Goal: Transaction & Acquisition: Book appointment/travel/reservation

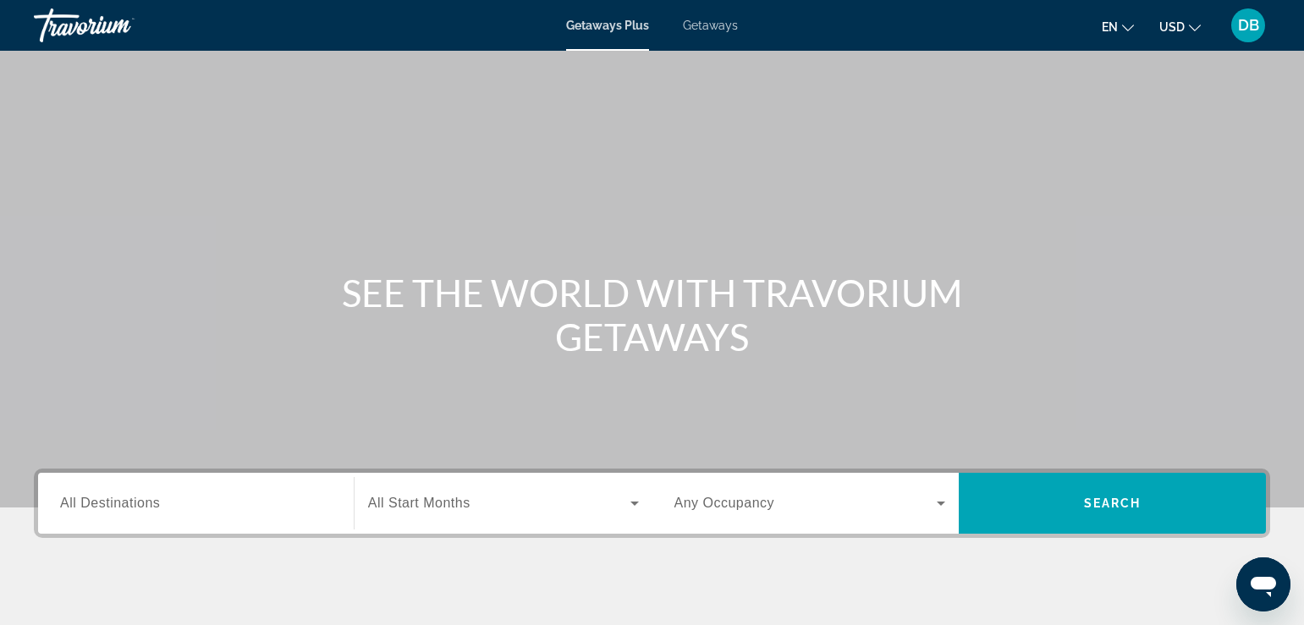
click at [250, 528] on div "Destination All Destinations" at bounding box center [196, 503] width 299 height 61
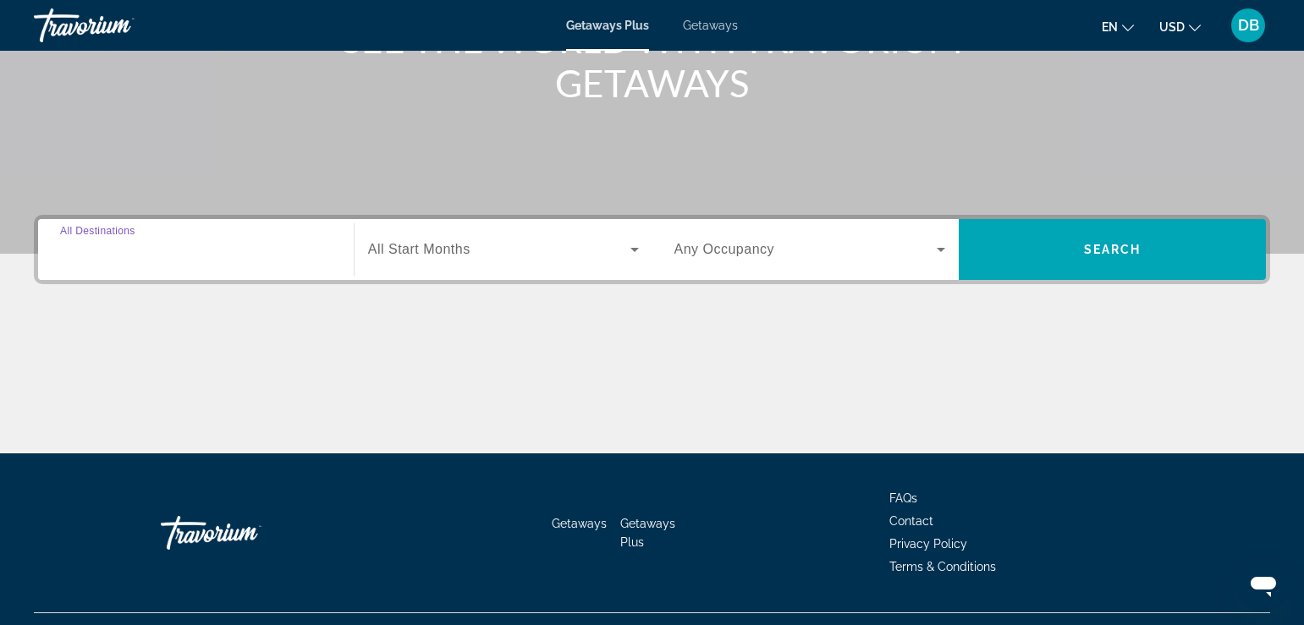
scroll to position [289, 0]
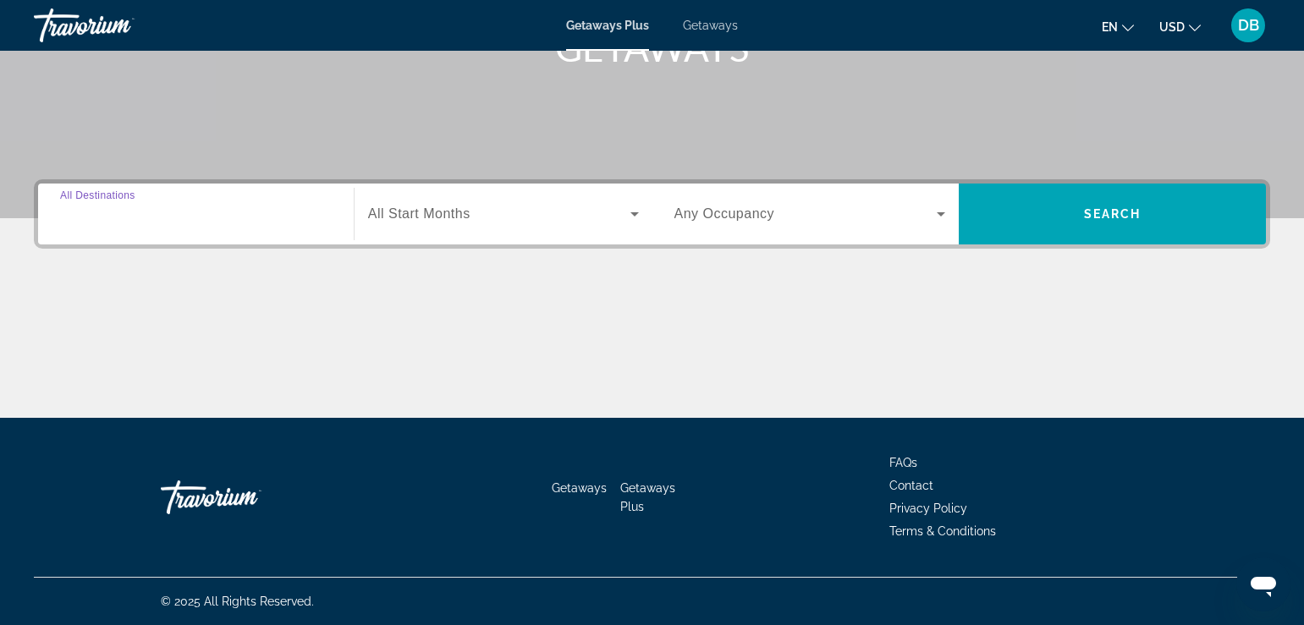
click at [143, 222] on input "Destination All Destinations" at bounding box center [196, 215] width 272 height 20
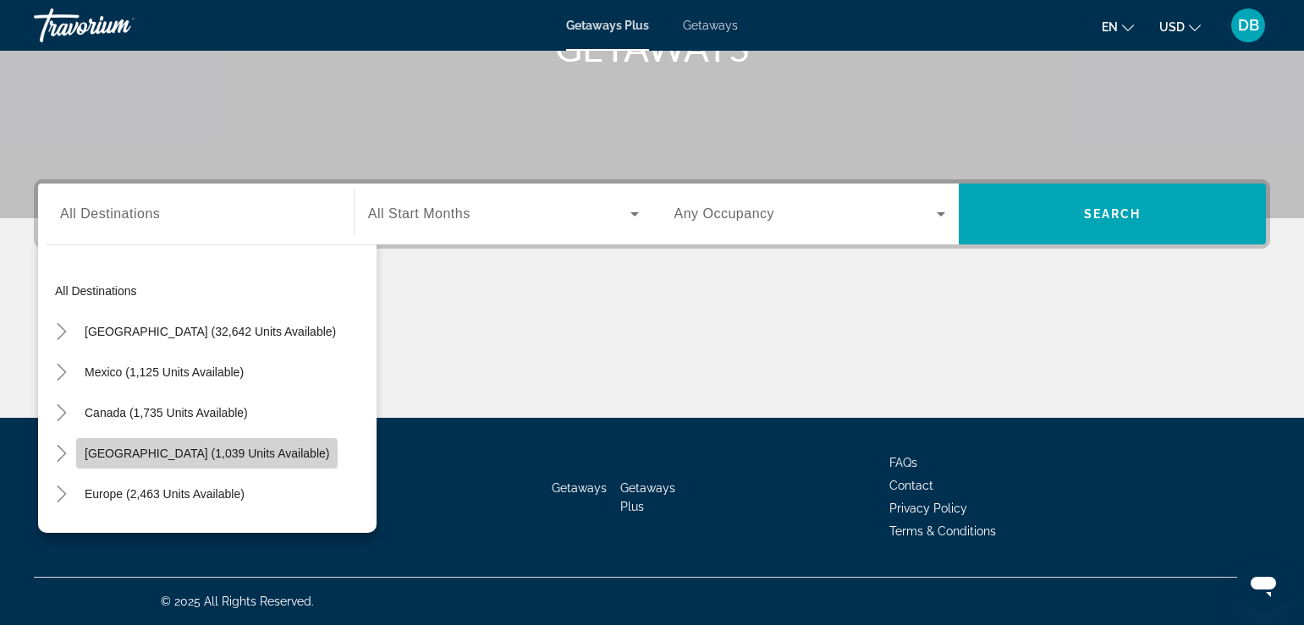
click at [122, 449] on span "[GEOGRAPHIC_DATA] (1,039 units available)" at bounding box center [207, 454] width 245 height 14
type input "**********"
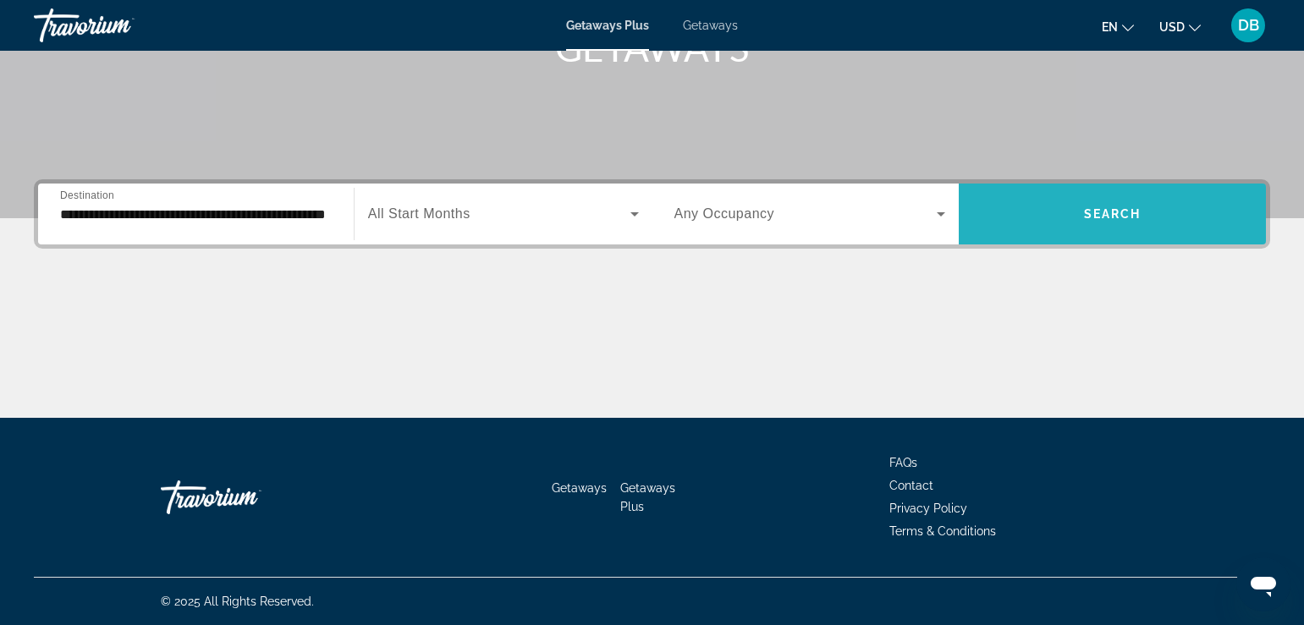
click at [1117, 221] on span "Search widget" at bounding box center [1112, 214] width 307 height 41
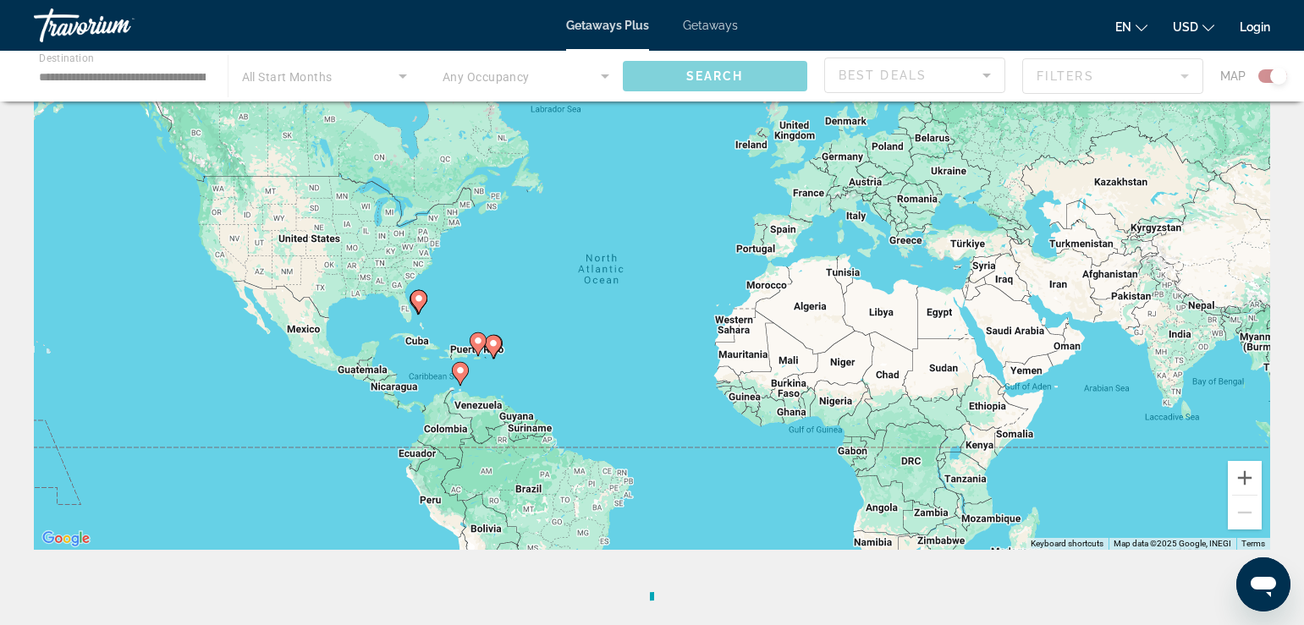
scroll to position [107, 0]
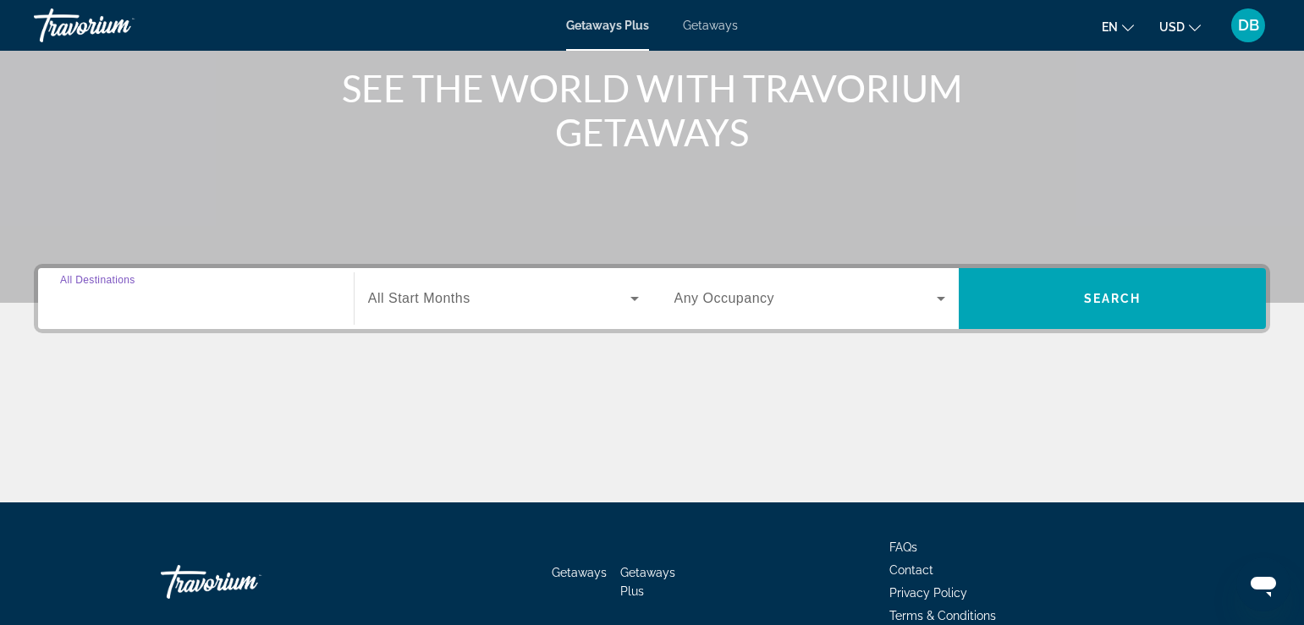
click at [291, 294] on input "Destination All Destinations" at bounding box center [196, 299] width 272 height 20
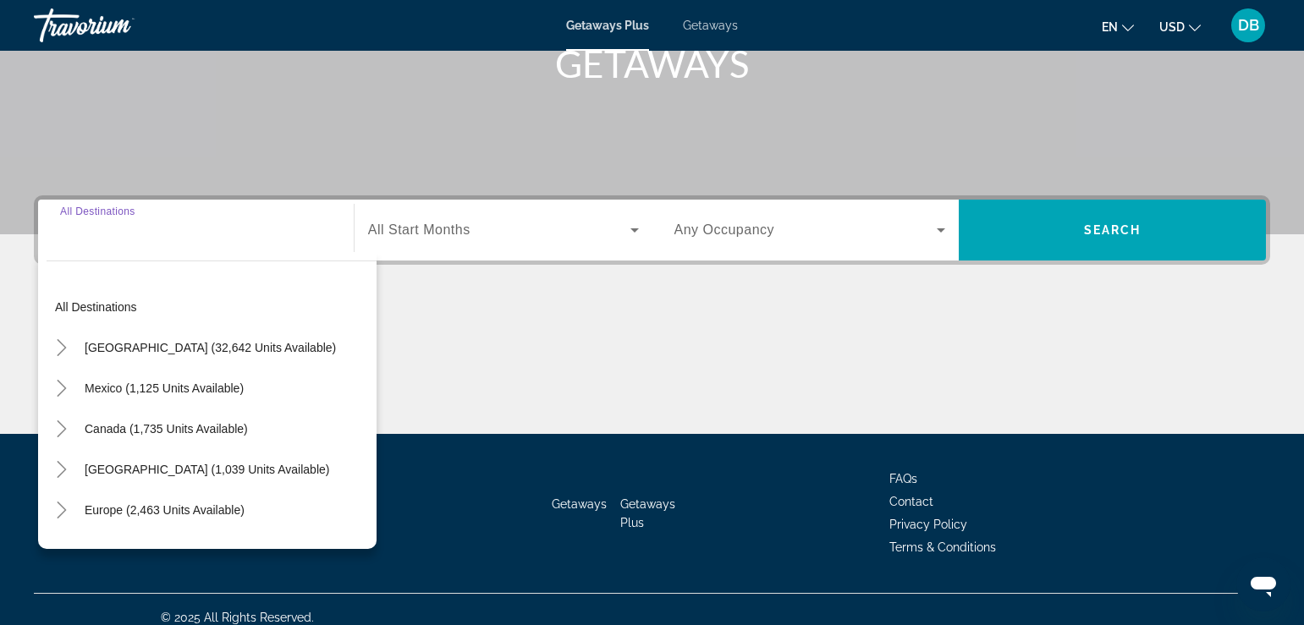
scroll to position [289, 0]
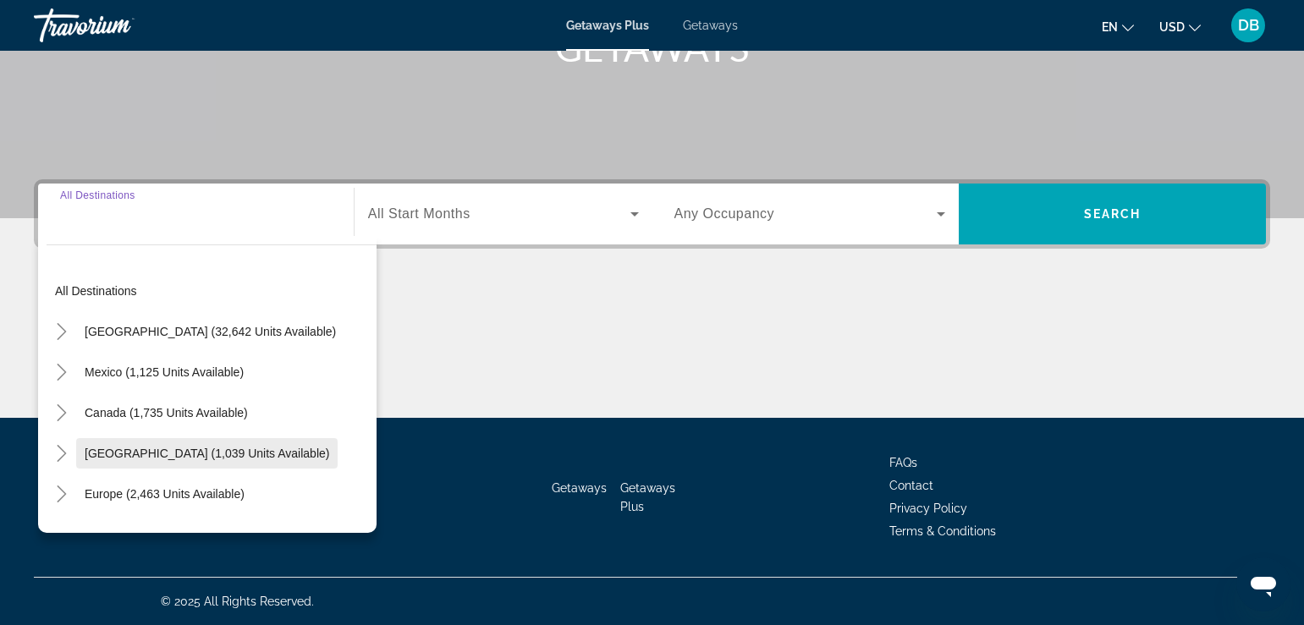
click at [255, 450] on span "[GEOGRAPHIC_DATA] (1,039 units available)" at bounding box center [207, 454] width 245 height 14
type input "**********"
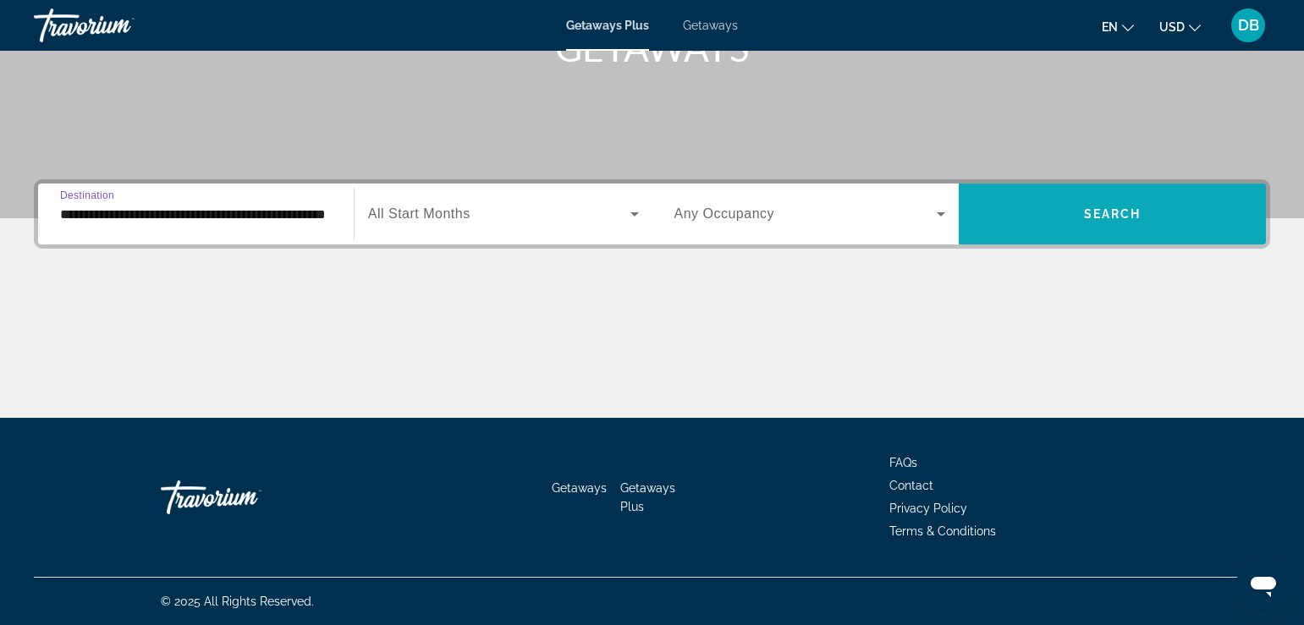
click at [994, 219] on span "Search widget" at bounding box center [1112, 214] width 307 height 41
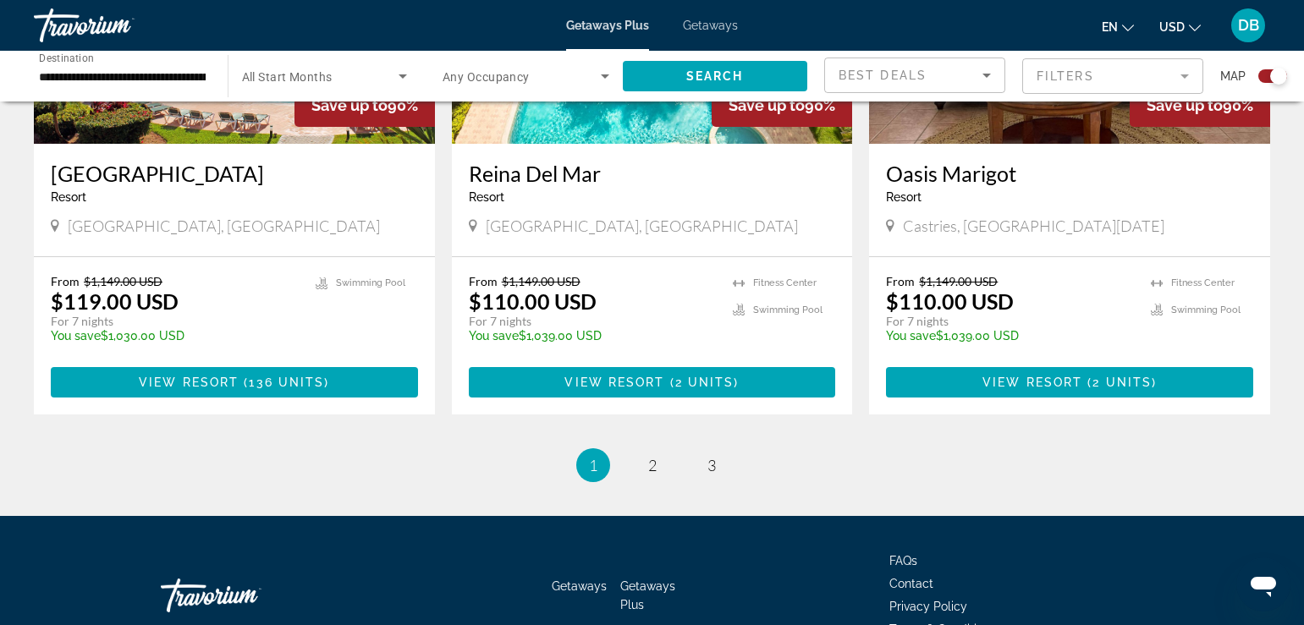
scroll to position [2637, 0]
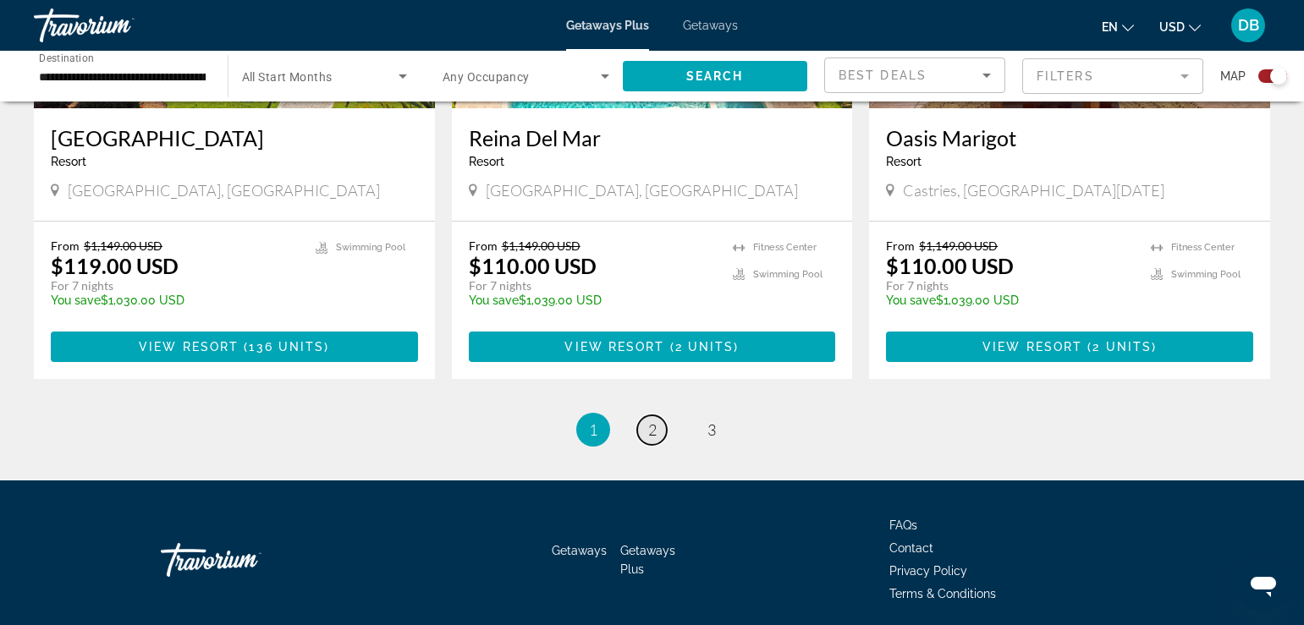
click at [658, 415] on link "page 2" at bounding box center [652, 430] width 30 height 30
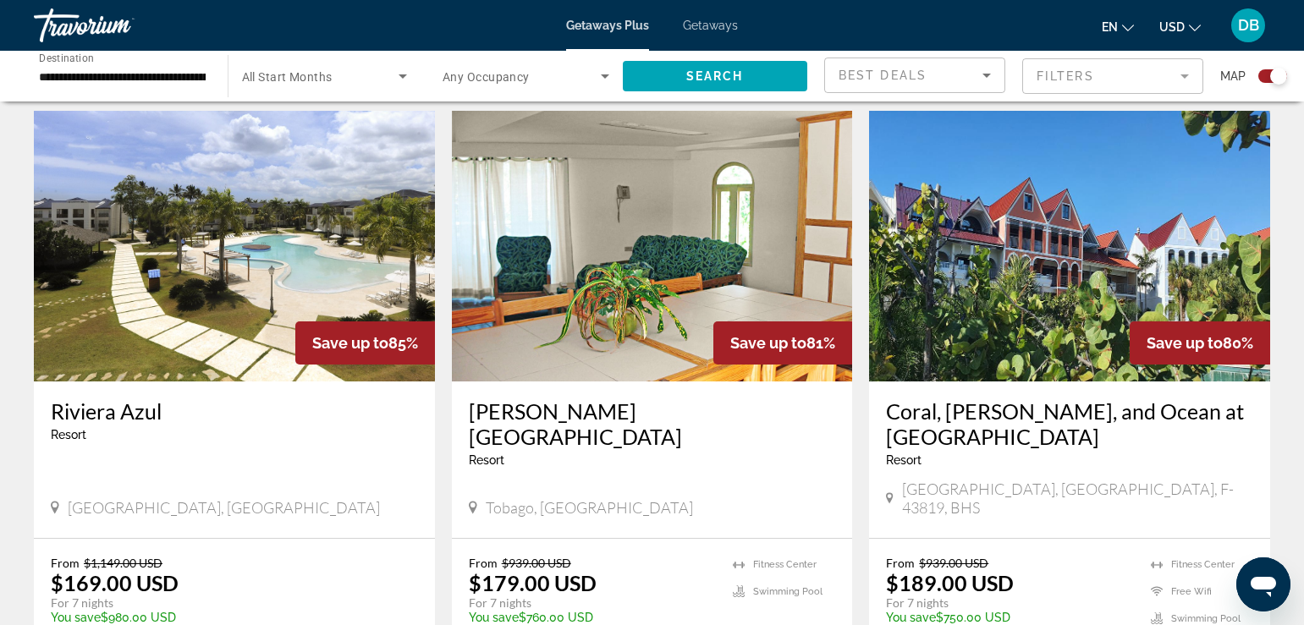
scroll to position [614, 0]
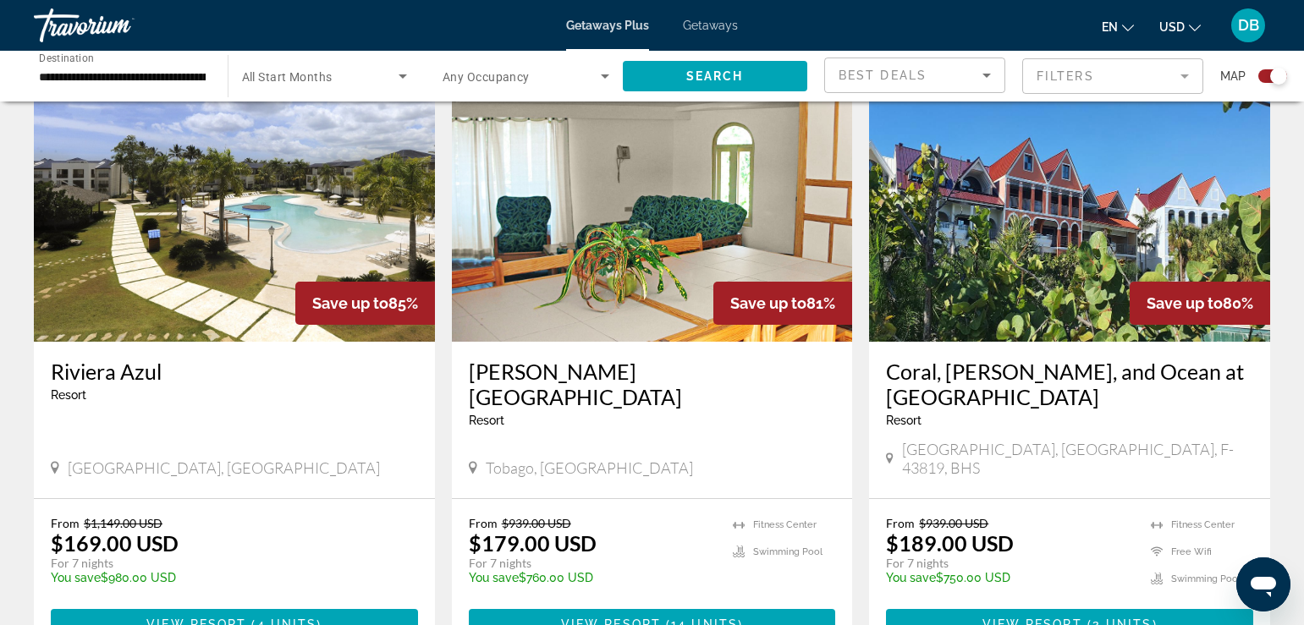
click at [236, 245] on img "Main content" at bounding box center [234, 206] width 401 height 271
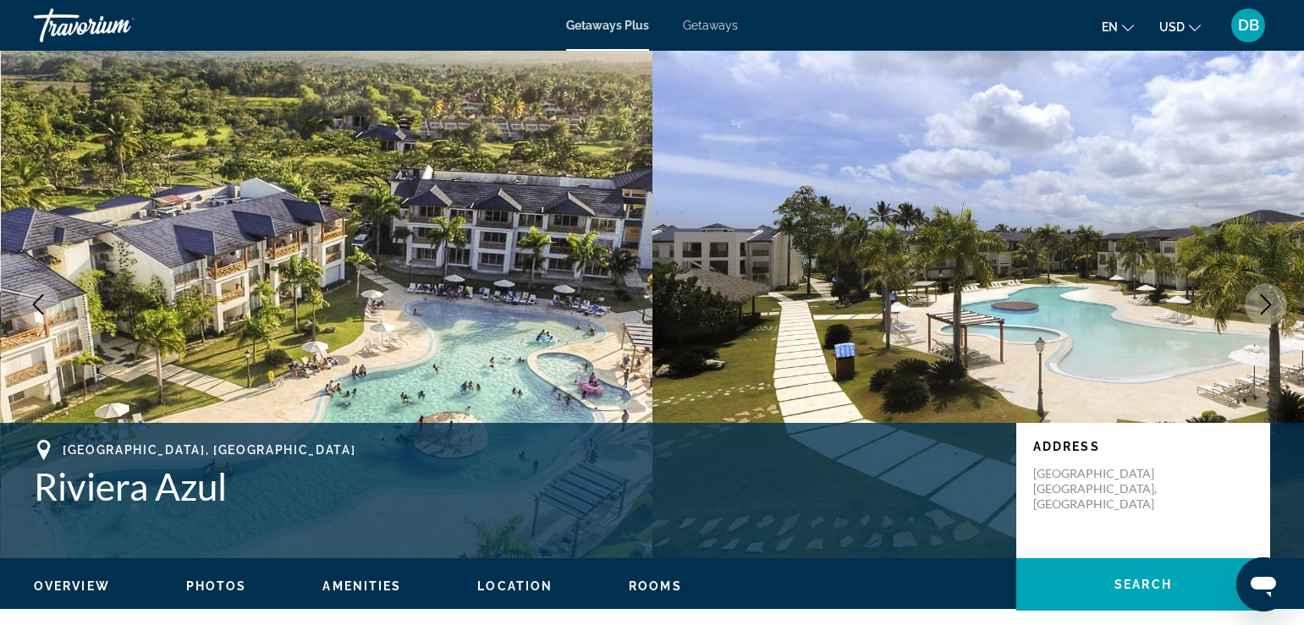
click at [1266, 311] on icon "Next image" at bounding box center [1266, 304] width 20 height 20
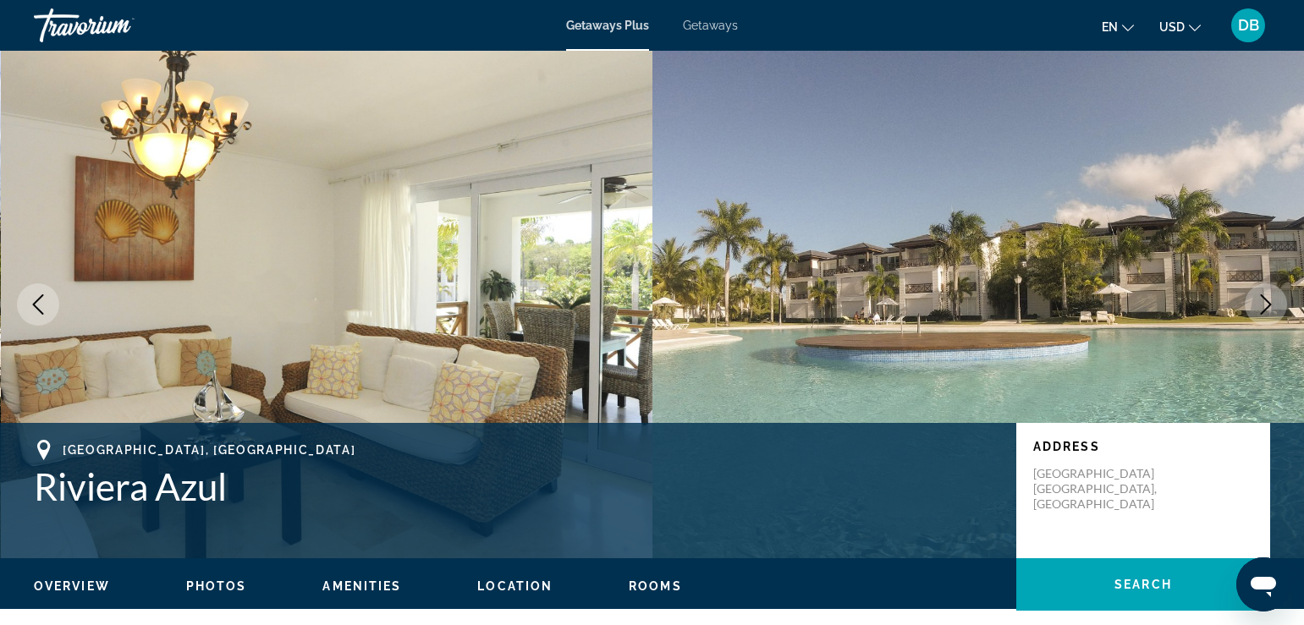
click at [1263, 311] on icon "Next image" at bounding box center [1266, 304] width 20 height 20
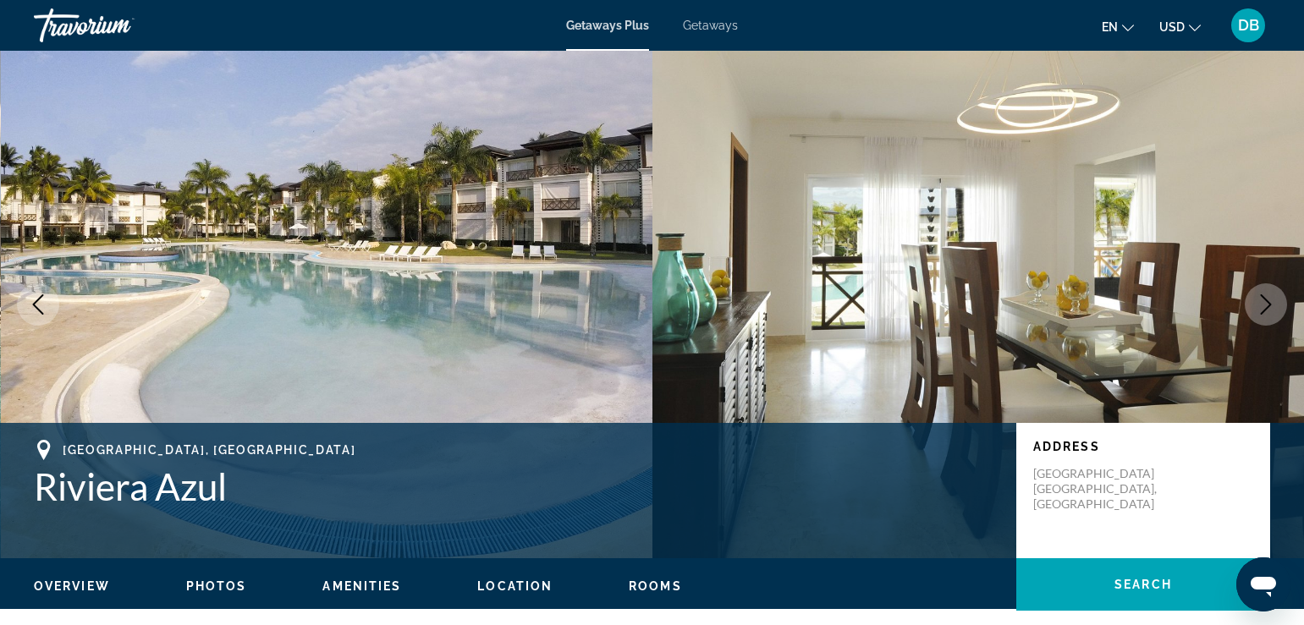
click at [1263, 311] on icon "Next image" at bounding box center [1266, 304] width 20 height 20
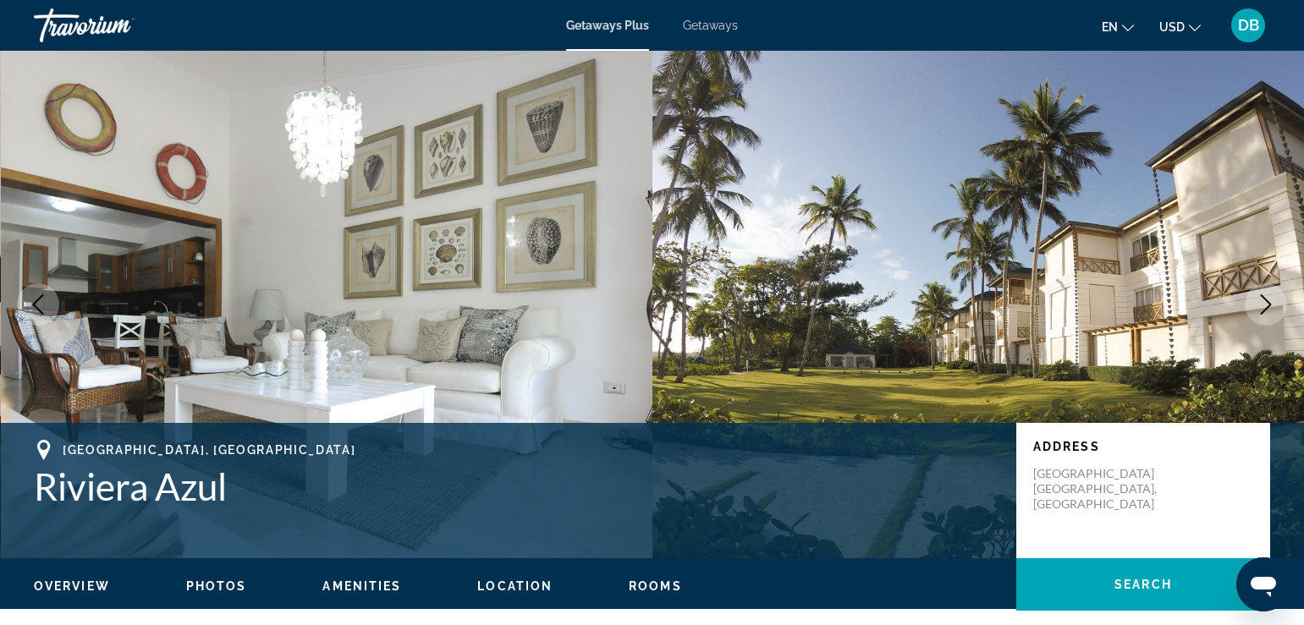
click at [1263, 311] on icon "Next image" at bounding box center [1266, 304] width 20 height 20
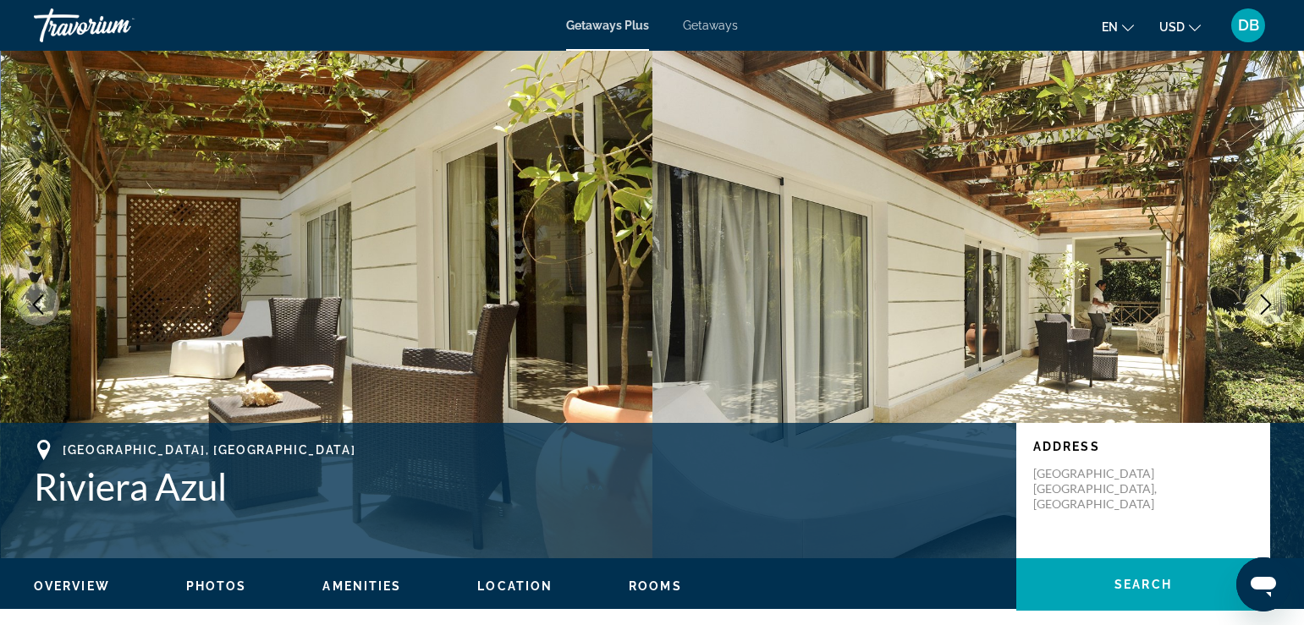
click at [1263, 311] on icon "Next image" at bounding box center [1266, 304] width 20 height 20
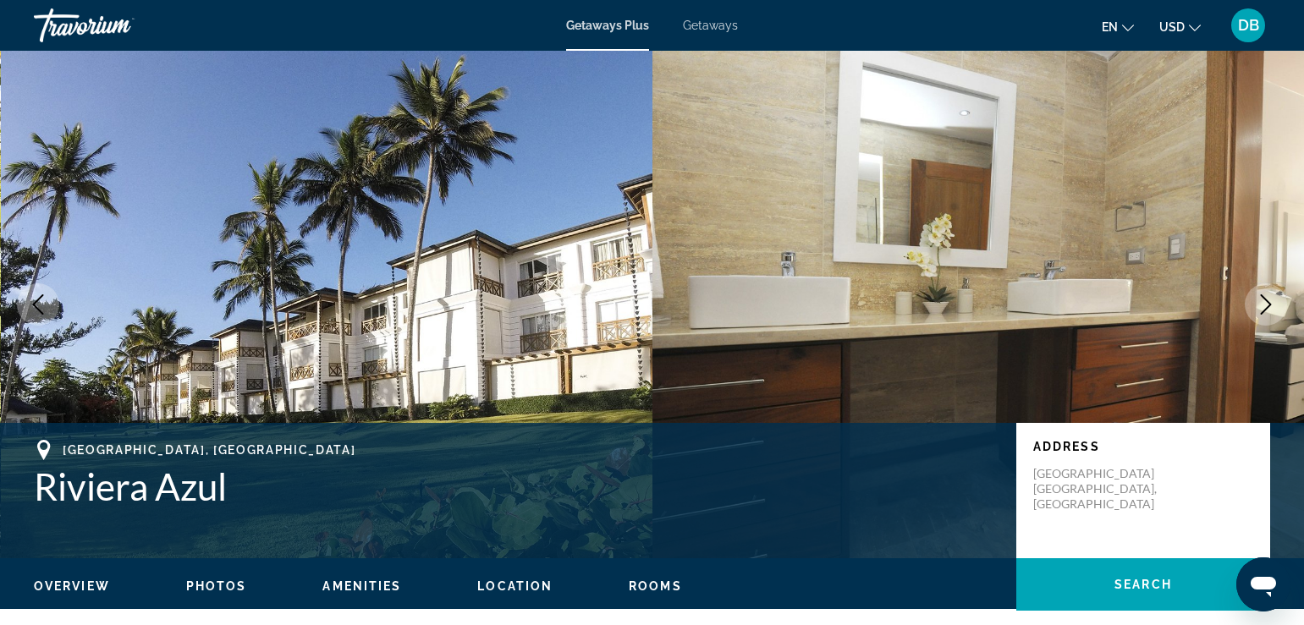
click at [1263, 311] on icon "Next image" at bounding box center [1266, 304] width 20 height 20
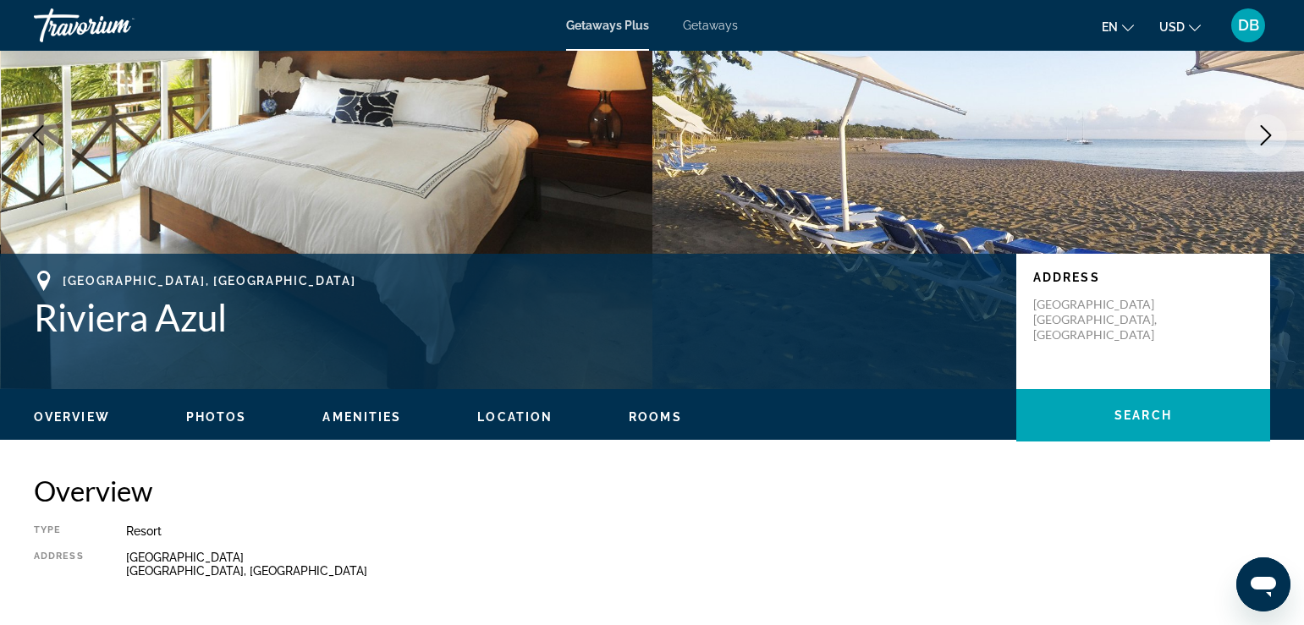
scroll to position [85, 0]
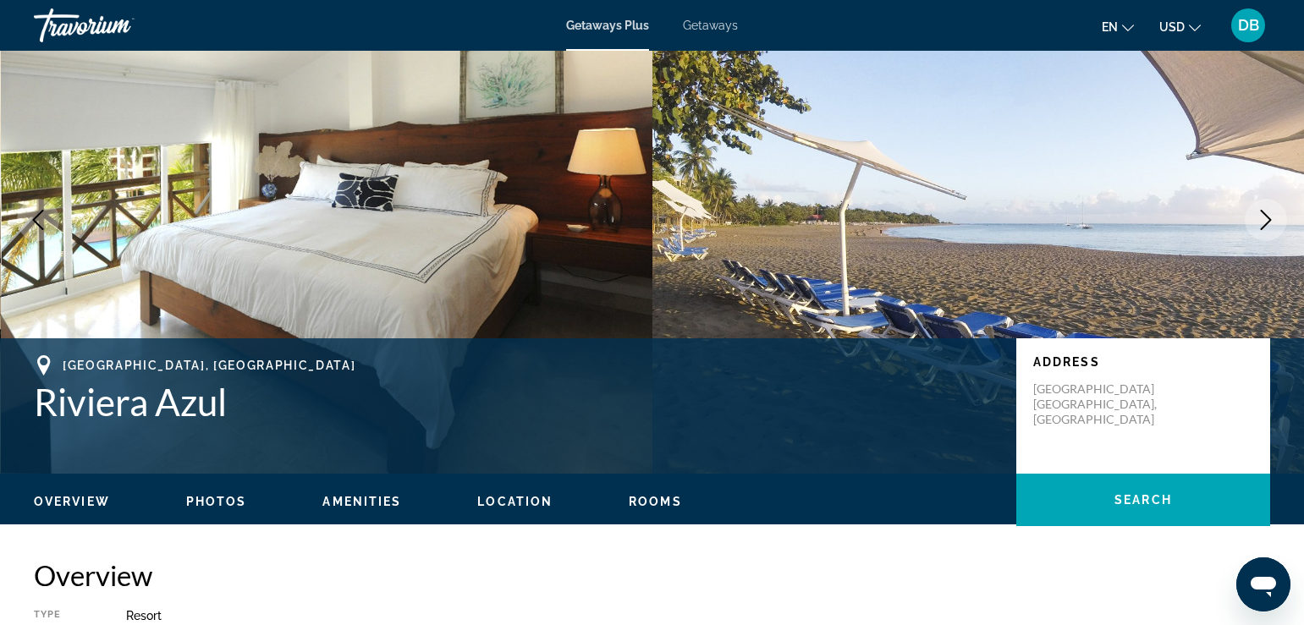
click at [1258, 223] on icon "Next image" at bounding box center [1266, 220] width 20 height 20
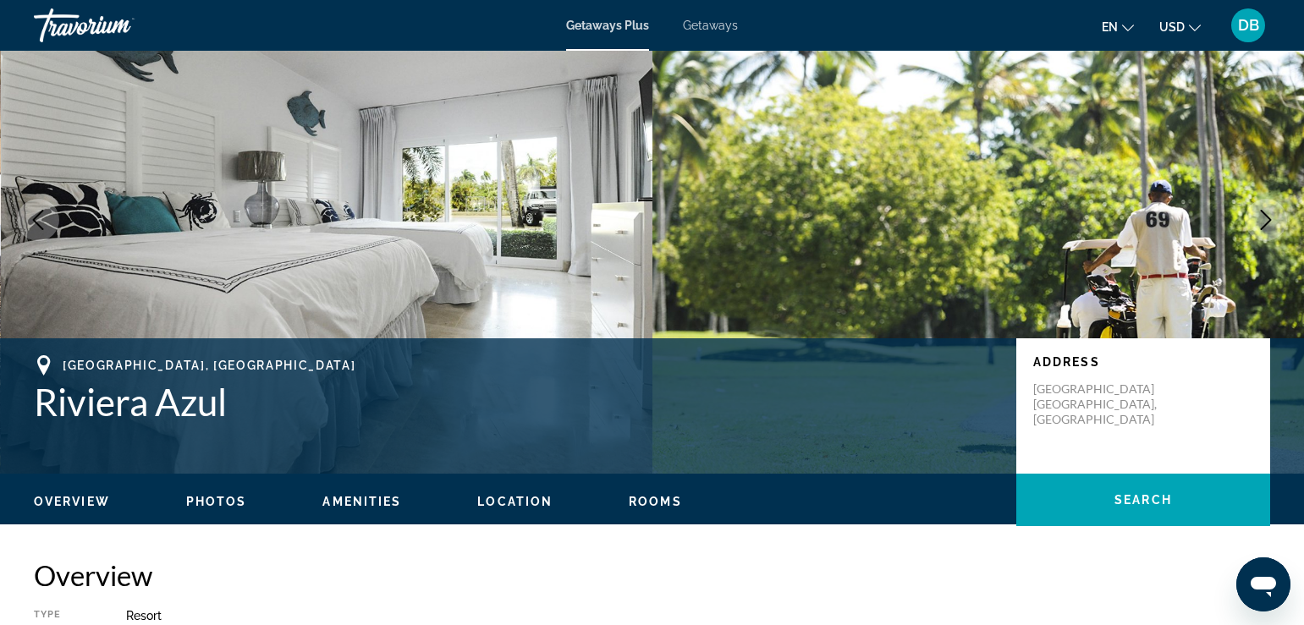
click at [1258, 223] on icon "Next image" at bounding box center [1266, 220] width 20 height 20
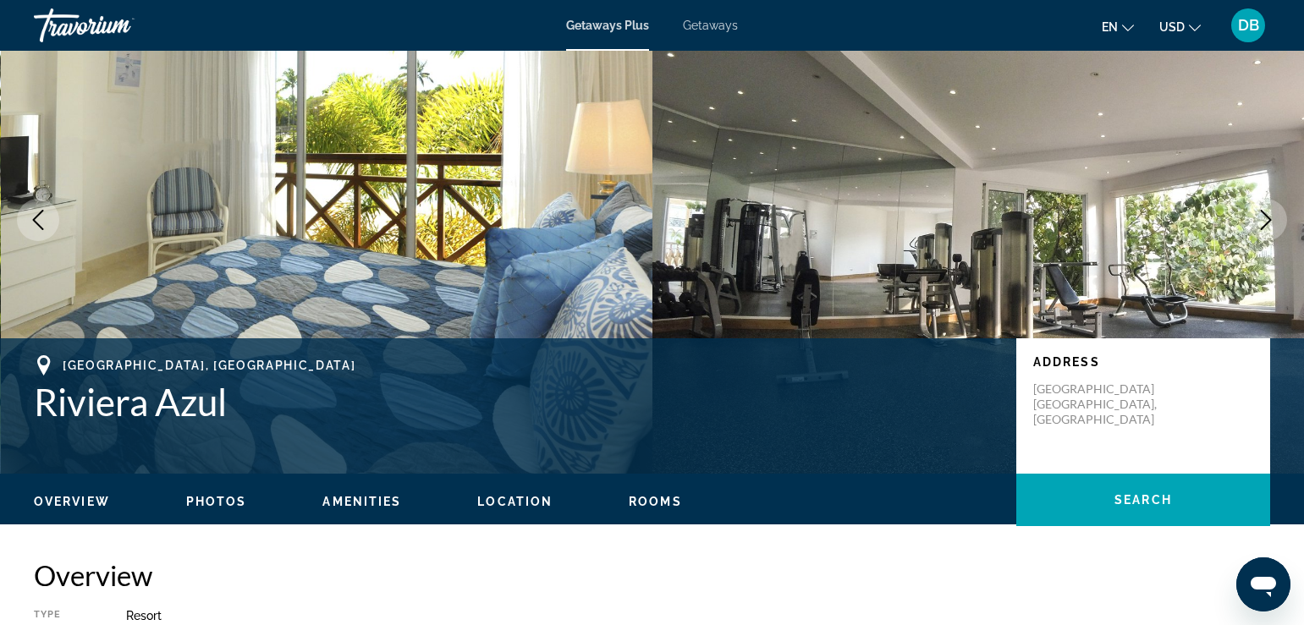
click at [1258, 226] on icon "Next image" at bounding box center [1266, 220] width 20 height 20
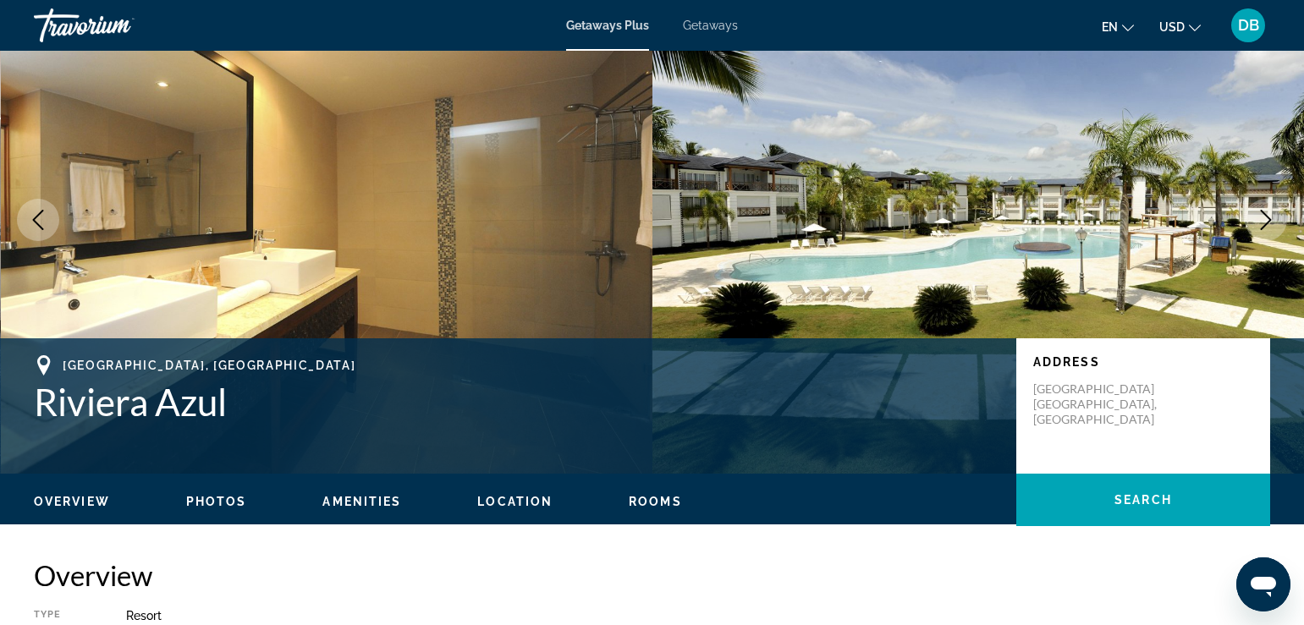
click at [1258, 226] on icon "Next image" at bounding box center [1266, 220] width 20 height 20
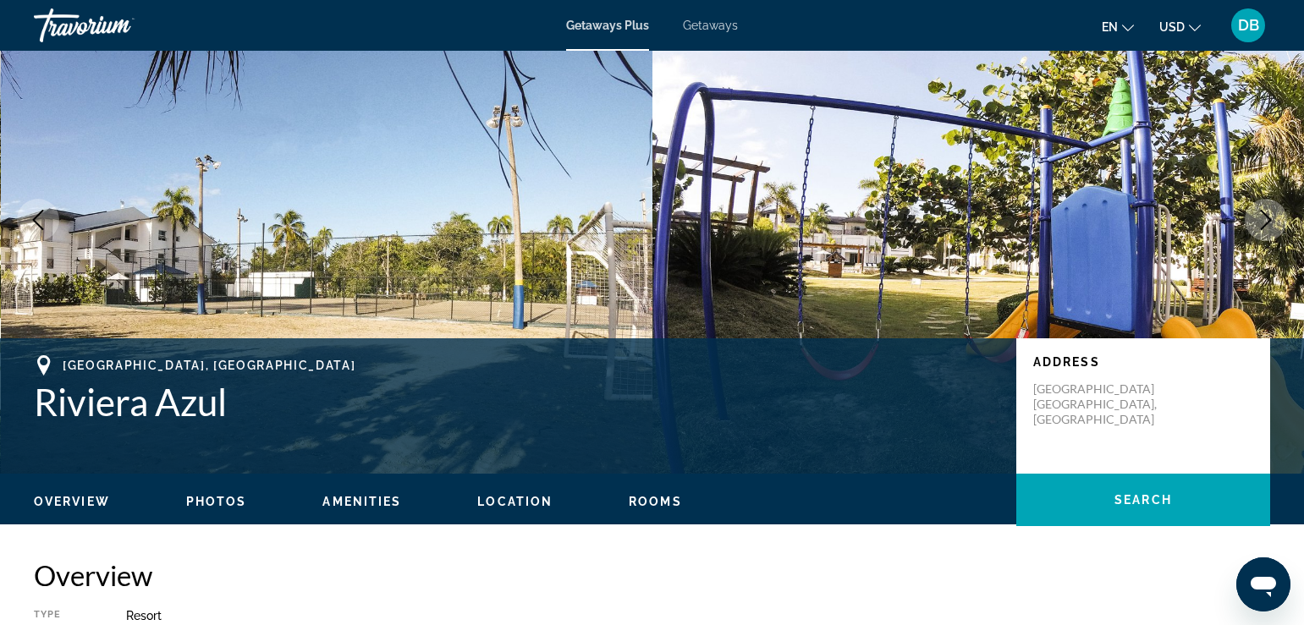
click at [1258, 226] on icon "Next image" at bounding box center [1266, 220] width 20 height 20
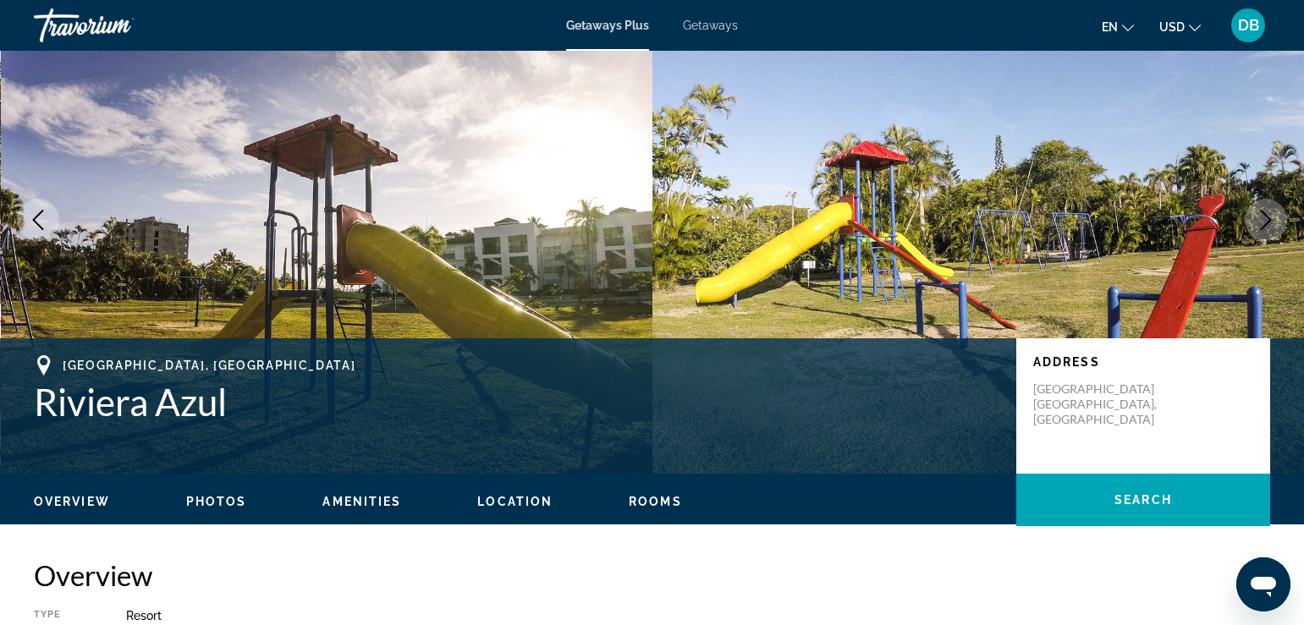
click at [1258, 226] on icon "Next image" at bounding box center [1266, 220] width 20 height 20
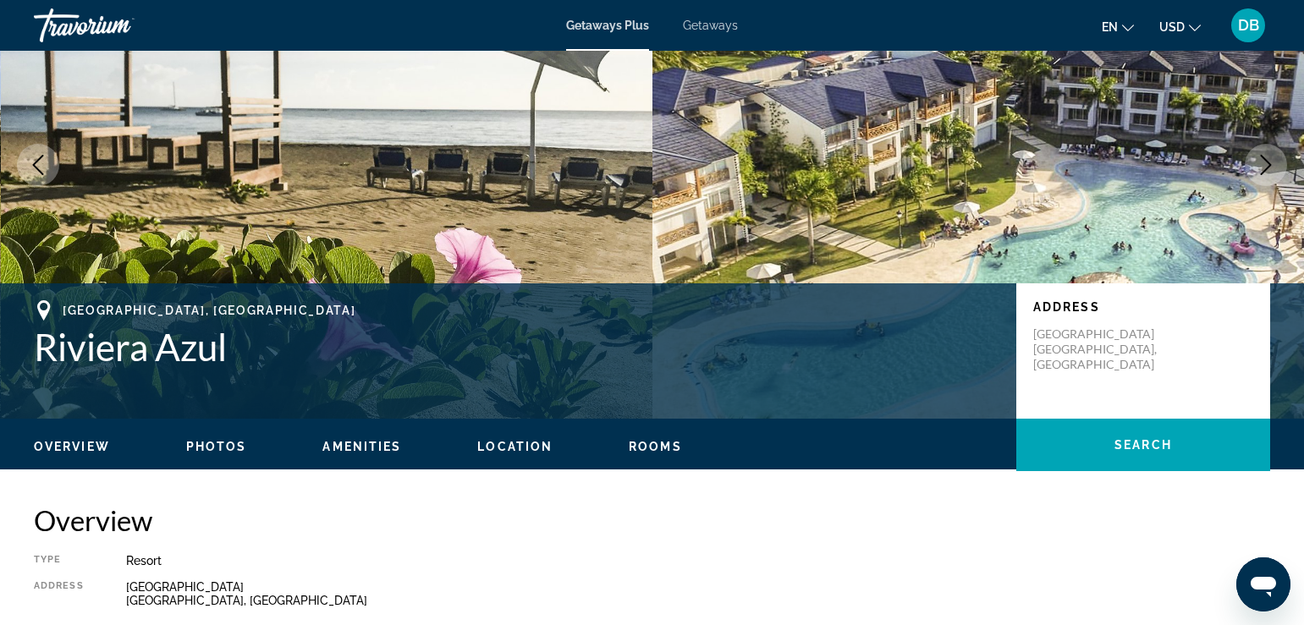
scroll to position [169, 0]
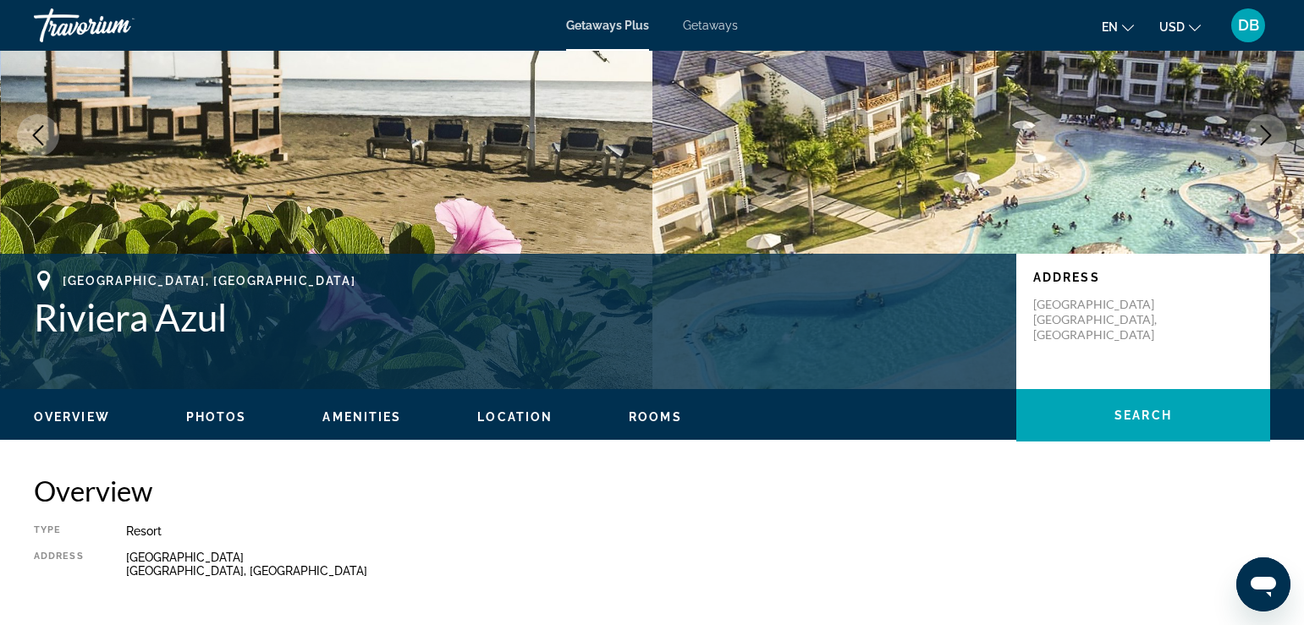
click at [1256, 140] on icon "Next image" at bounding box center [1266, 135] width 20 height 20
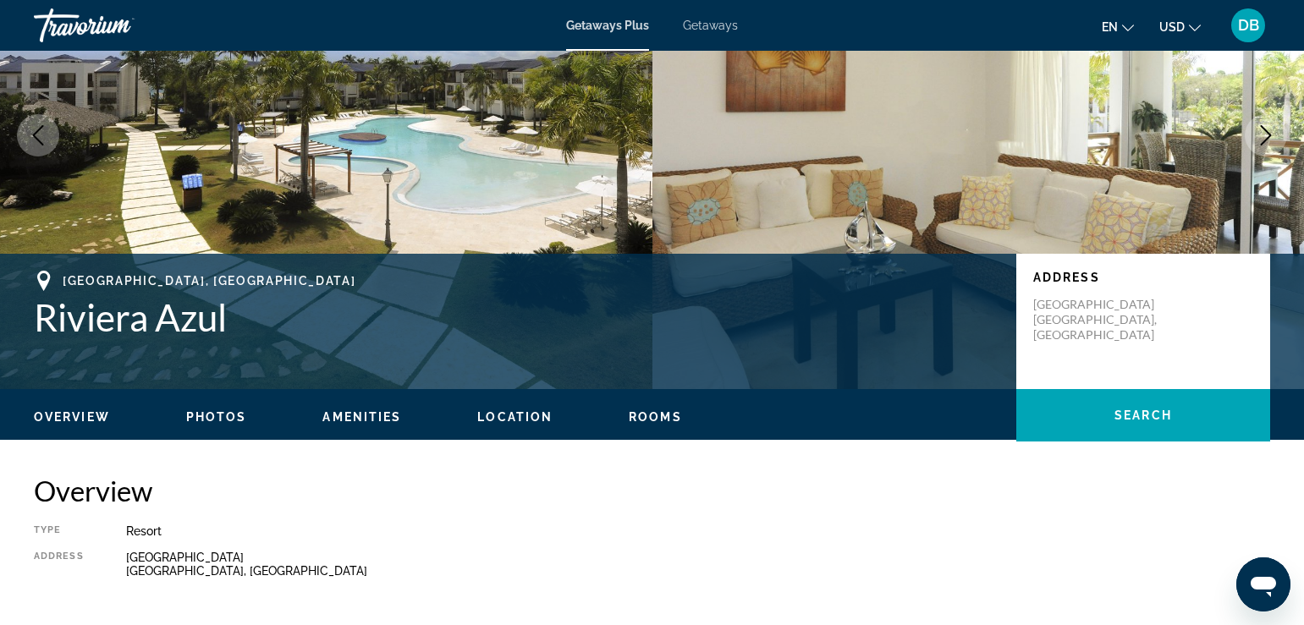
click at [651, 415] on span "Rooms" at bounding box center [655, 417] width 53 height 14
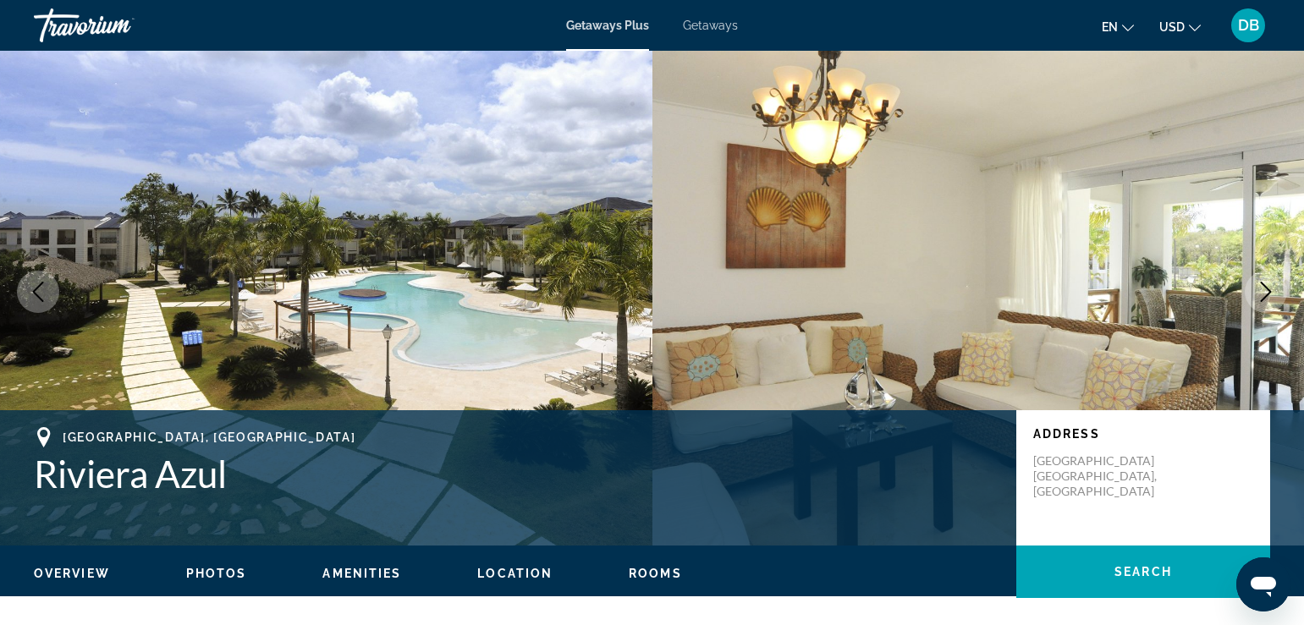
scroll to position [0, 0]
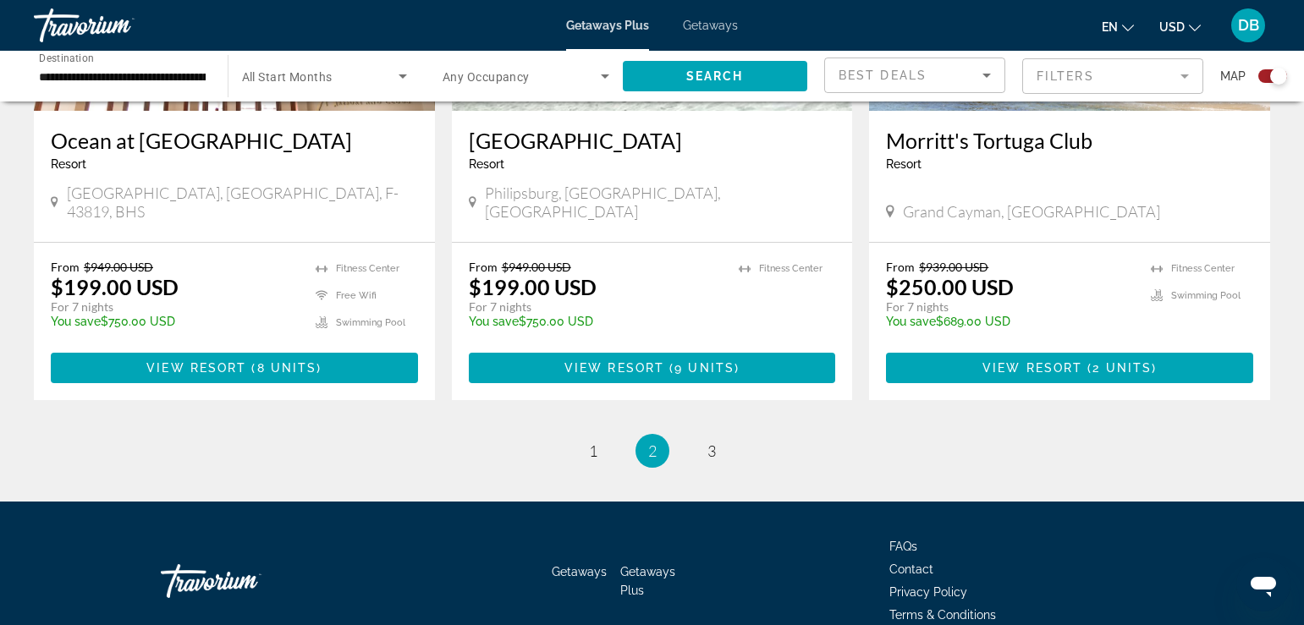
scroll to position [2688, 0]
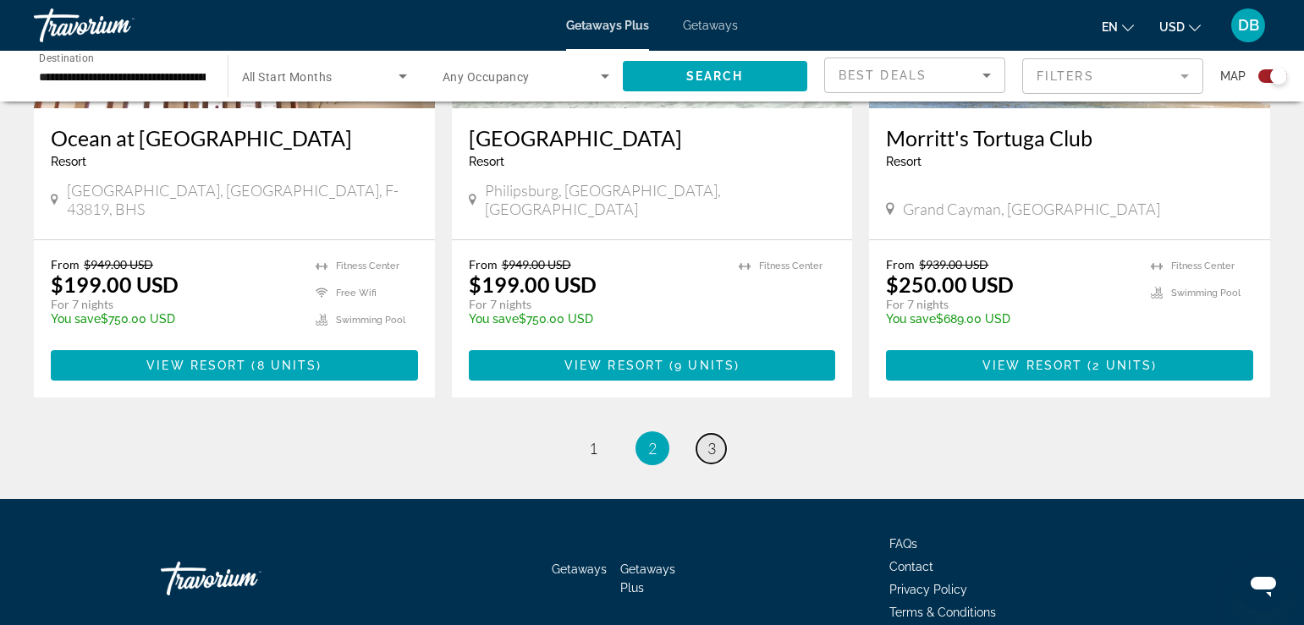
click at [711, 439] on span "3" at bounding box center [711, 448] width 8 height 19
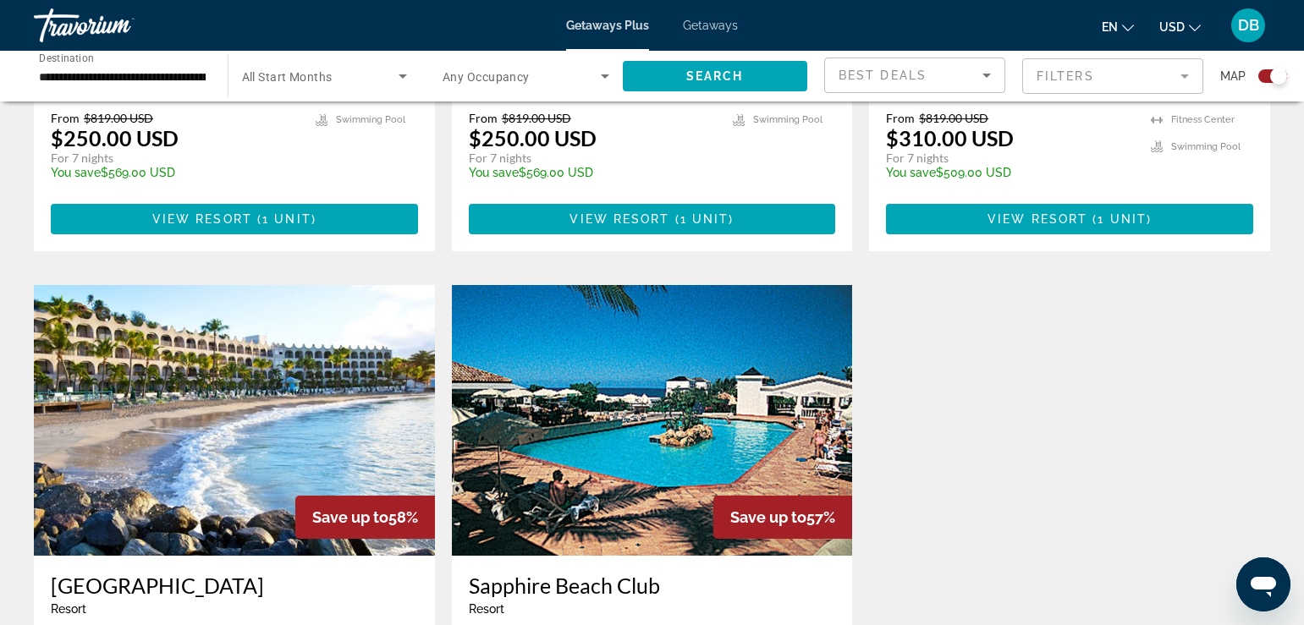
scroll to position [1015, 0]
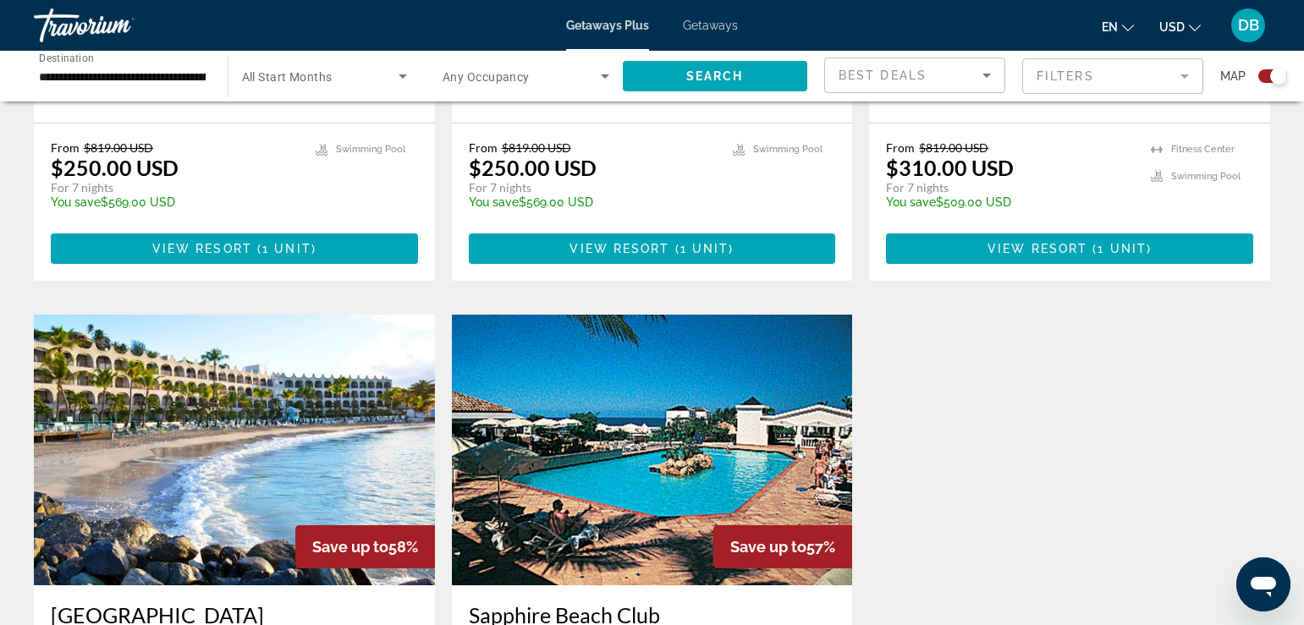
click at [666, 329] on img "Main content" at bounding box center [652, 450] width 401 height 271
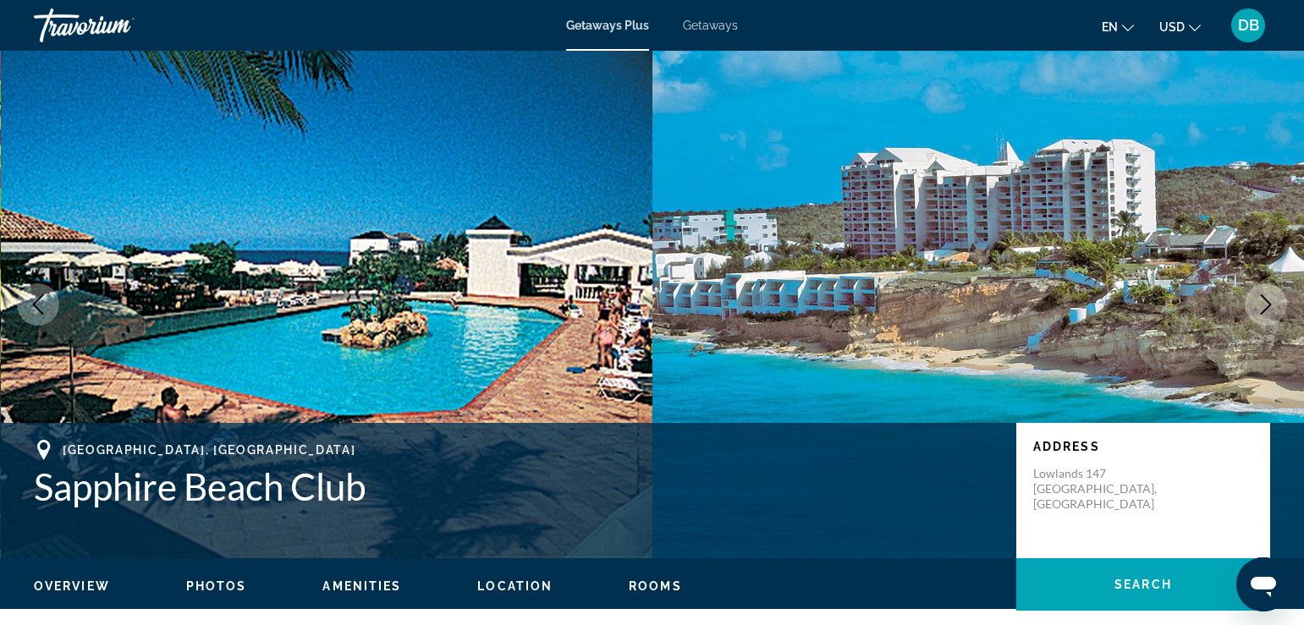
click at [222, 580] on span "Photos" at bounding box center [216, 587] width 61 height 14
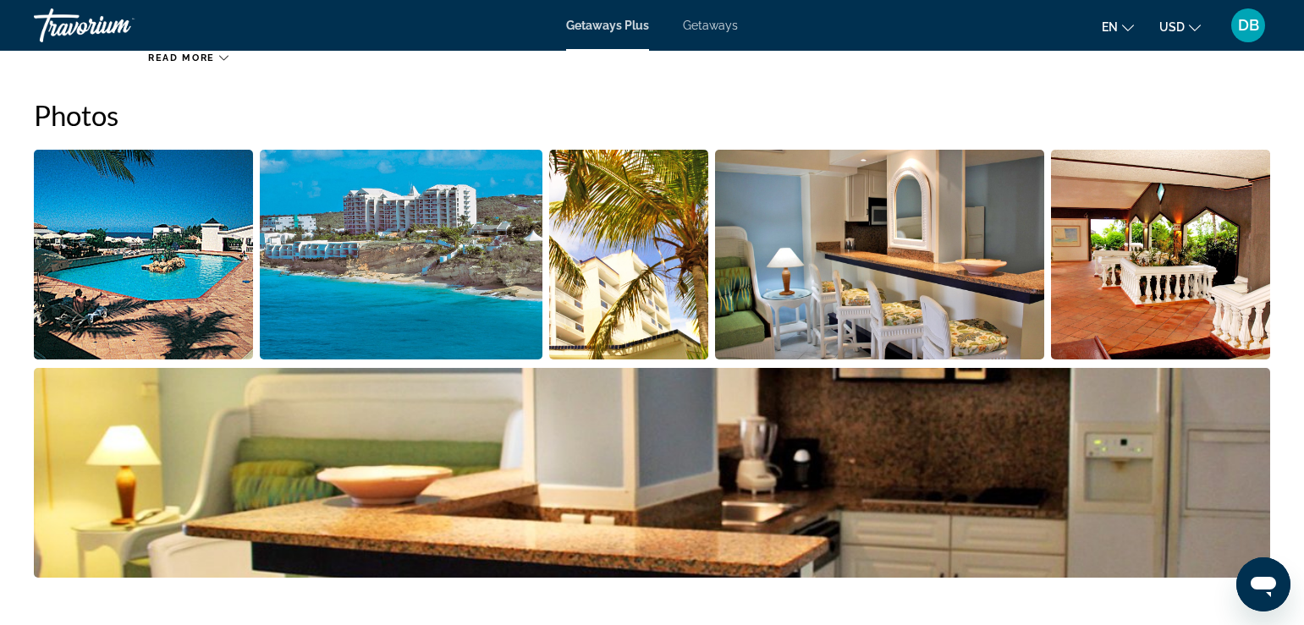
scroll to position [768, 0]
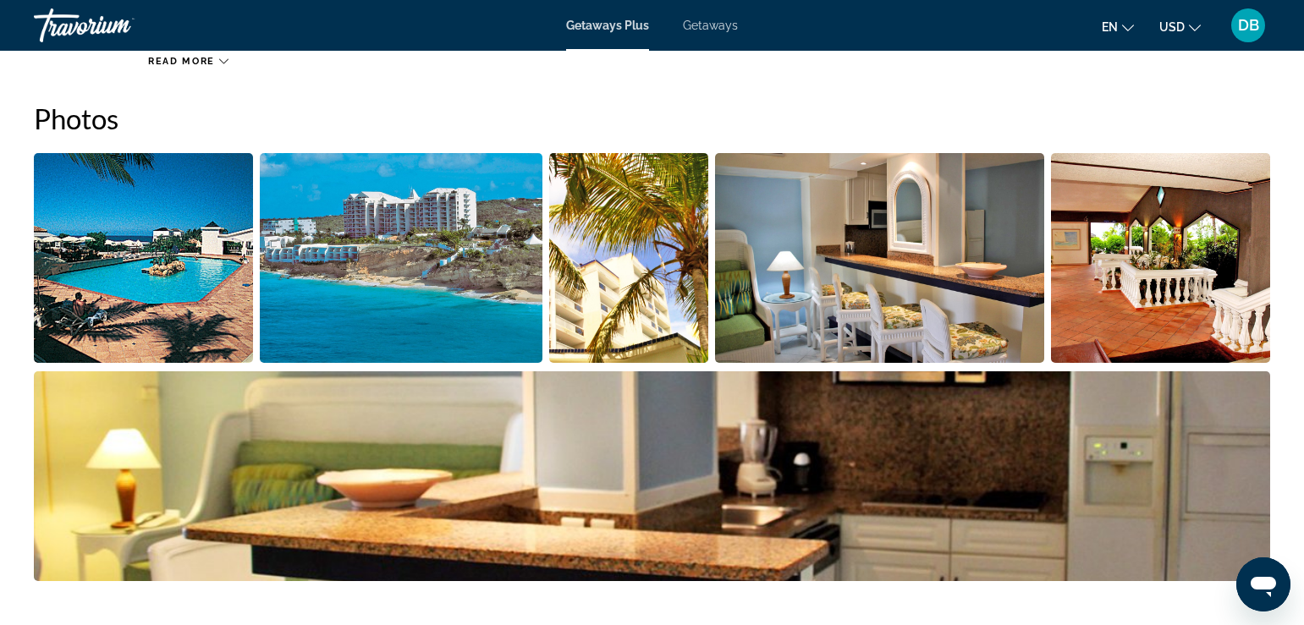
click at [155, 234] on img "Open full-screen image slider" at bounding box center [143, 258] width 219 height 210
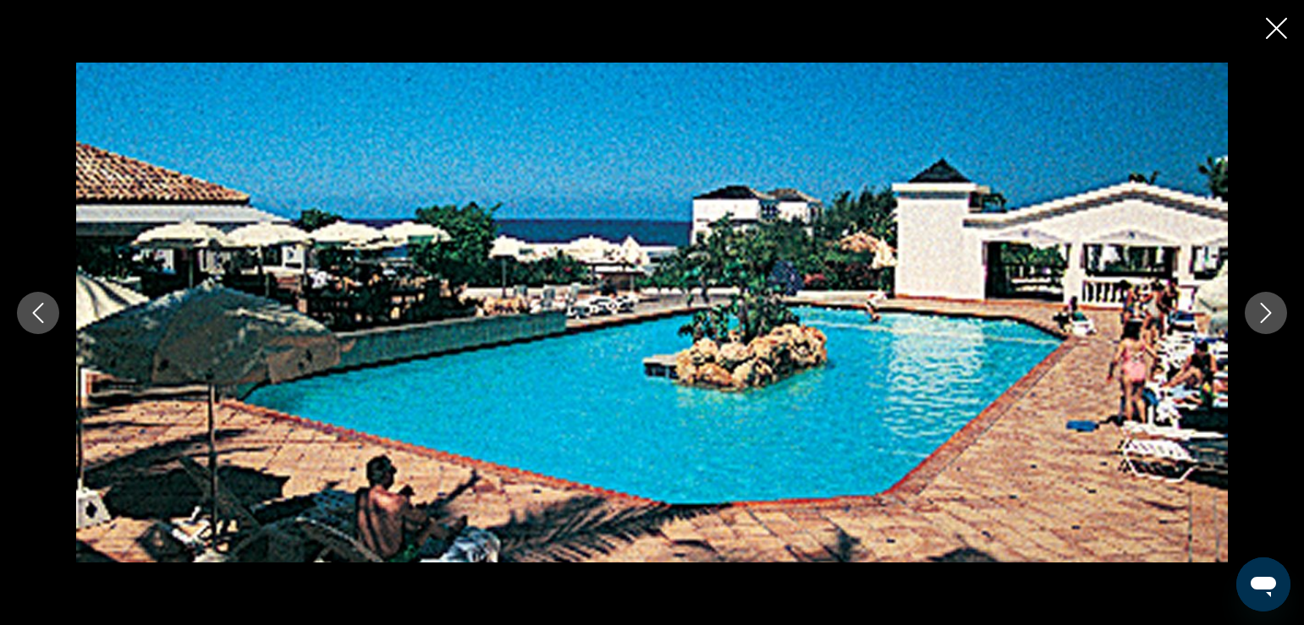
click at [1260, 307] on icon "Next image" at bounding box center [1266, 313] width 20 height 20
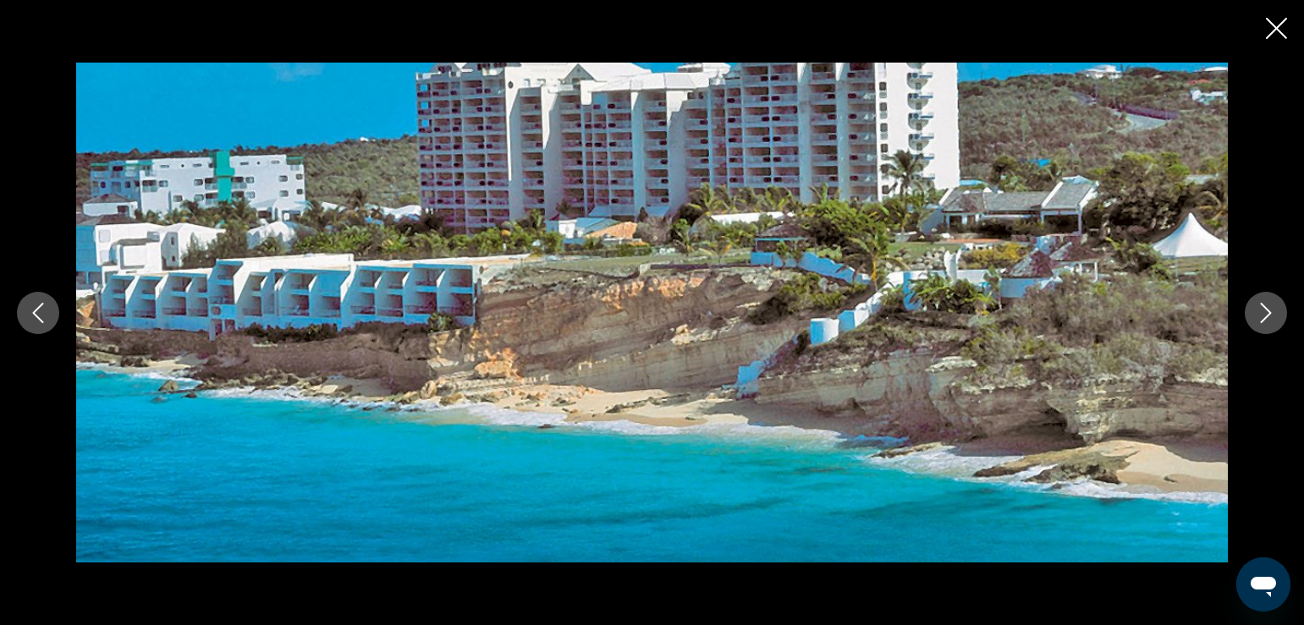
click at [1260, 307] on icon "Next image" at bounding box center [1266, 313] width 20 height 20
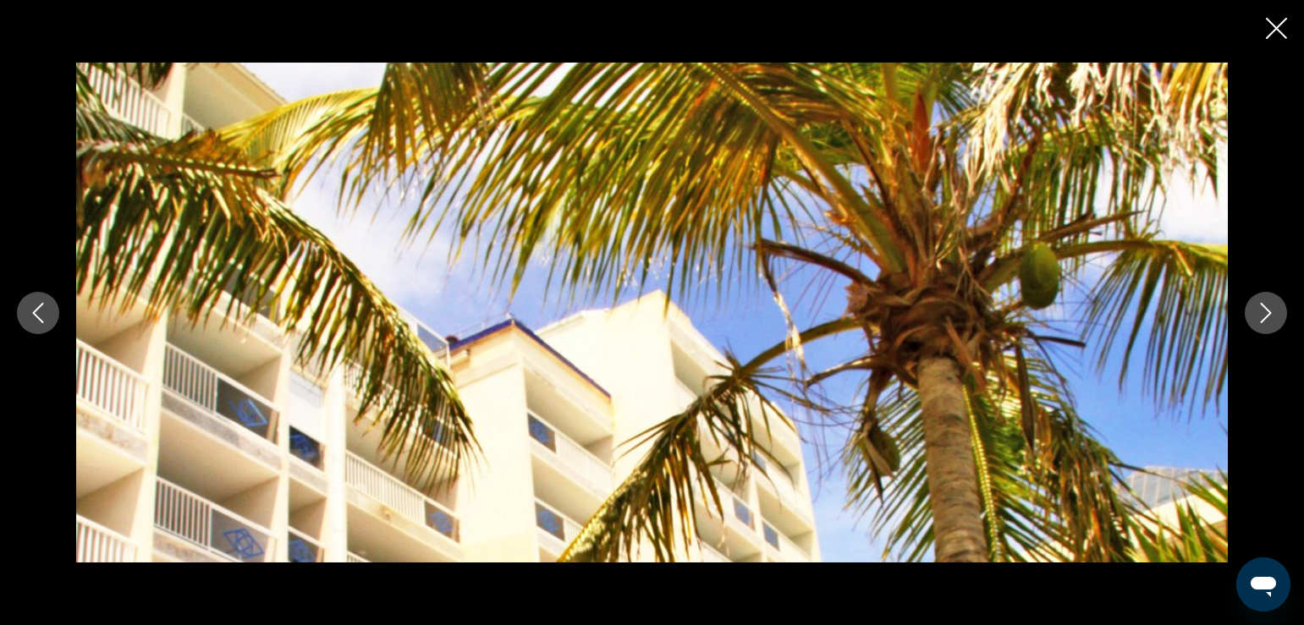
click at [1260, 307] on icon "Next image" at bounding box center [1266, 313] width 20 height 20
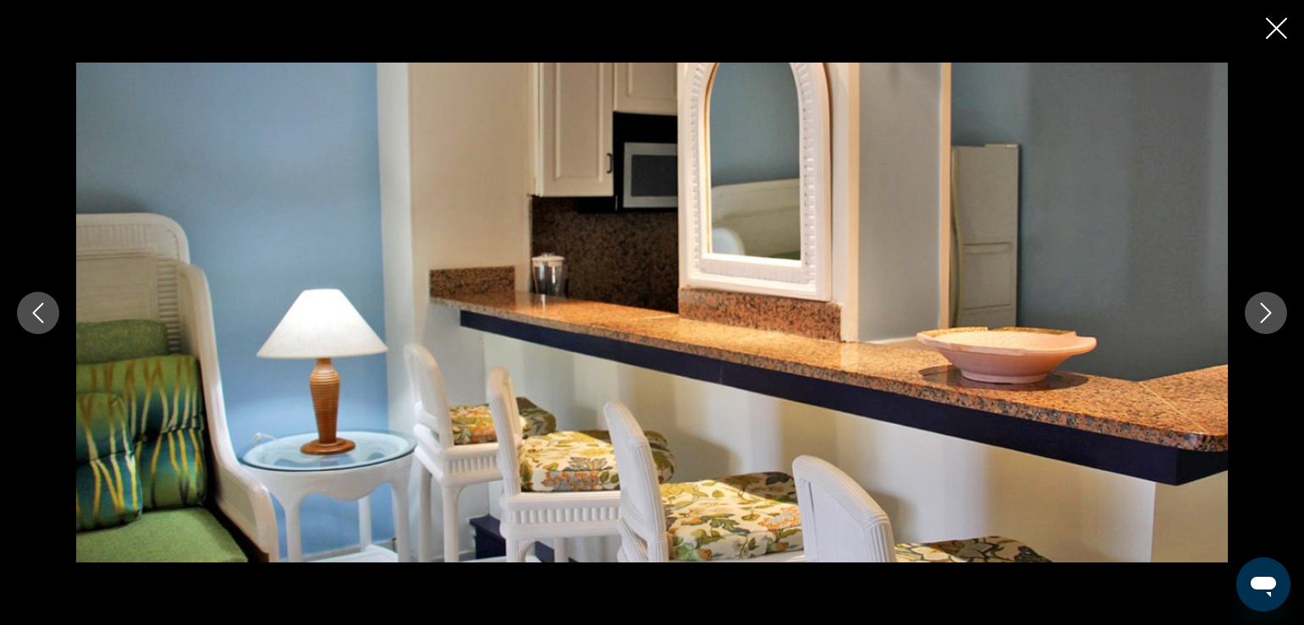
click at [1260, 307] on icon "Next image" at bounding box center [1266, 313] width 20 height 20
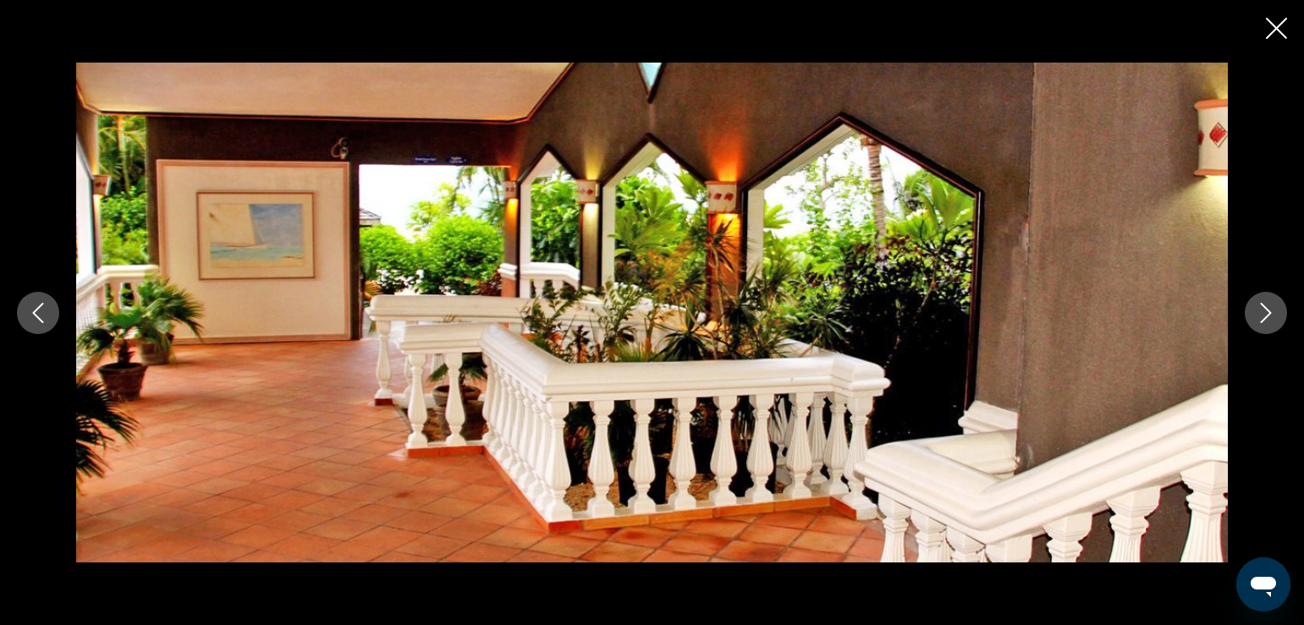
click at [1260, 307] on icon "Next image" at bounding box center [1266, 313] width 20 height 20
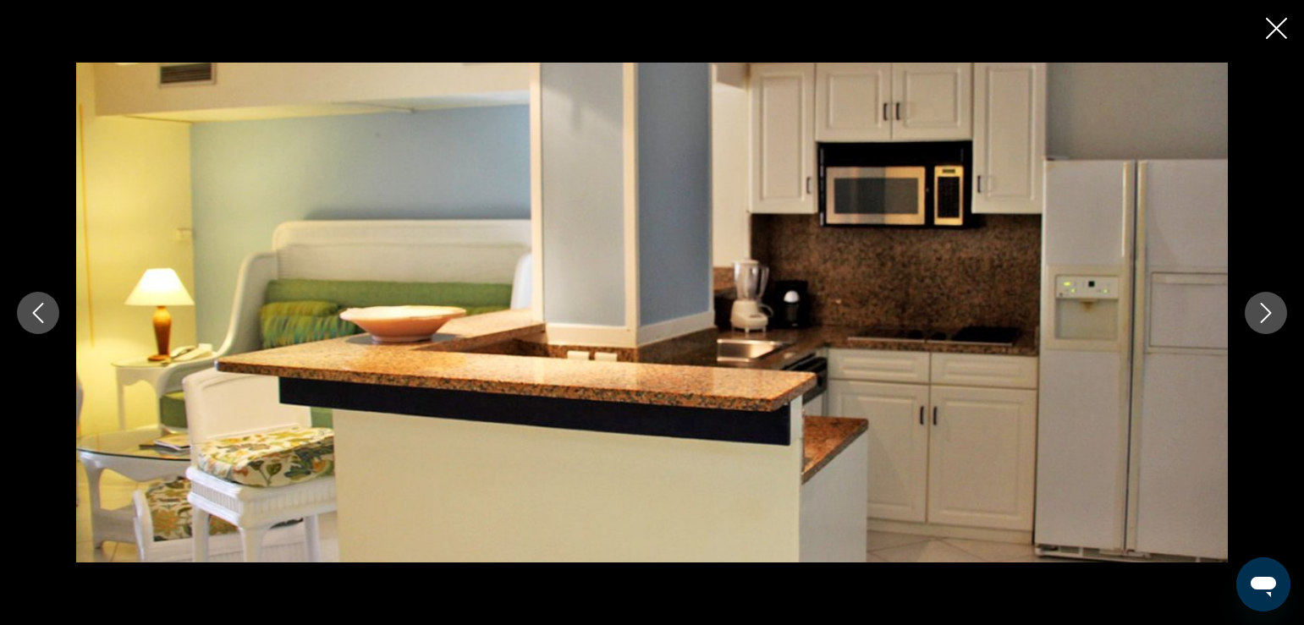
click at [1260, 307] on icon "Next image" at bounding box center [1266, 313] width 20 height 20
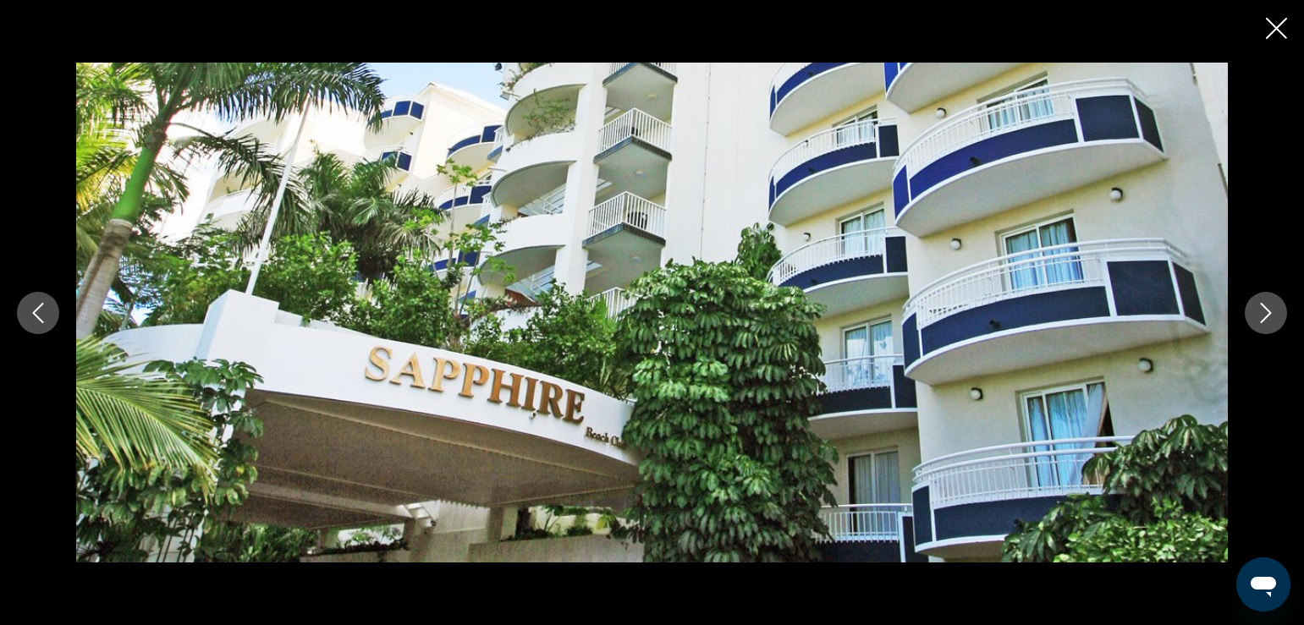
click at [1260, 307] on icon "Next image" at bounding box center [1266, 313] width 20 height 20
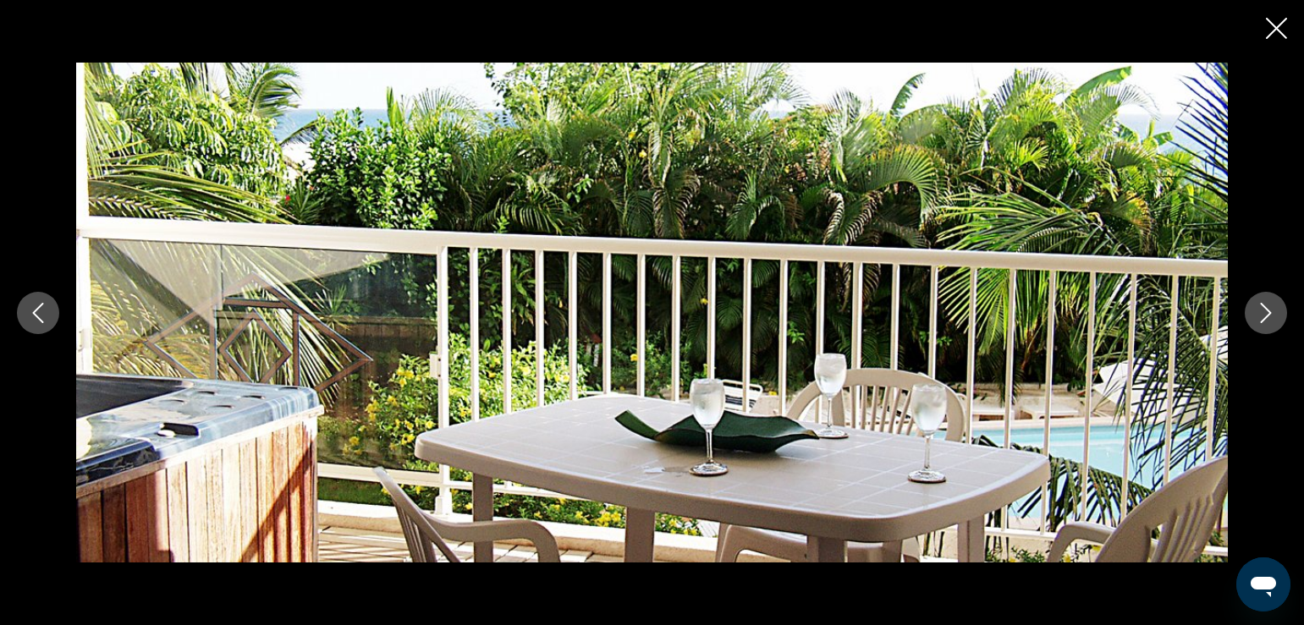
click at [1260, 307] on icon "Next image" at bounding box center [1266, 313] width 20 height 20
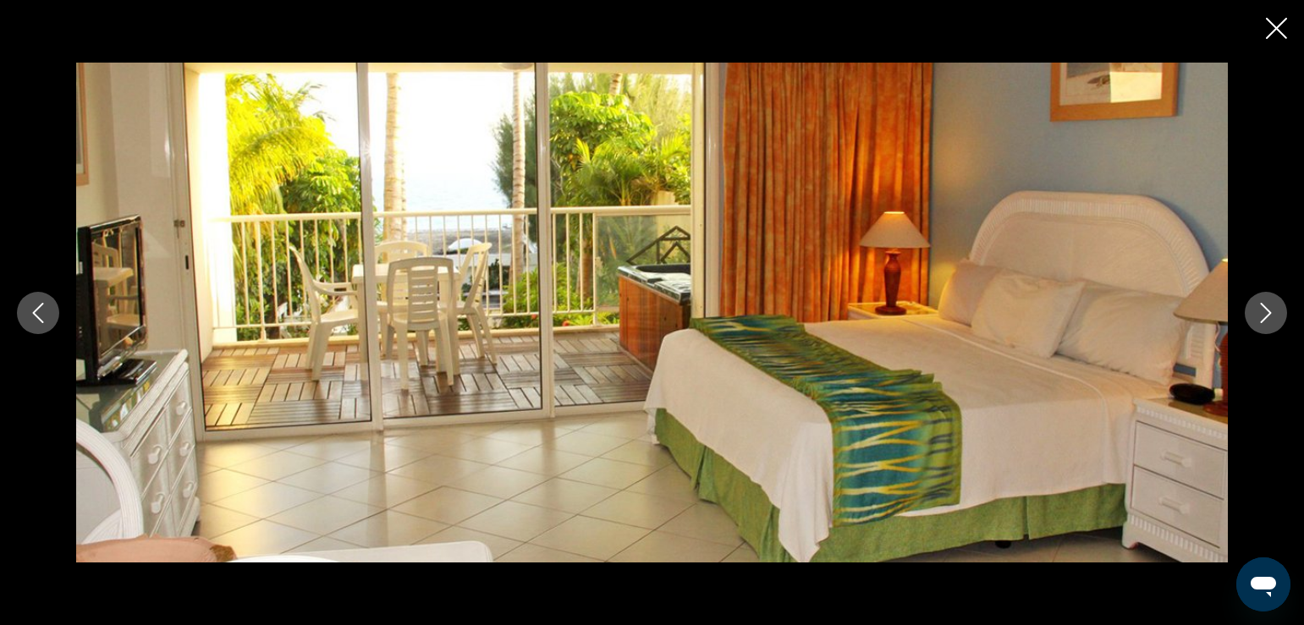
click at [1260, 307] on icon "Next image" at bounding box center [1266, 313] width 20 height 20
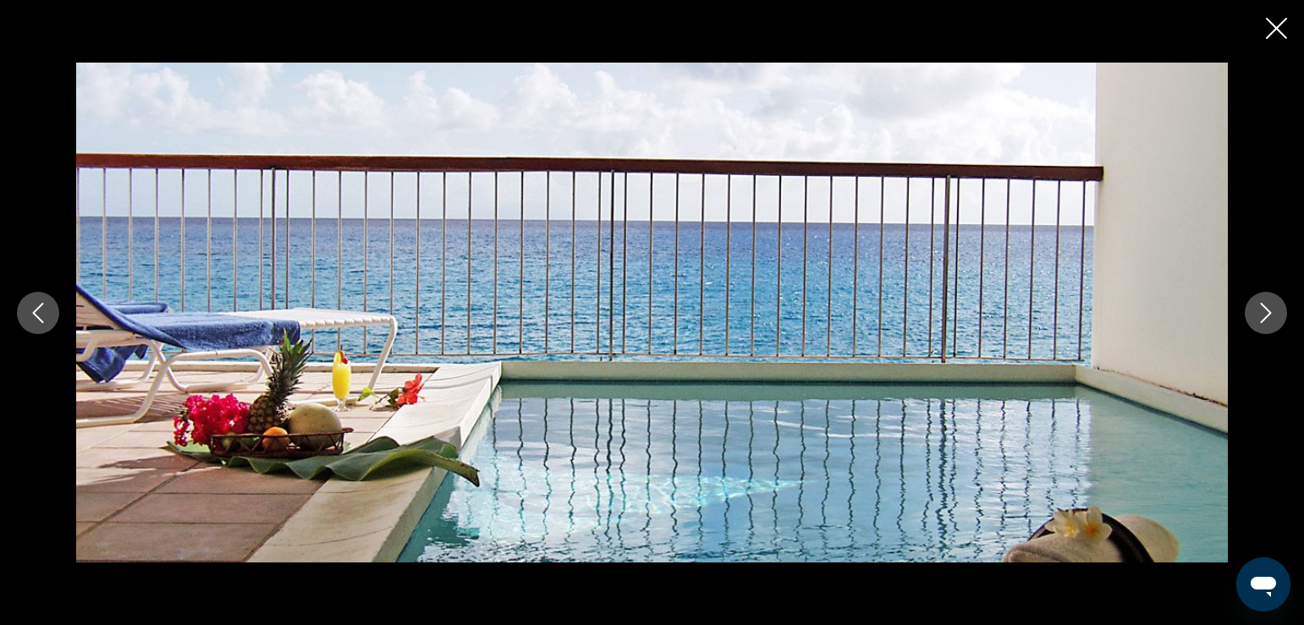
click at [1260, 307] on icon "Next image" at bounding box center [1266, 313] width 20 height 20
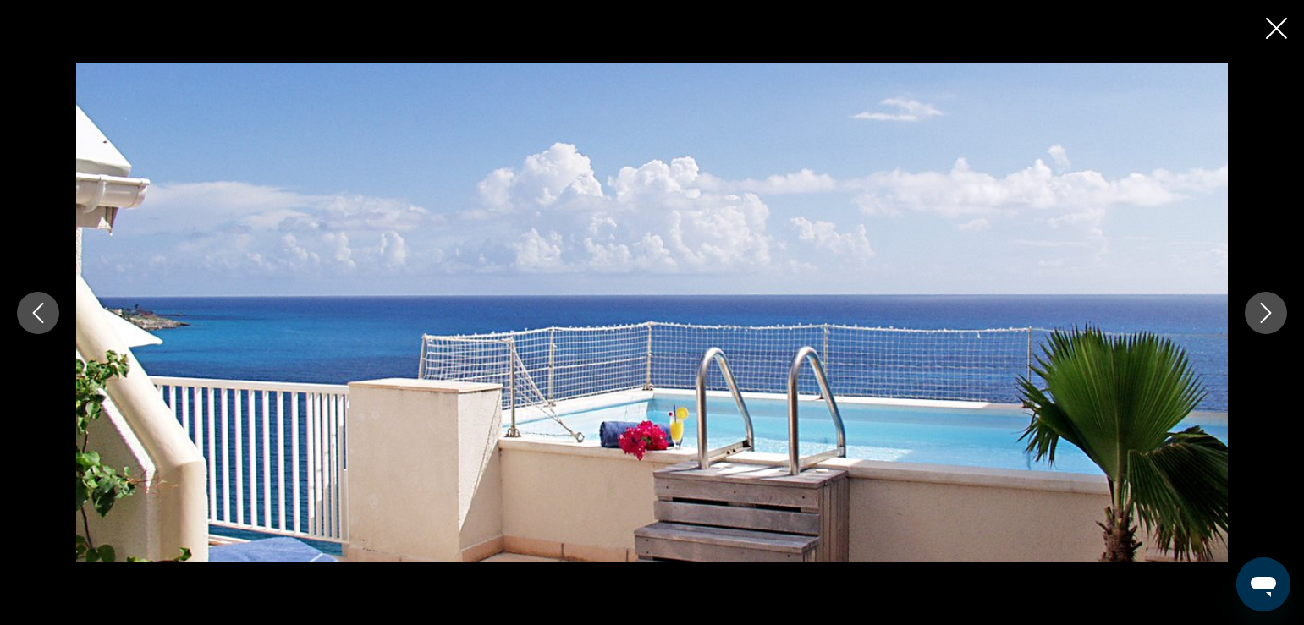
scroll to position [937, 0]
click at [1258, 310] on icon "Next image" at bounding box center [1266, 313] width 20 height 20
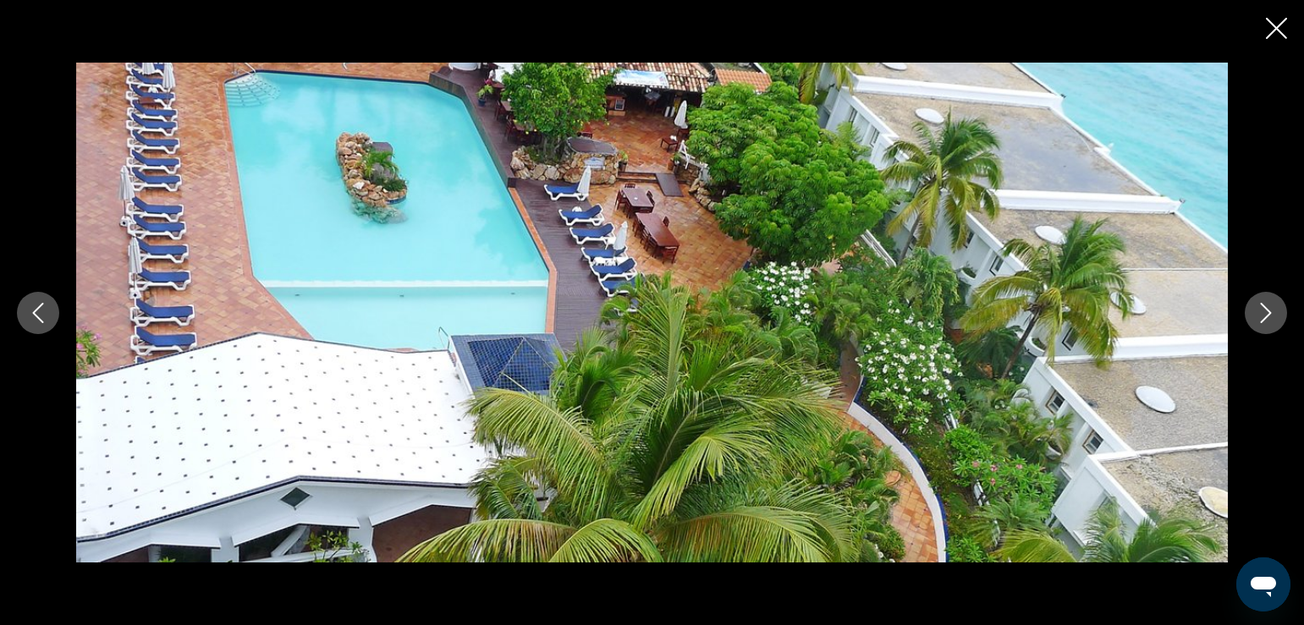
click at [1258, 310] on icon "Next image" at bounding box center [1266, 313] width 20 height 20
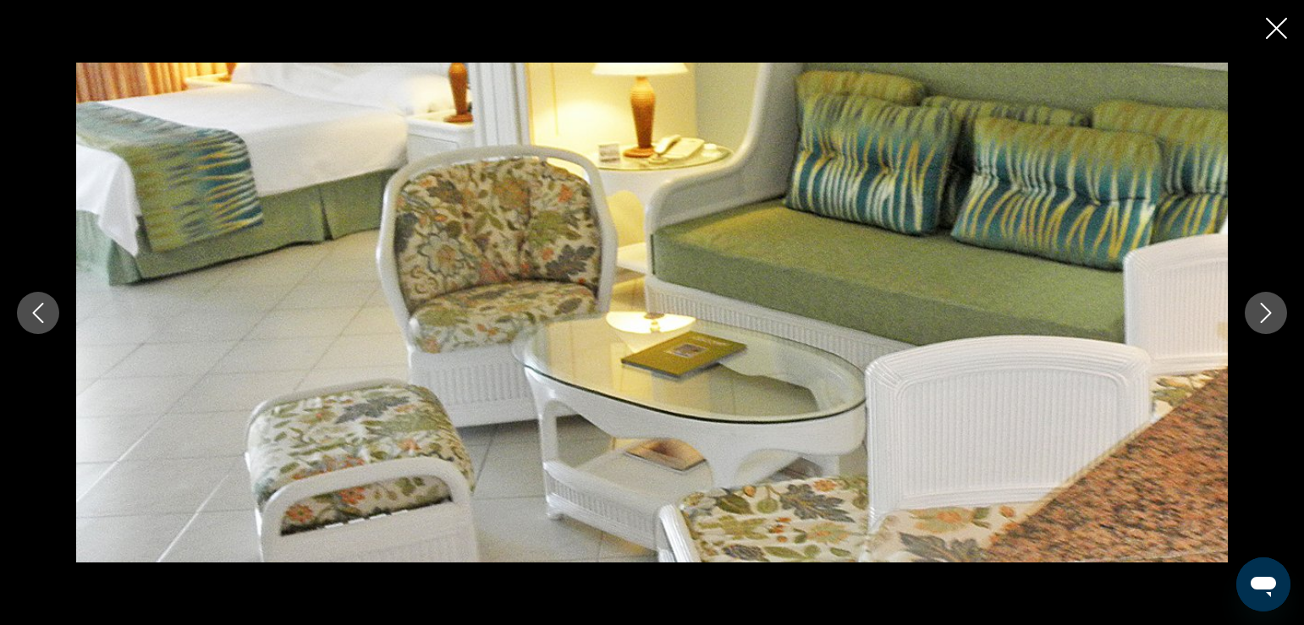
click at [1258, 310] on icon "Next image" at bounding box center [1266, 313] width 20 height 20
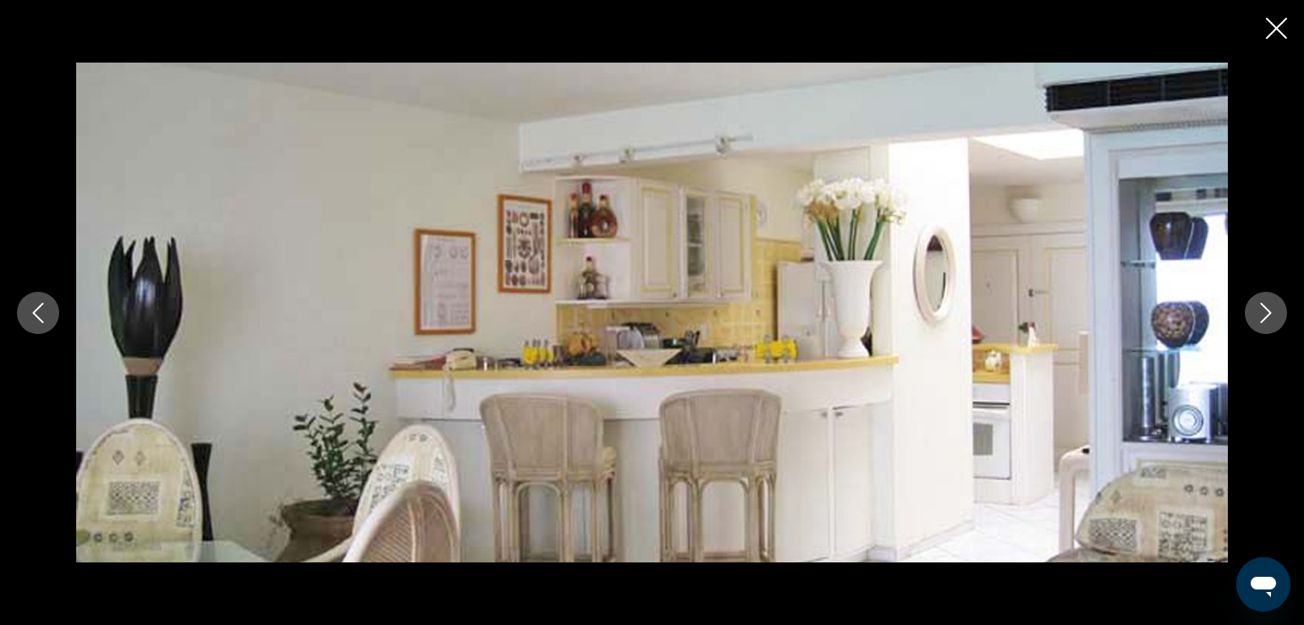
click at [1258, 310] on icon "Next image" at bounding box center [1266, 313] width 20 height 20
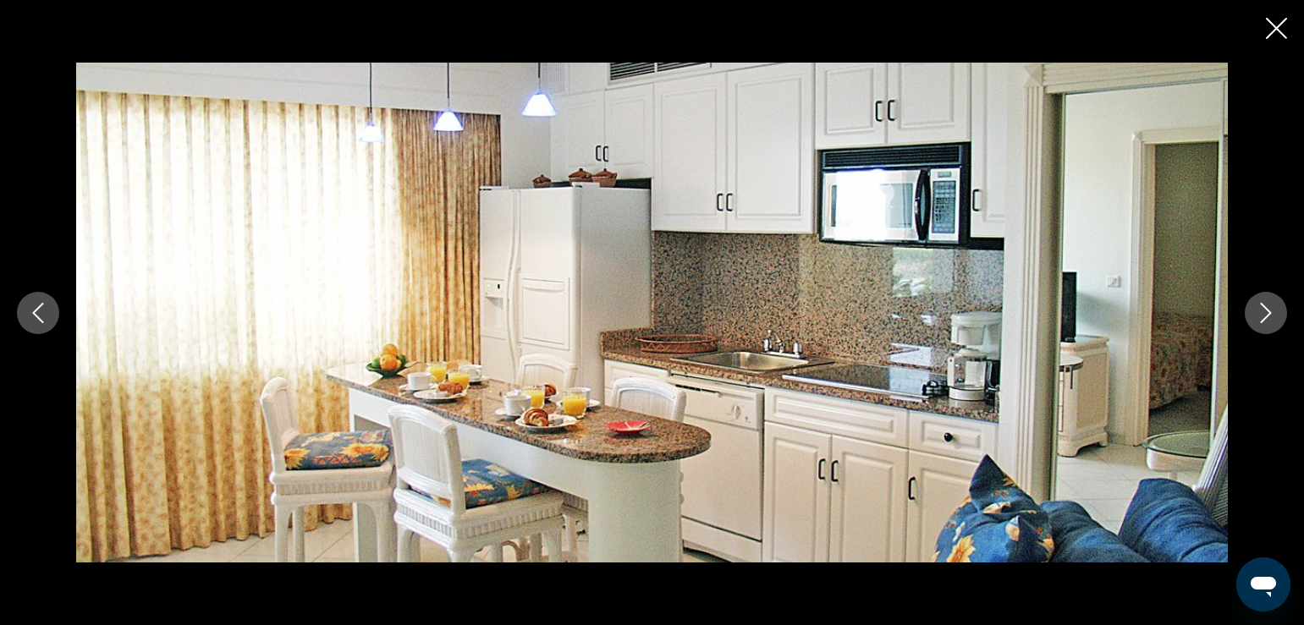
click at [1258, 310] on icon "Next image" at bounding box center [1266, 313] width 20 height 20
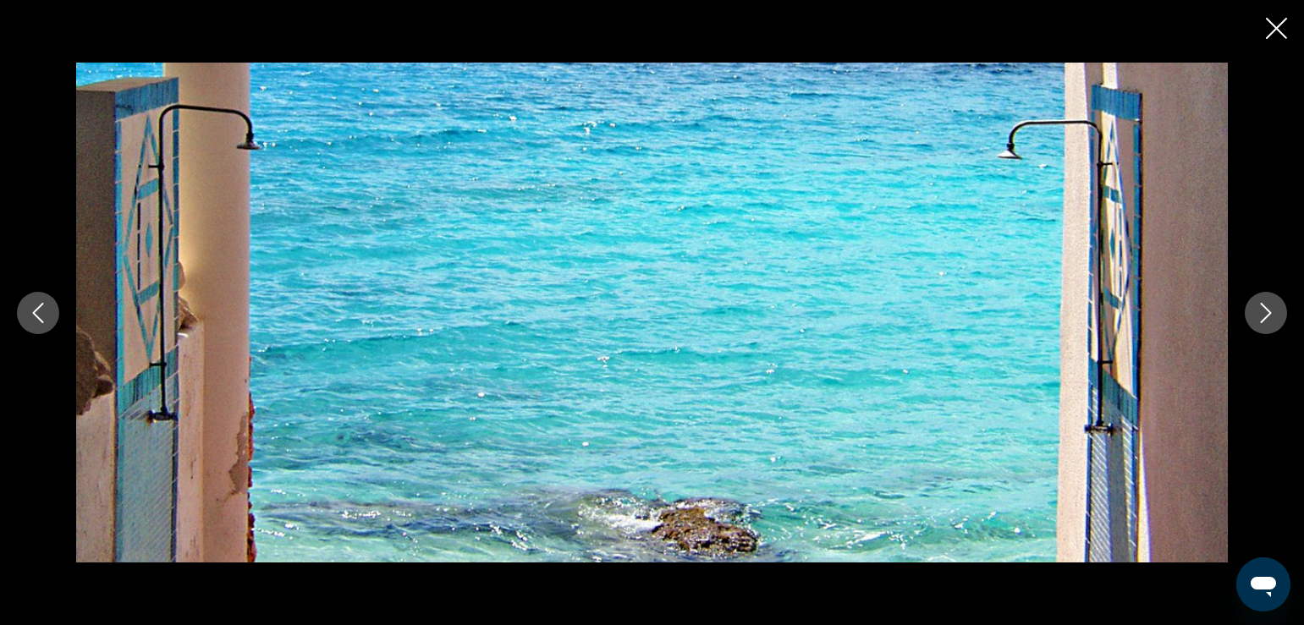
click at [1258, 310] on icon "Next image" at bounding box center [1266, 313] width 20 height 20
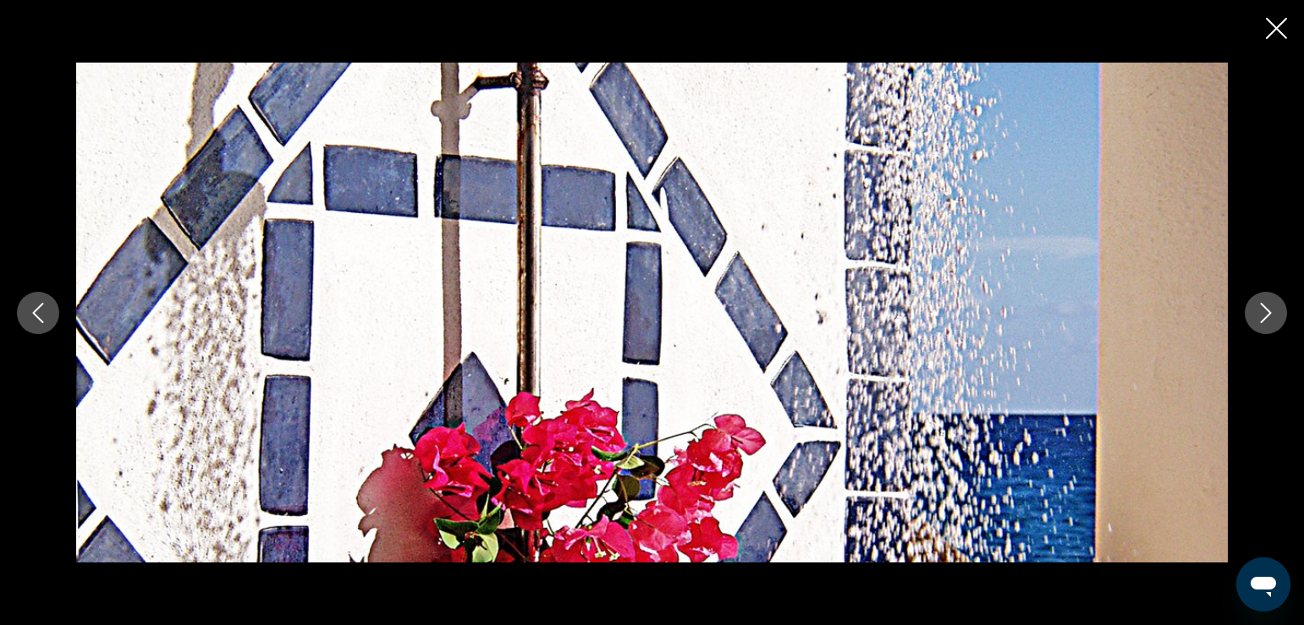
click at [1258, 310] on icon "Next image" at bounding box center [1266, 313] width 20 height 20
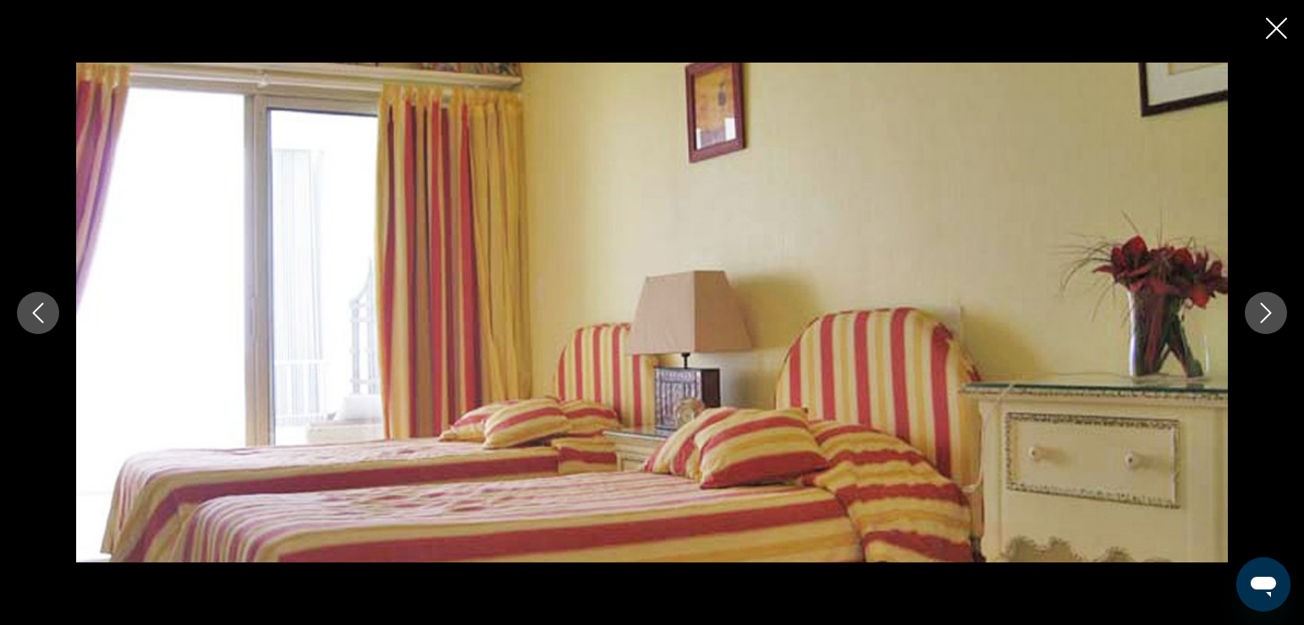
click at [1258, 310] on icon "Next image" at bounding box center [1266, 313] width 20 height 20
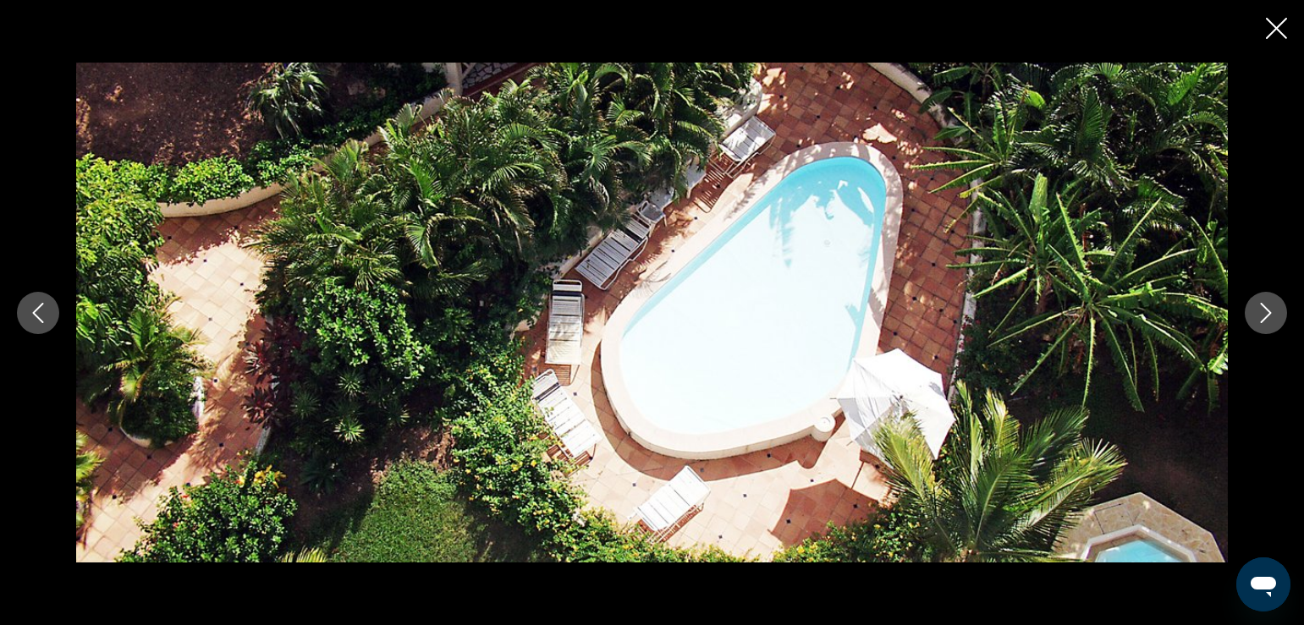
click at [1258, 310] on icon "Next image" at bounding box center [1266, 313] width 20 height 20
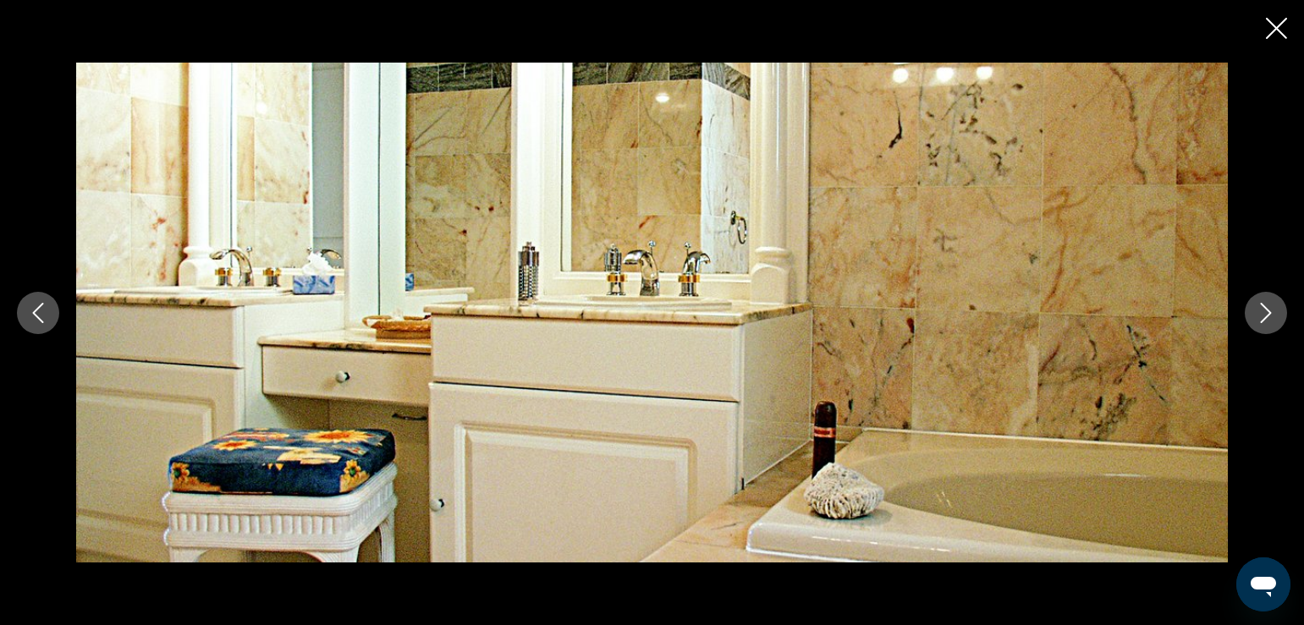
click at [1258, 310] on icon "Next image" at bounding box center [1266, 313] width 20 height 20
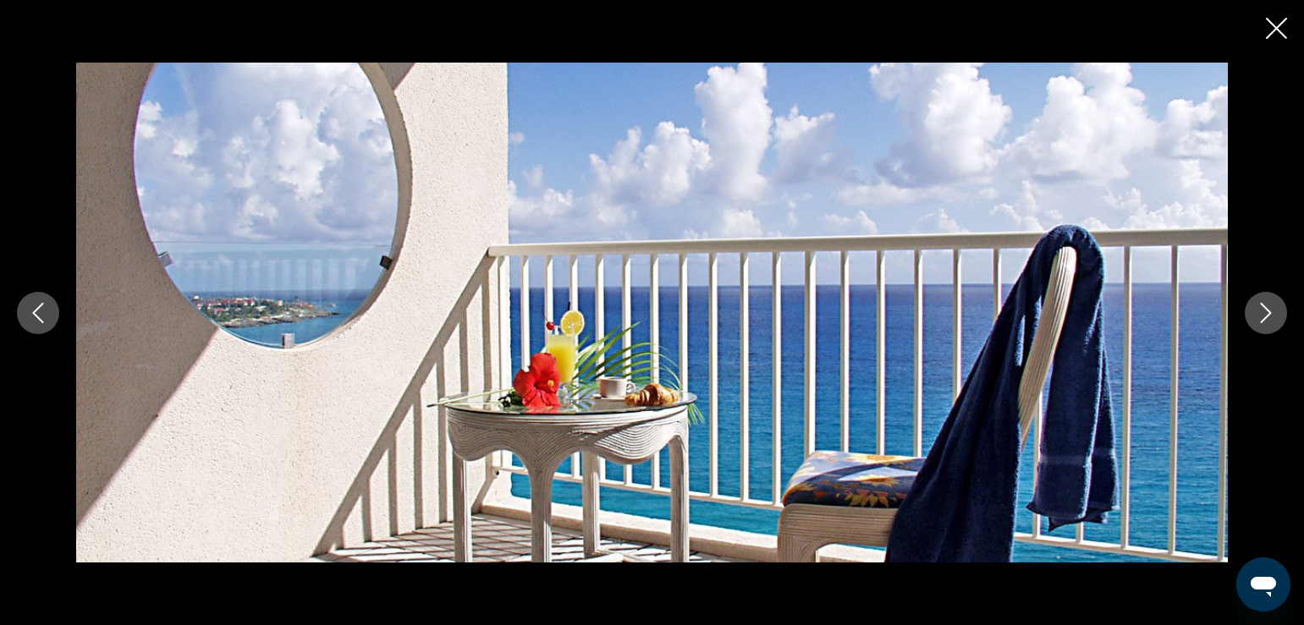
click at [1258, 310] on icon "Next image" at bounding box center [1266, 313] width 20 height 20
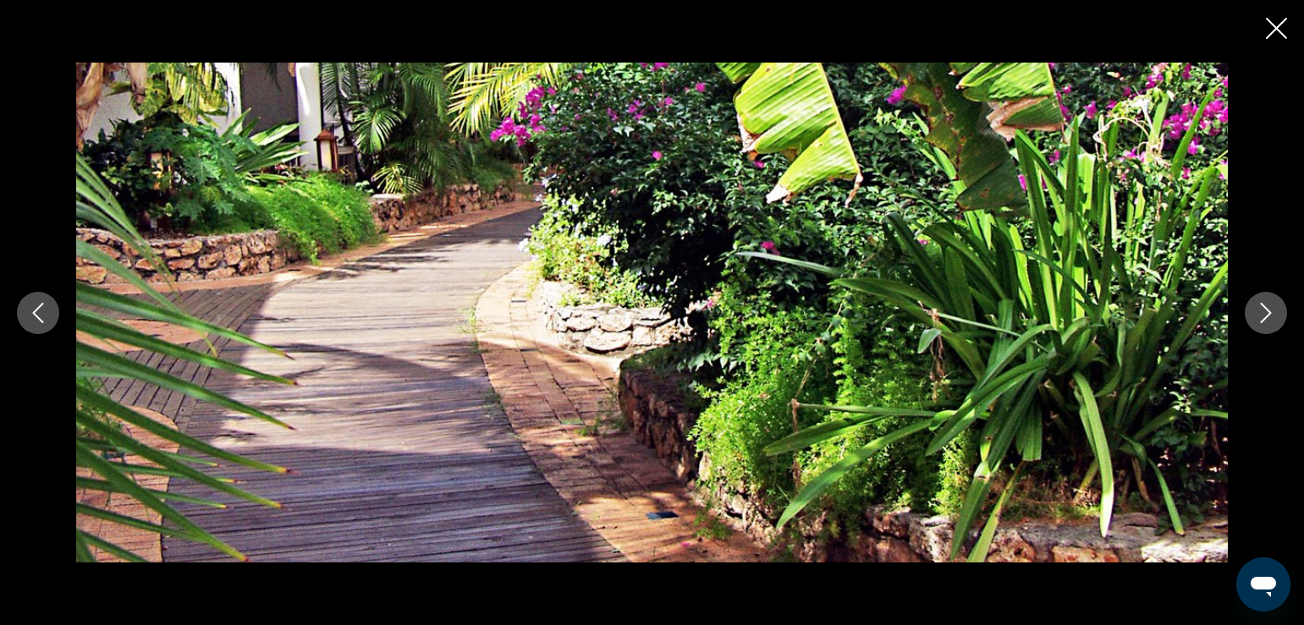
click at [1263, 319] on icon "Next image" at bounding box center [1266, 313] width 20 height 20
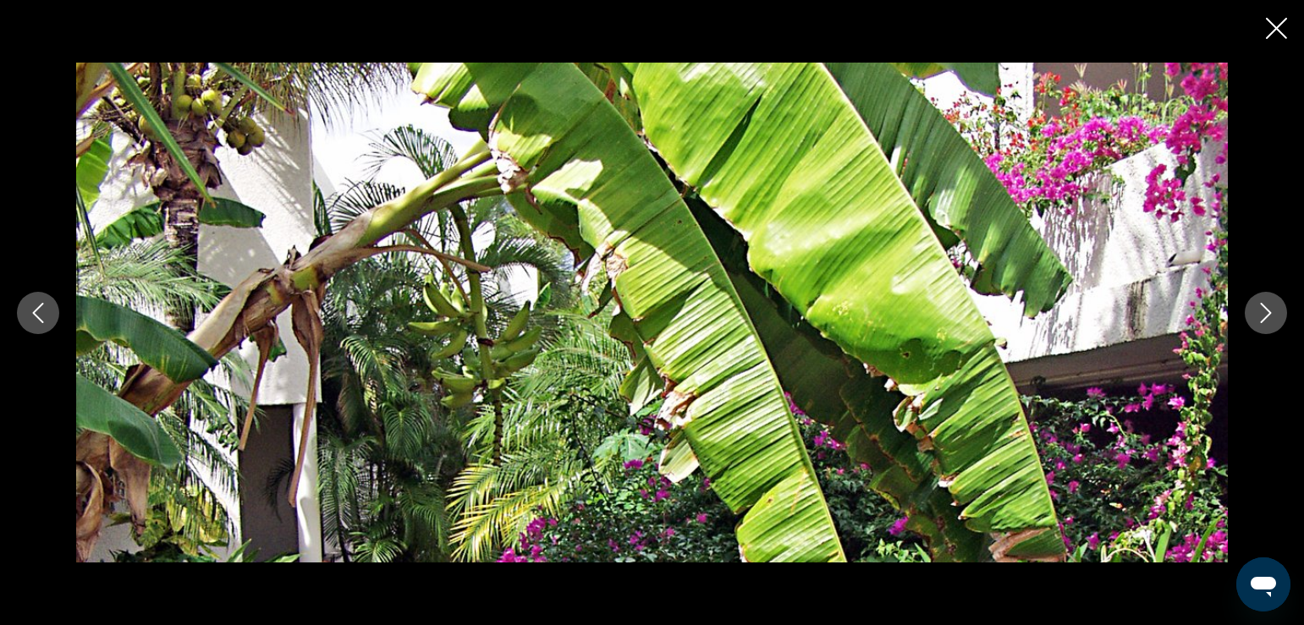
click at [1263, 318] on icon "Next image" at bounding box center [1266, 313] width 20 height 20
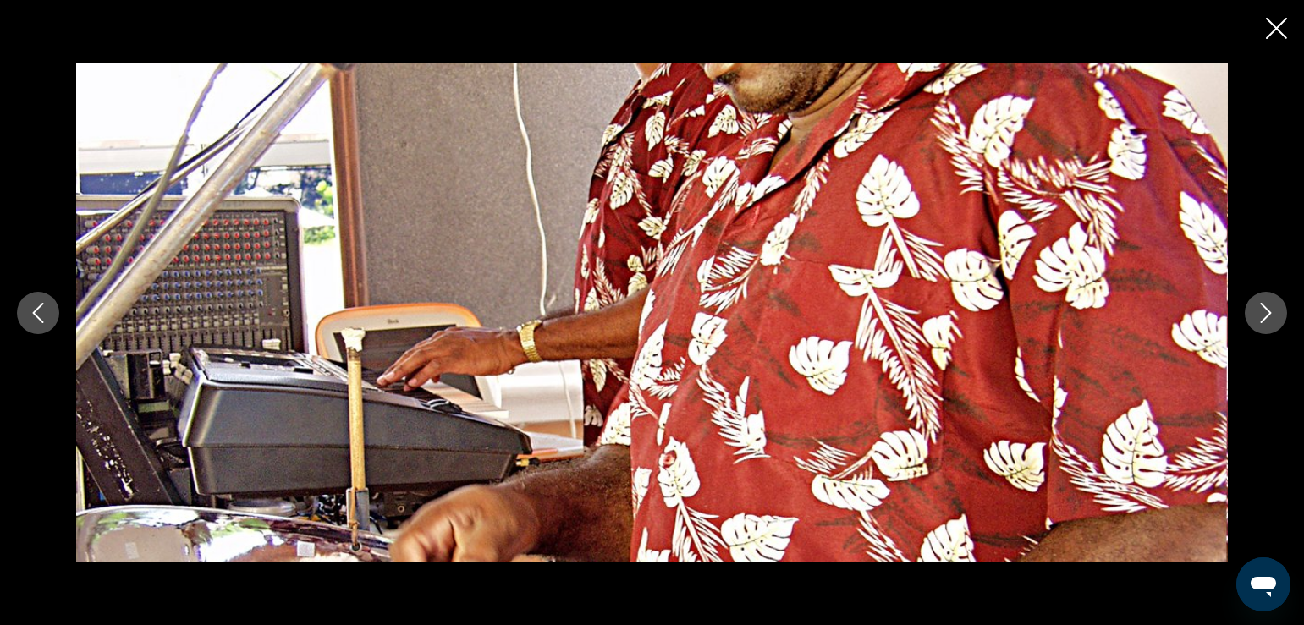
click at [1263, 318] on icon "Next image" at bounding box center [1266, 313] width 20 height 20
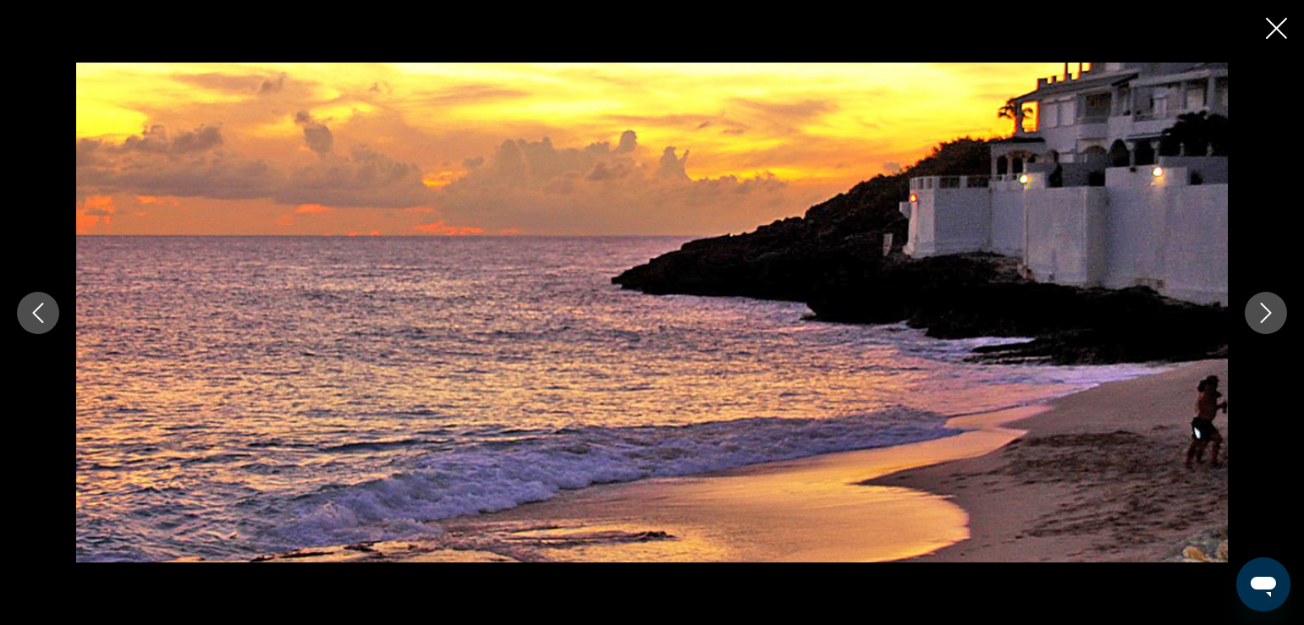
click at [1285, 25] on icon "Close slideshow" at bounding box center [1276, 28] width 21 height 21
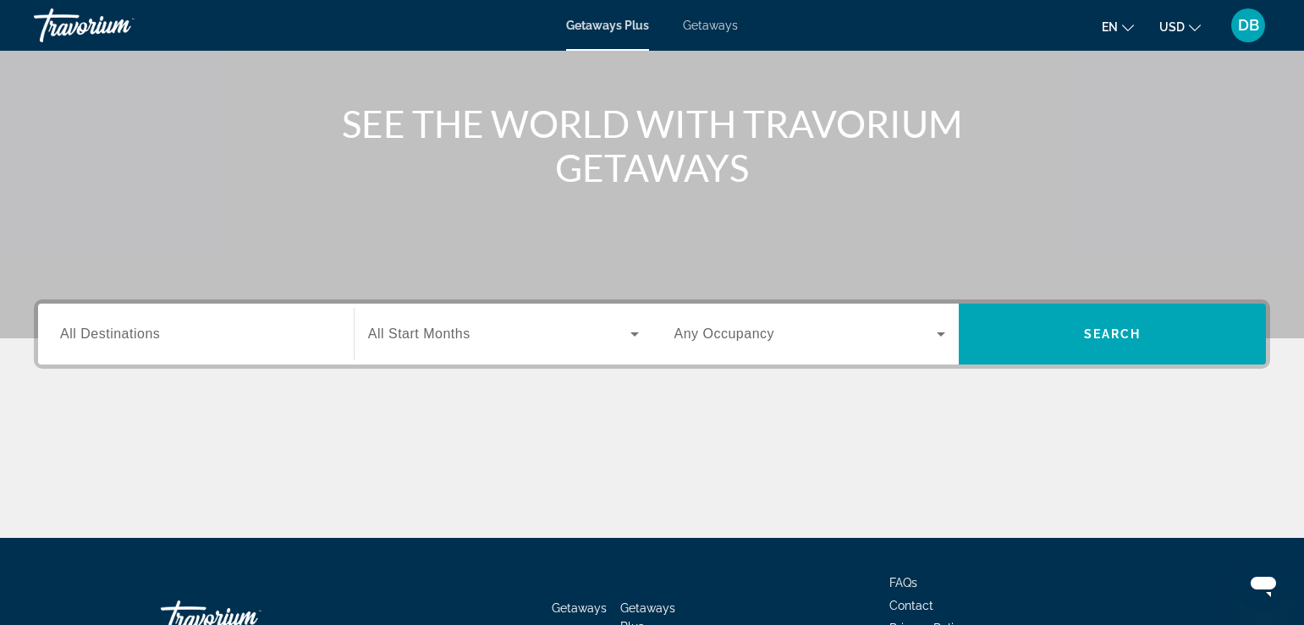
click at [140, 333] on span "All Destinations" at bounding box center [110, 334] width 100 height 14
click at [140, 333] on input "Destination All Destinations" at bounding box center [196, 335] width 272 height 20
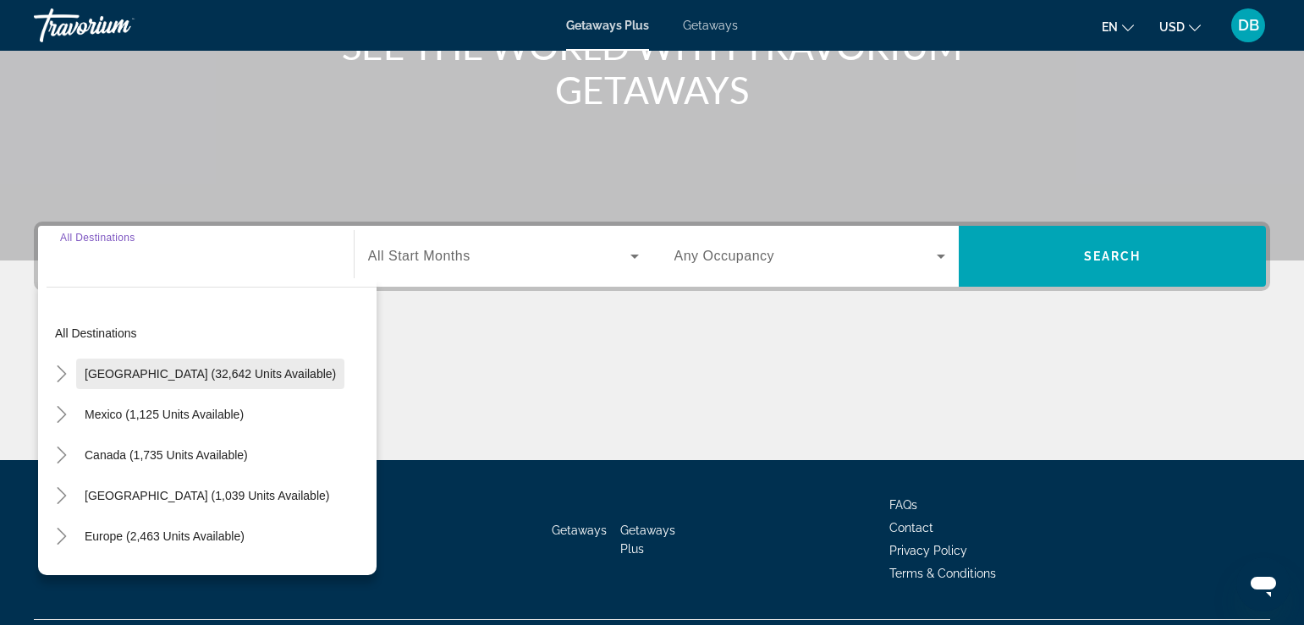
scroll to position [289, 0]
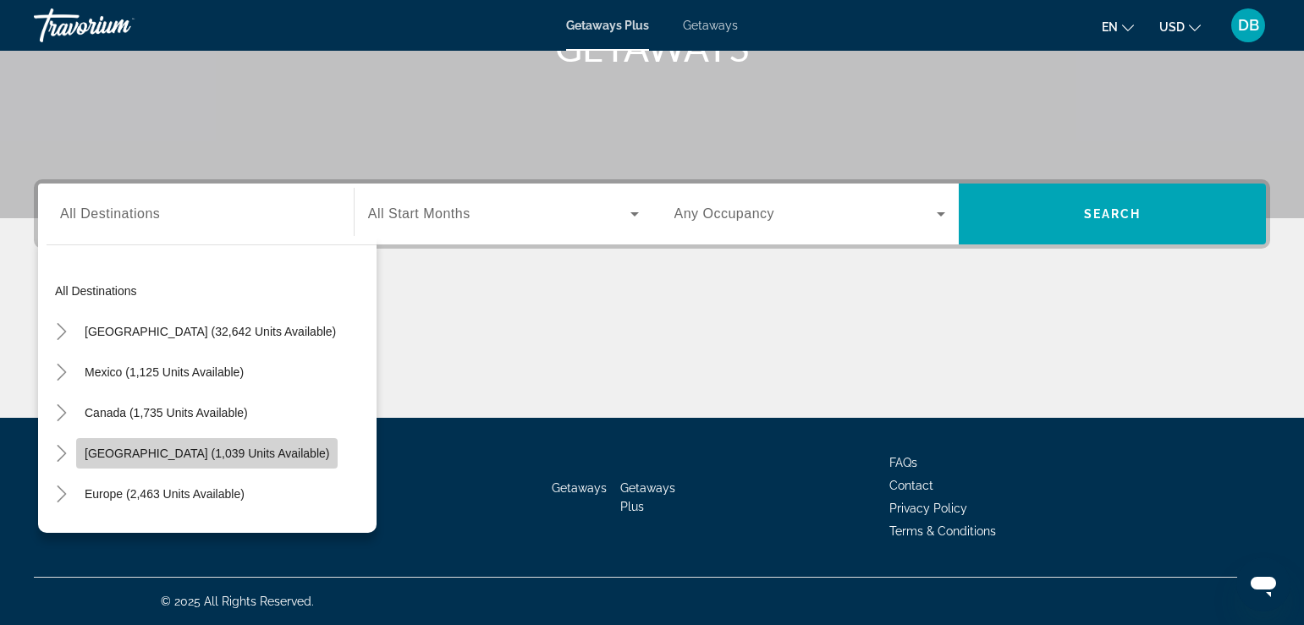
click at [159, 451] on span "[GEOGRAPHIC_DATA] (1,039 units available)" at bounding box center [207, 454] width 245 height 14
type input "**********"
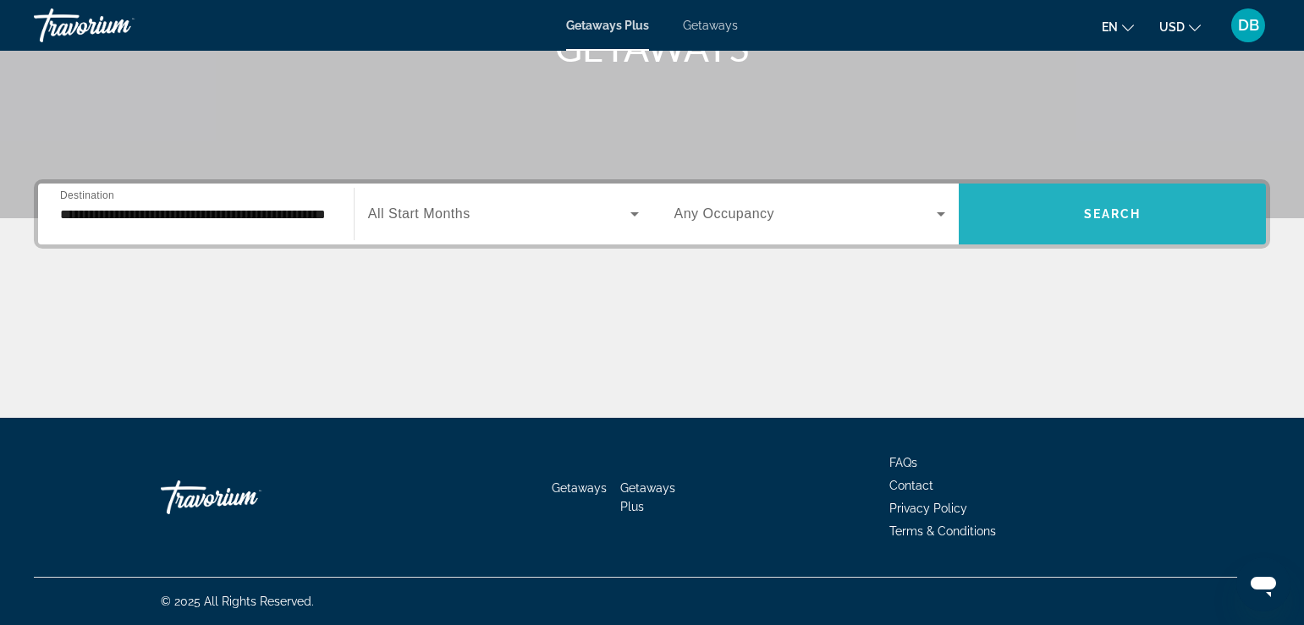
click at [1119, 206] on span "Search widget" at bounding box center [1112, 214] width 307 height 41
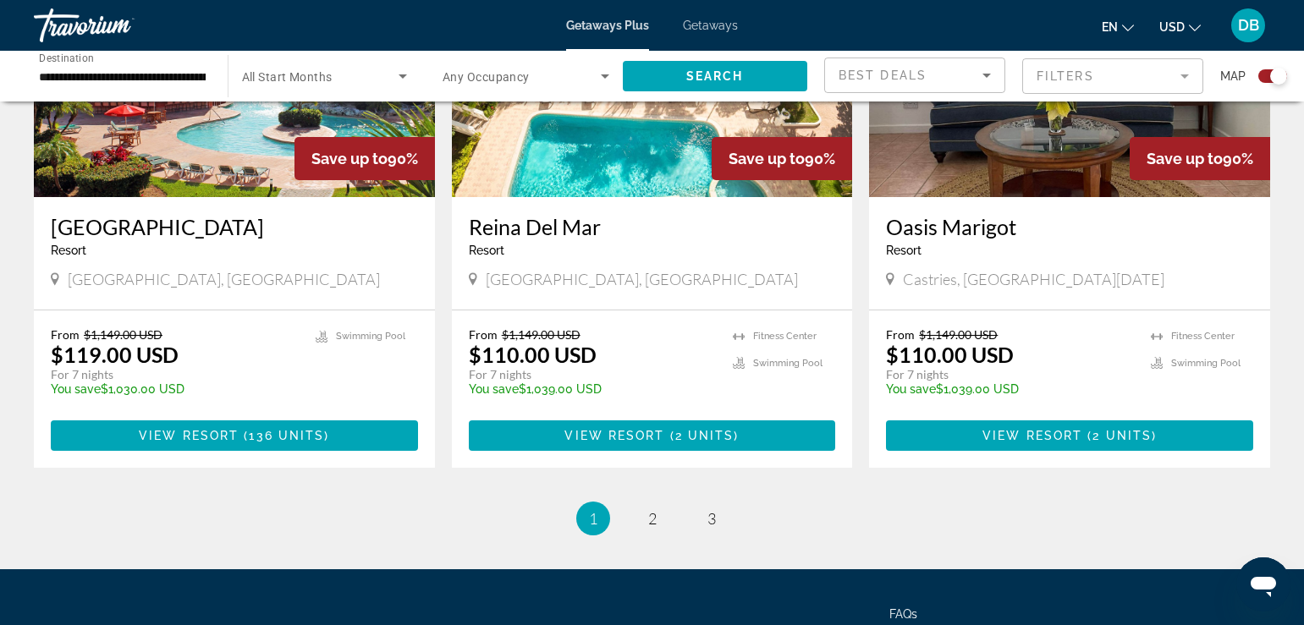
scroll to position [2623, 0]
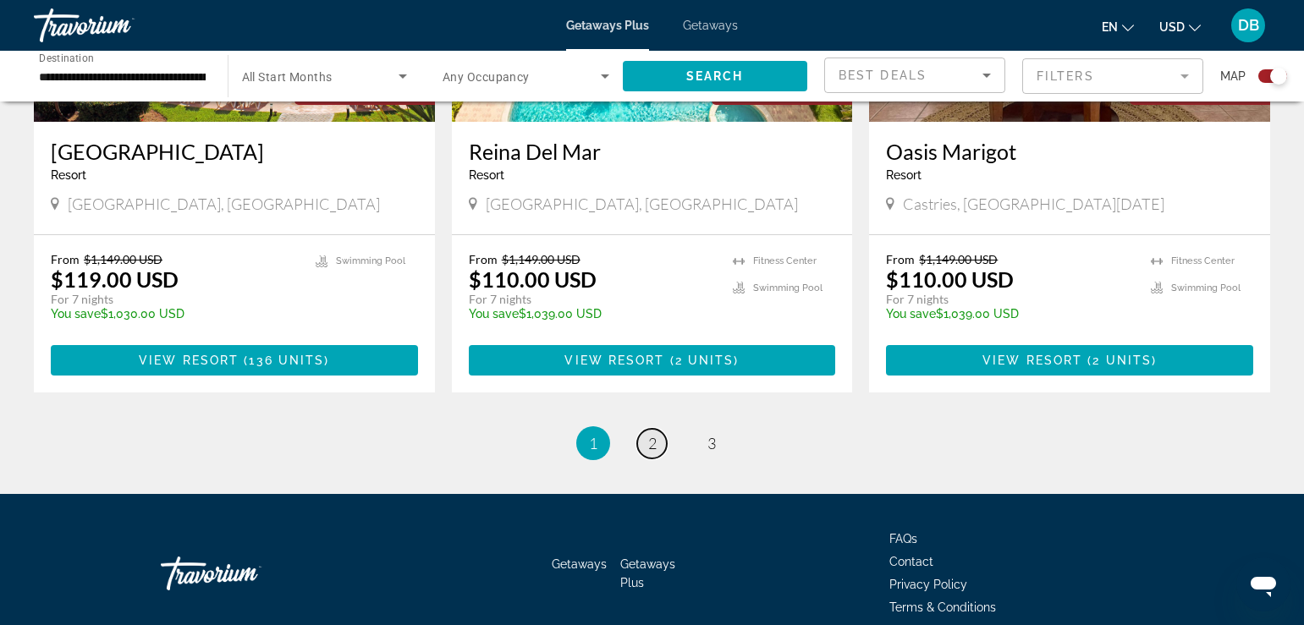
click at [651, 434] on span "2" at bounding box center [652, 443] width 8 height 19
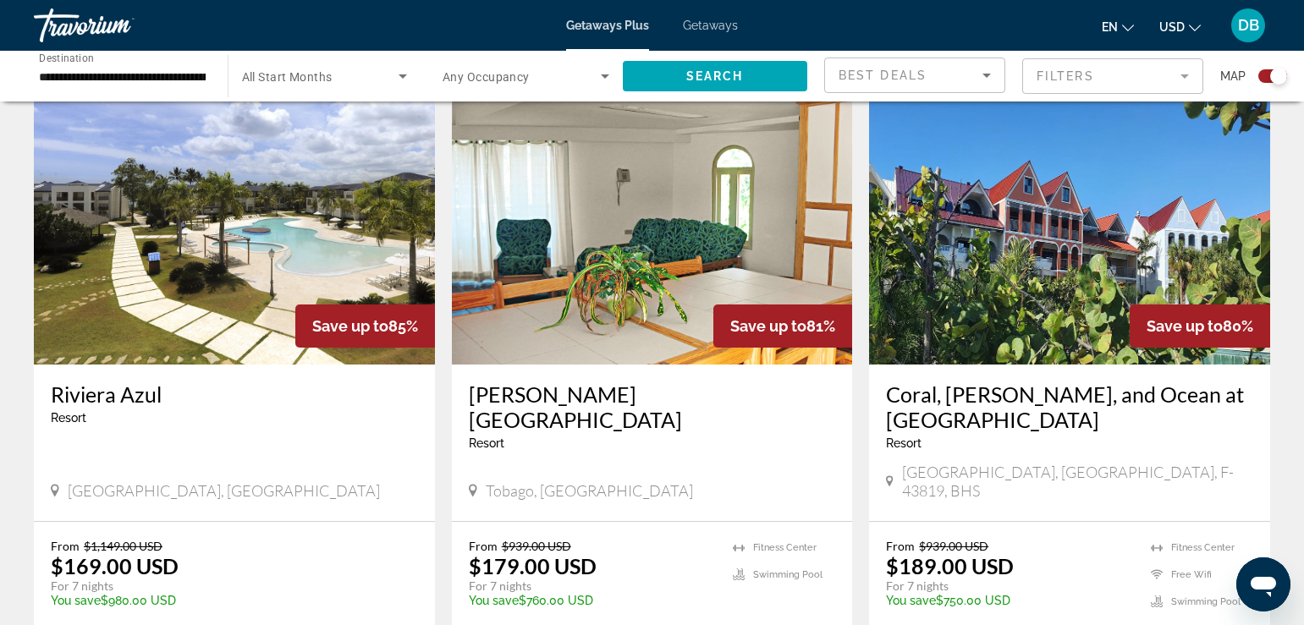
scroll to position [592, 0]
click at [289, 240] on img "Main content" at bounding box center [234, 228] width 401 height 271
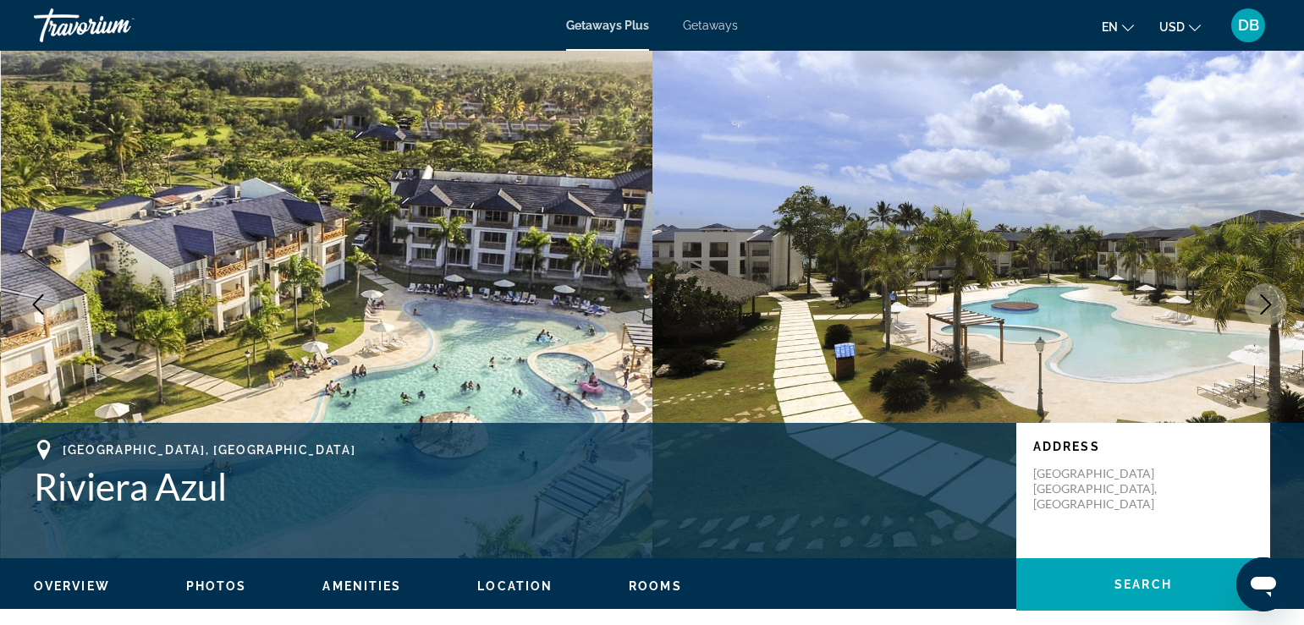
scroll to position [85, 0]
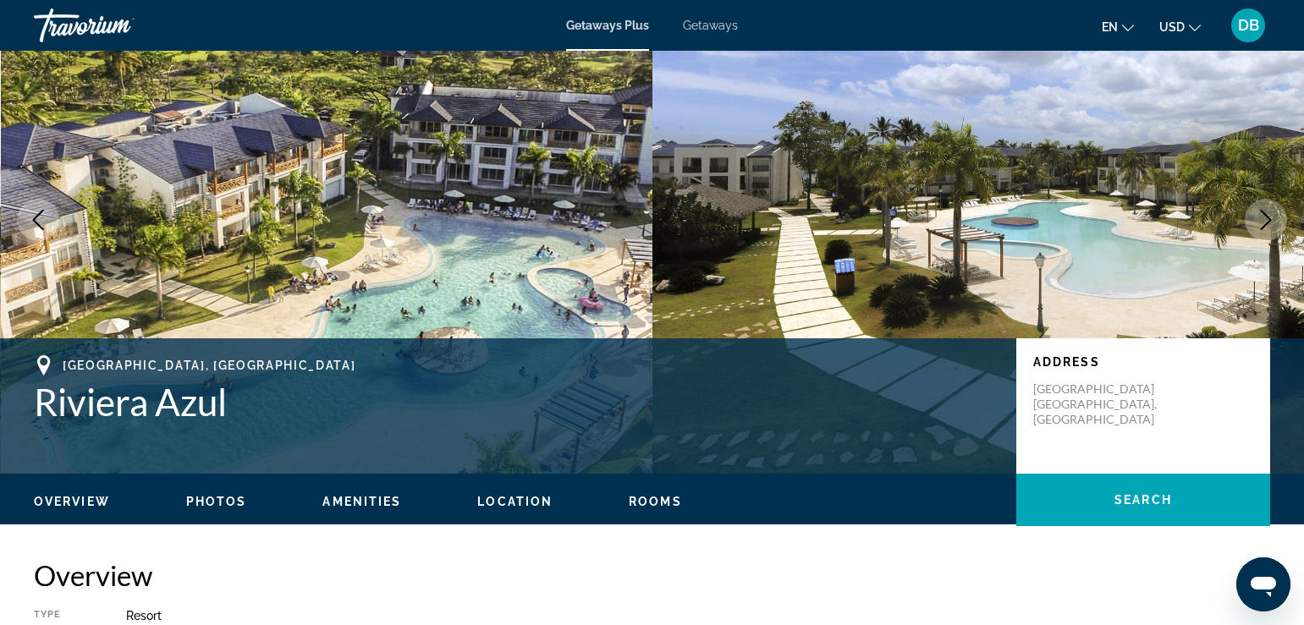
click at [227, 493] on ul "Overview Photos Amenities Location Rooms Search" at bounding box center [652, 500] width 1236 height 19
click at [228, 498] on span "Photos" at bounding box center [216, 502] width 61 height 14
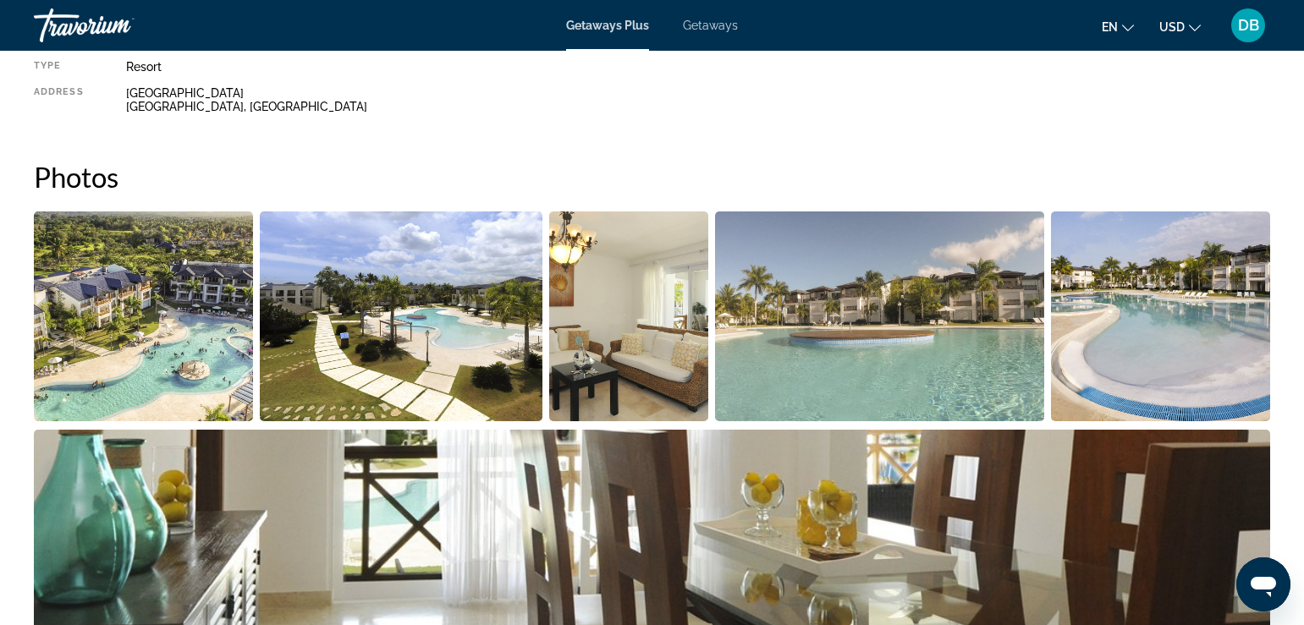
scroll to position [692, 0]
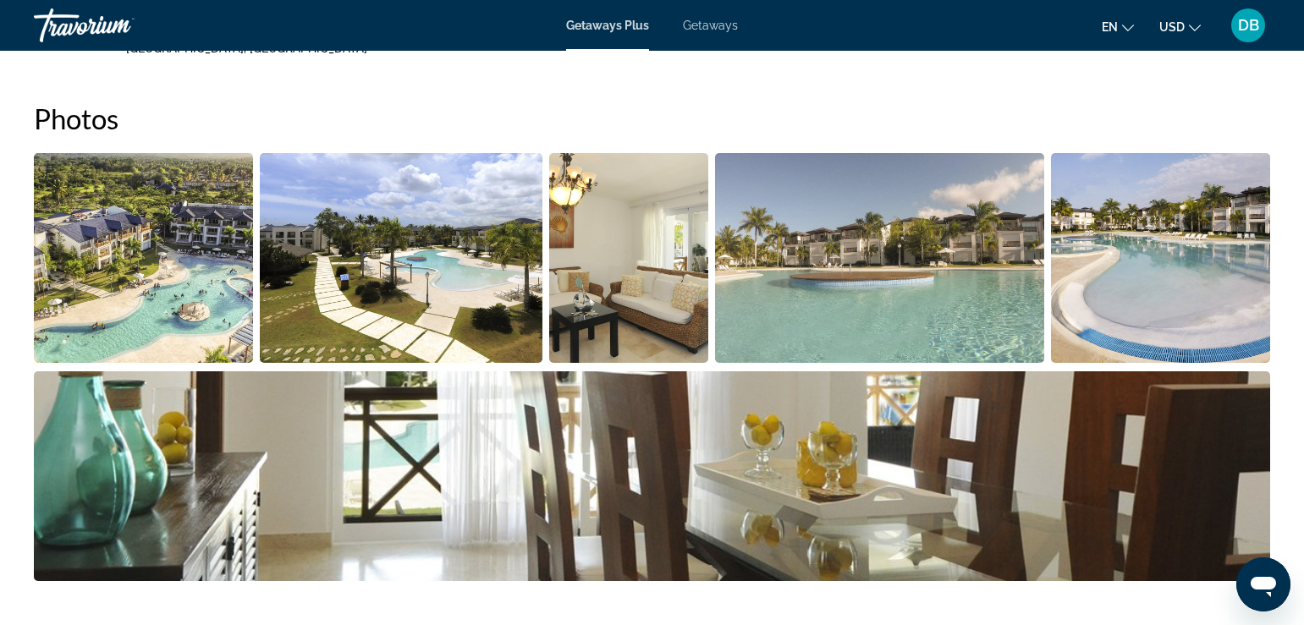
click at [161, 280] on img "Open full-screen image slider" at bounding box center [143, 258] width 219 height 210
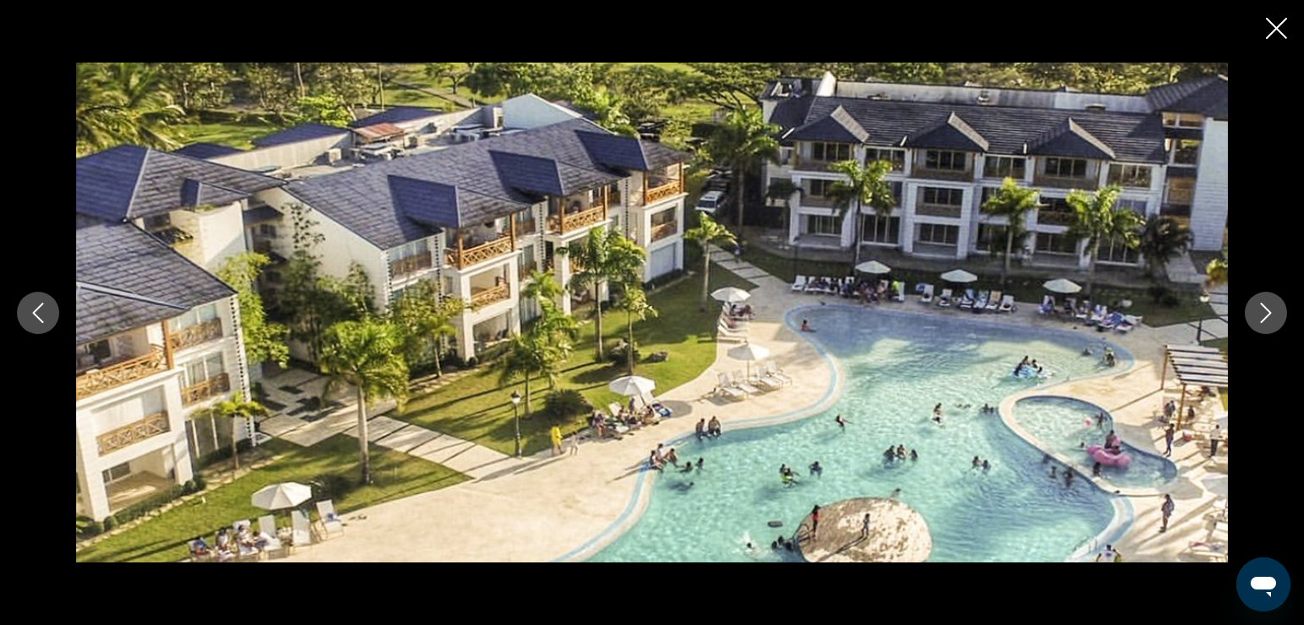
click at [1261, 320] on icon "Next image" at bounding box center [1266, 313] width 20 height 20
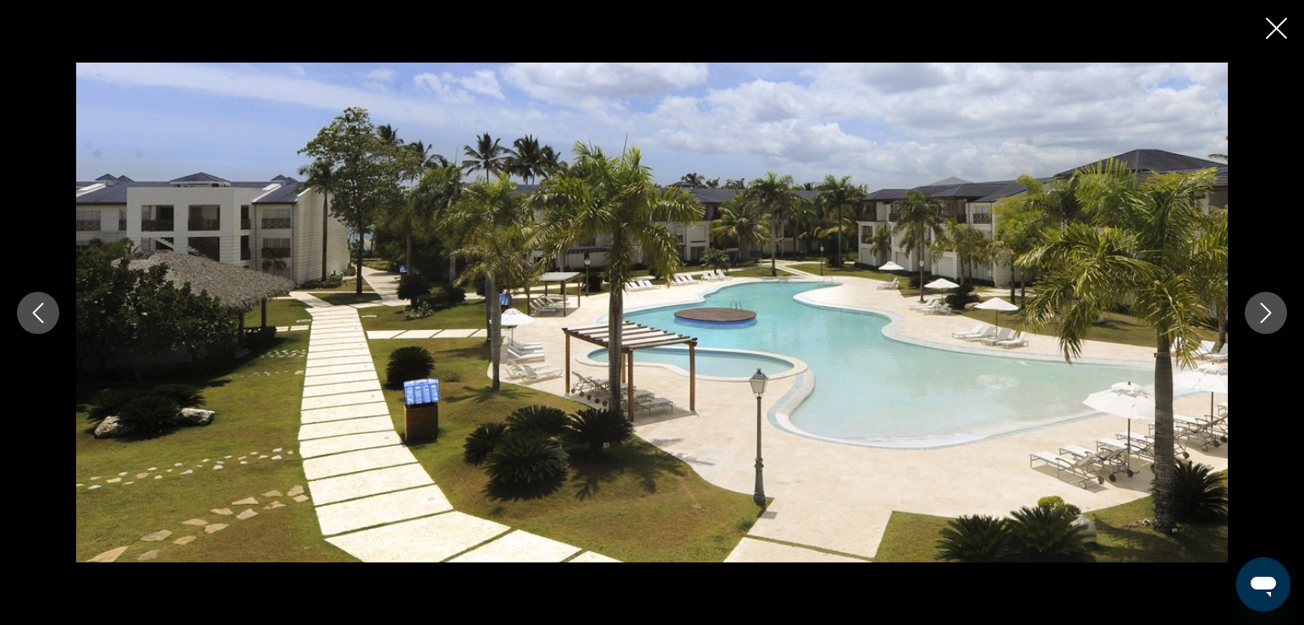
click at [1258, 322] on icon "Next image" at bounding box center [1266, 313] width 20 height 20
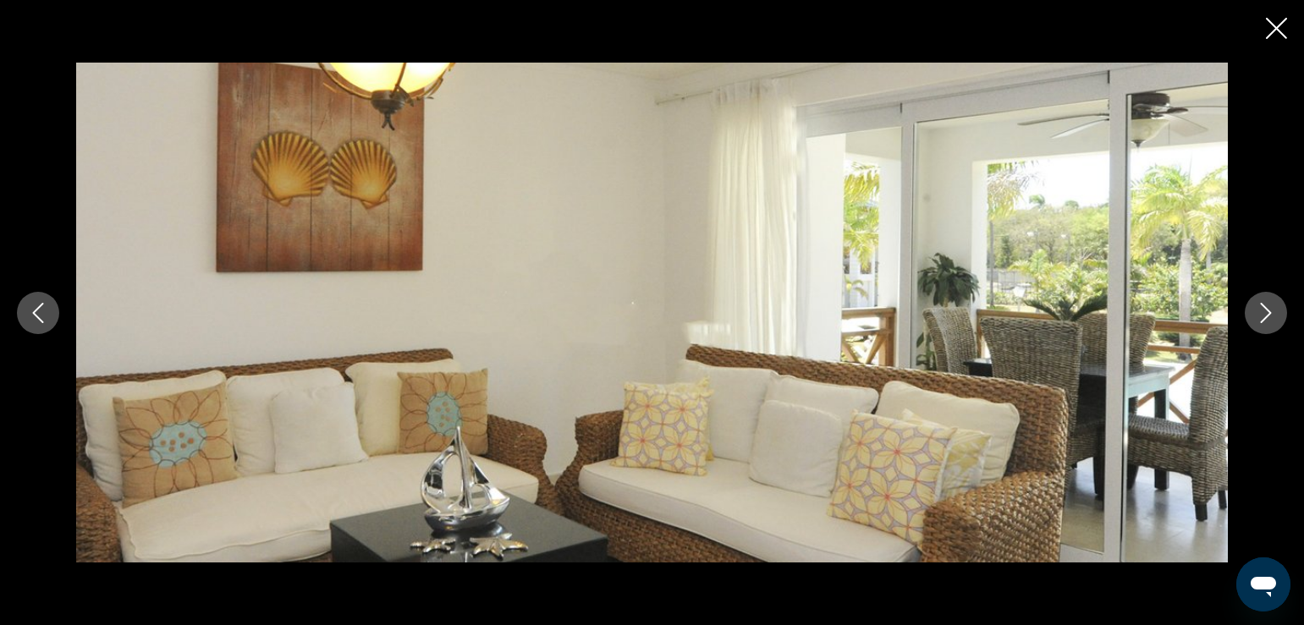
click at [1258, 322] on icon "Next image" at bounding box center [1266, 313] width 20 height 20
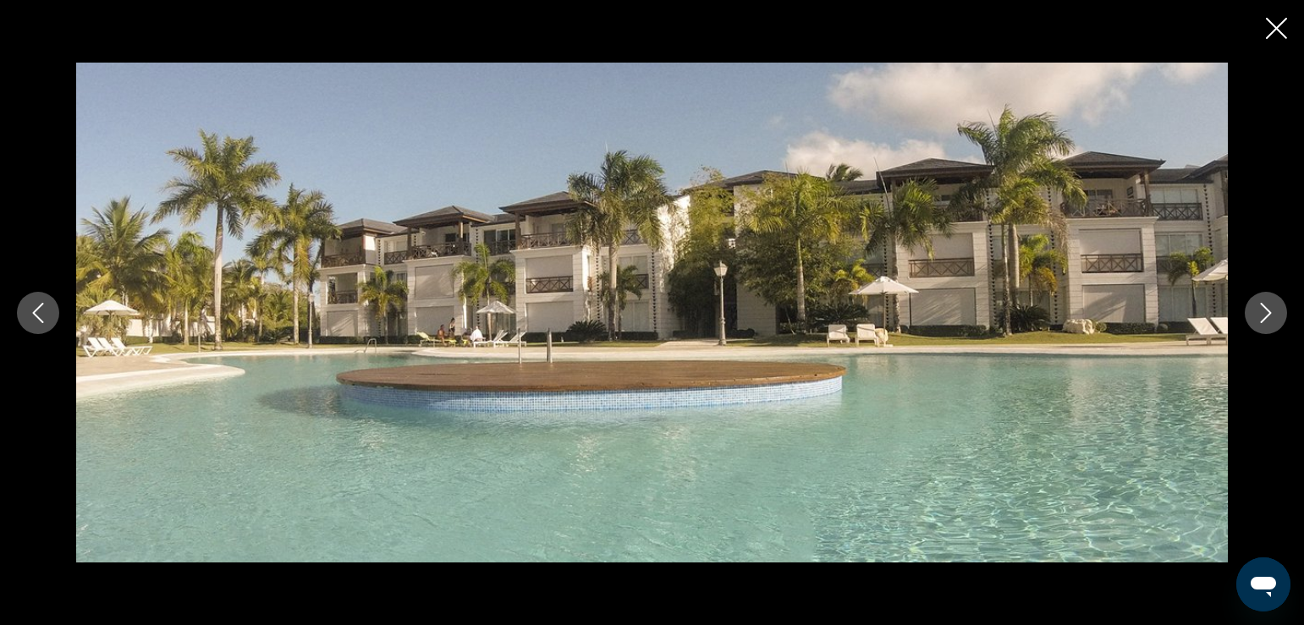
click at [1258, 322] on icon "Next image" at bounding box center [1266, 313] width 20 height 20
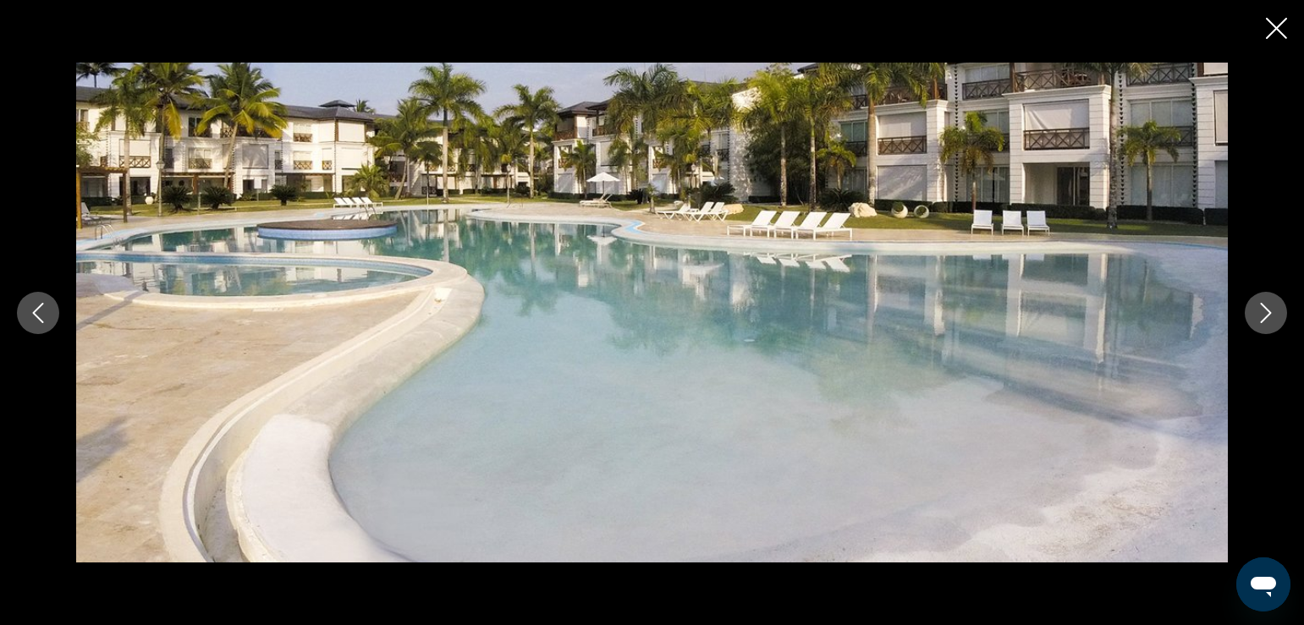
click at [1258, 322] on icon "Next image" at bounding box center [1266, 313] width 20 height 20
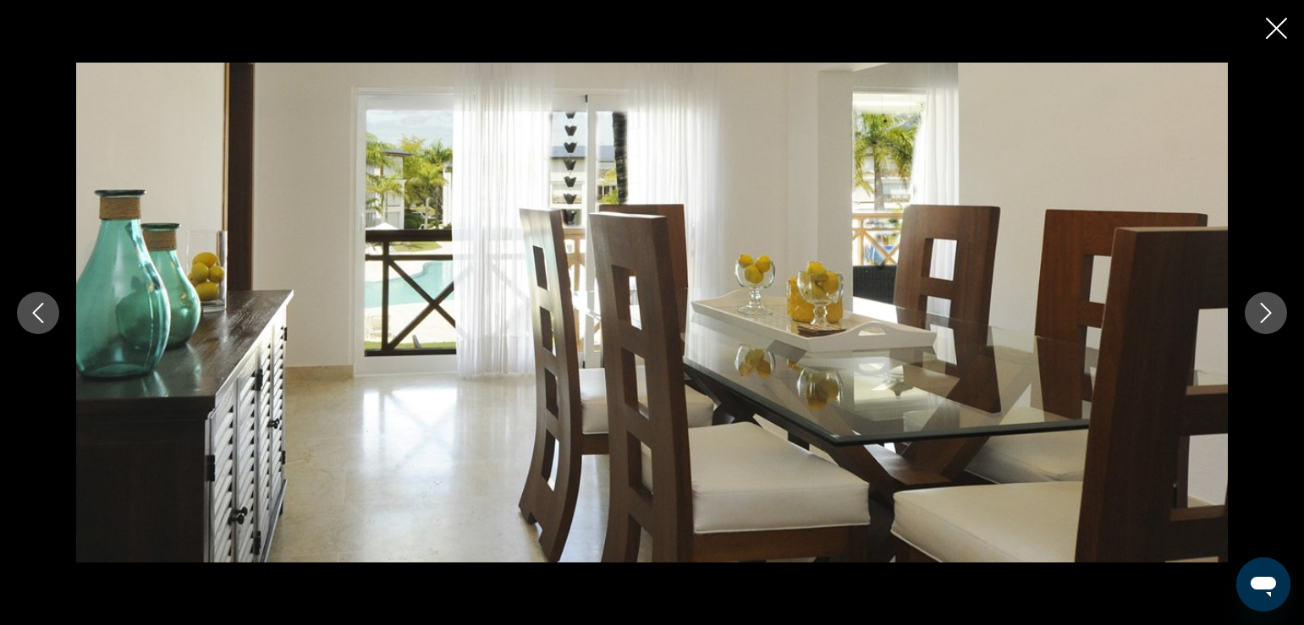
click at [1258, 322] on icon "Next image" at bounding box center [1266, 313] width 20 height 20
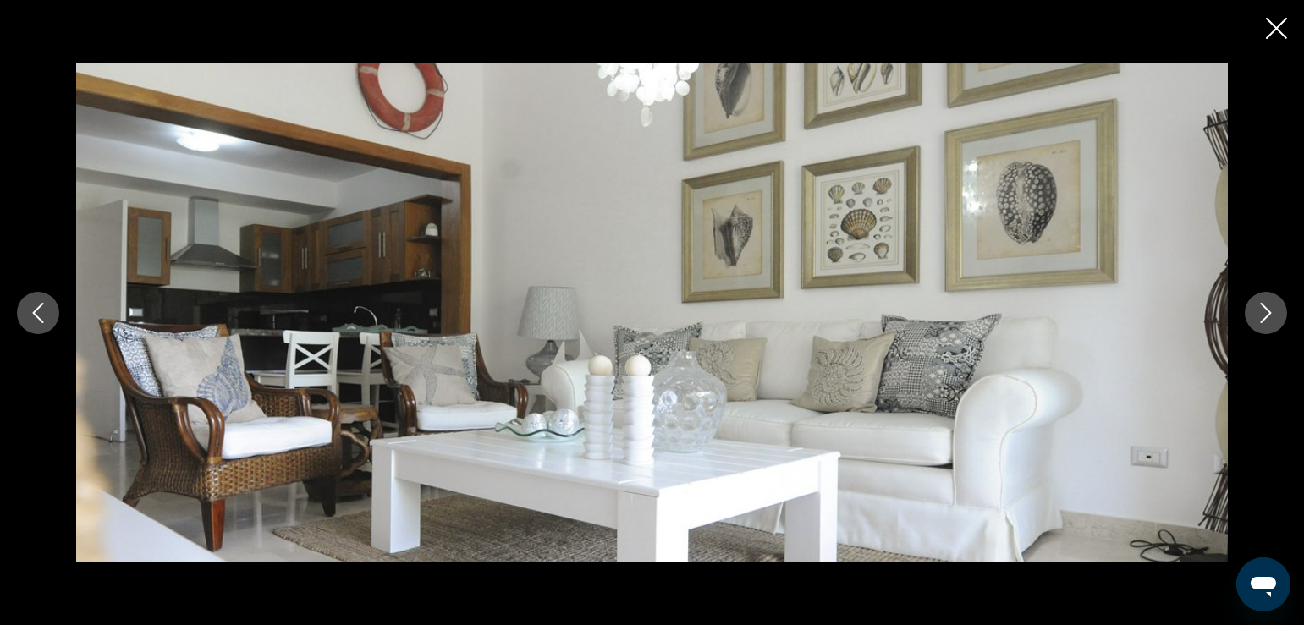
click at [1258, 322] on icon "Next image" at bounding box center [1266, 313] width 20 height 20
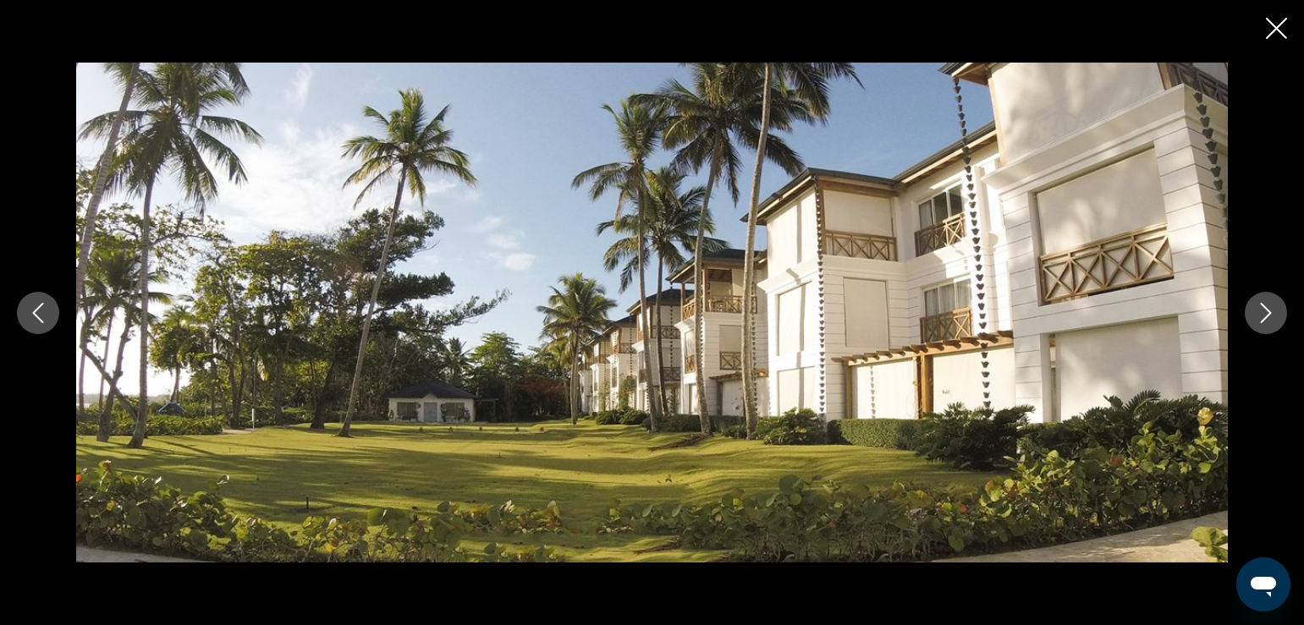
click at [1258, 322] on icon "Next image" at bounding box center [1266, 313] width 20 height 20
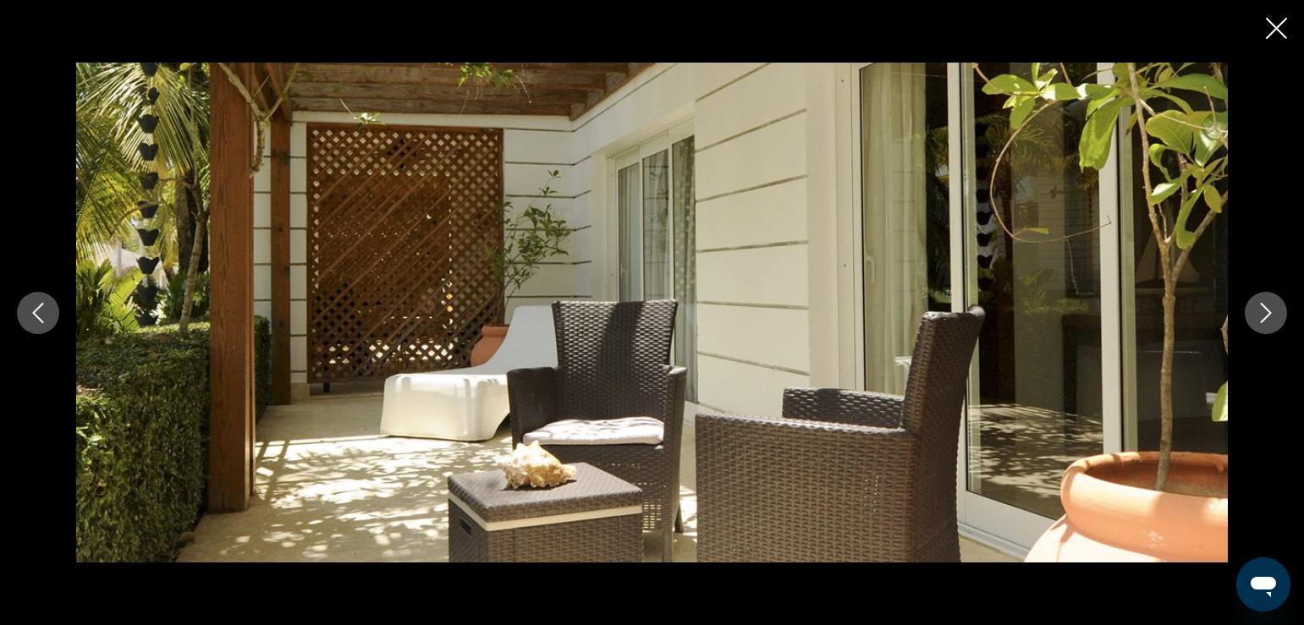
click at [1258, 322] on icon "Next image" at bounding box center [1266, 313] width 20 height 20
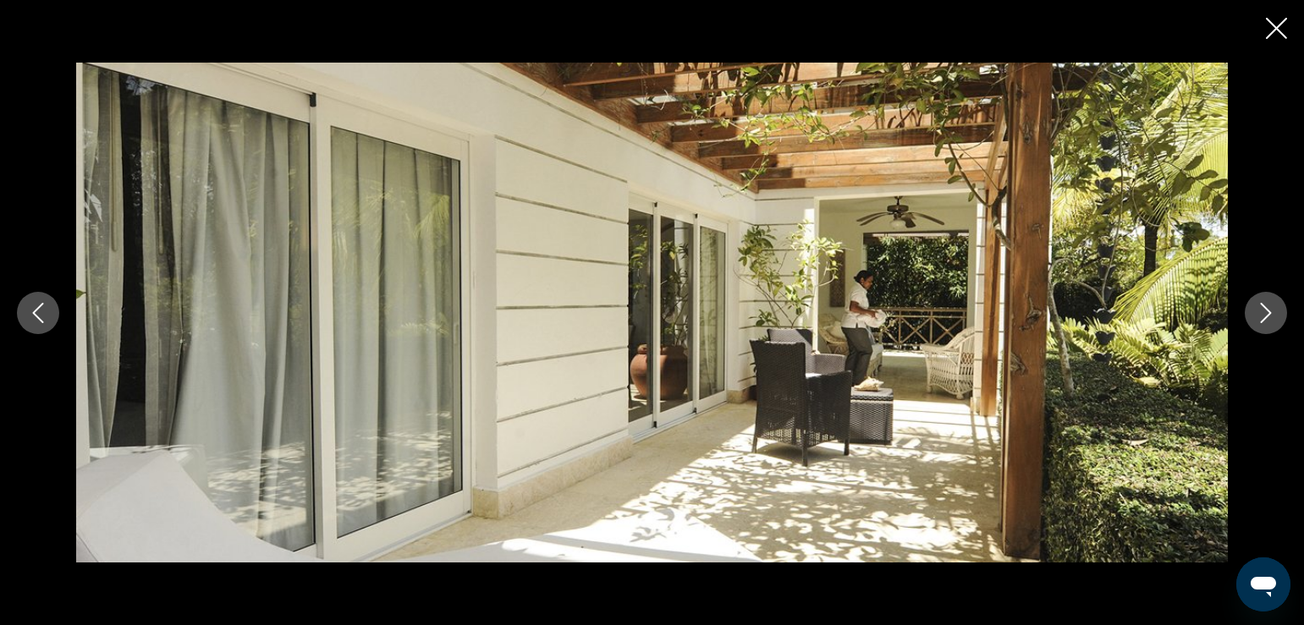
click at [1258, 322] on icon "Next image" at bounding box center [1266, 313] width 20 height 20
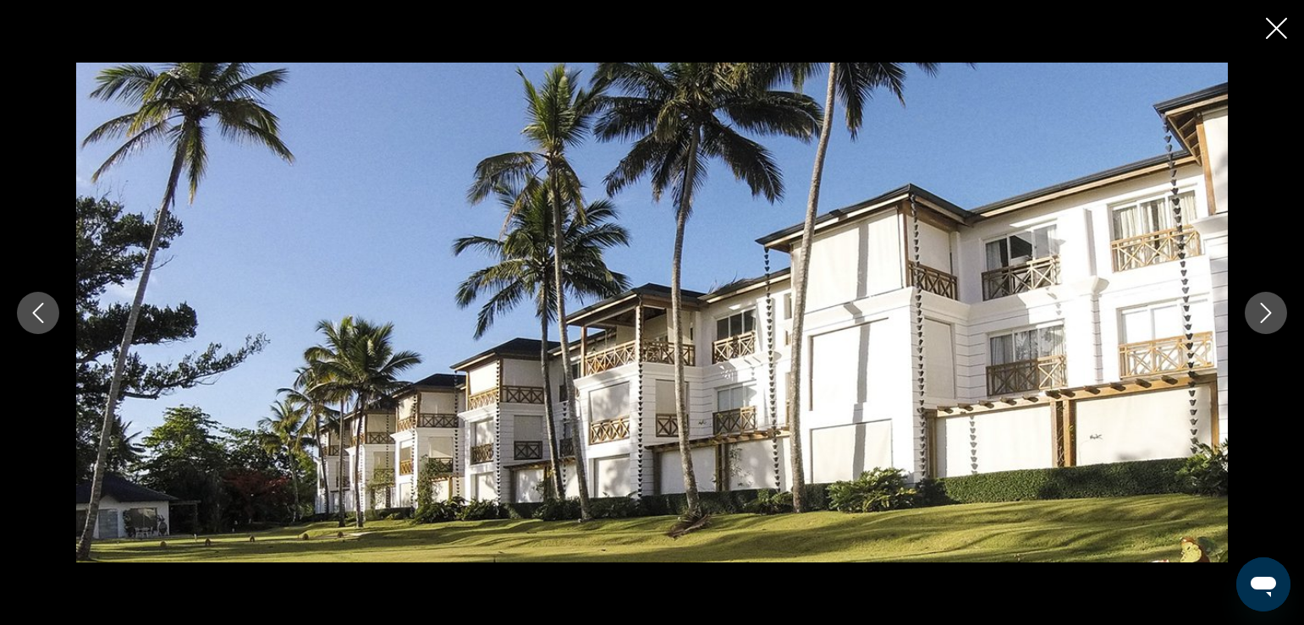
click at [1257, 312] on icon "Next image" at bounding box center [1266, 313] width 20 height 20
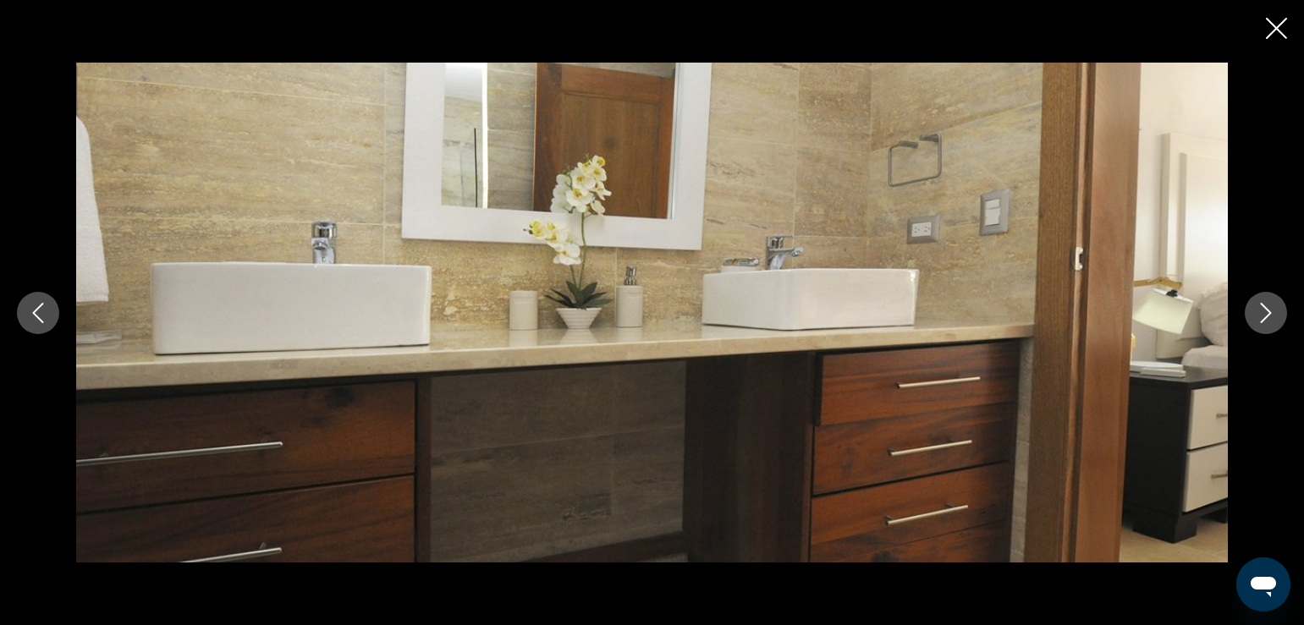
click at [1257, 312] on icon "Next image" at bounding box center [1266, 313] width 20 height 20
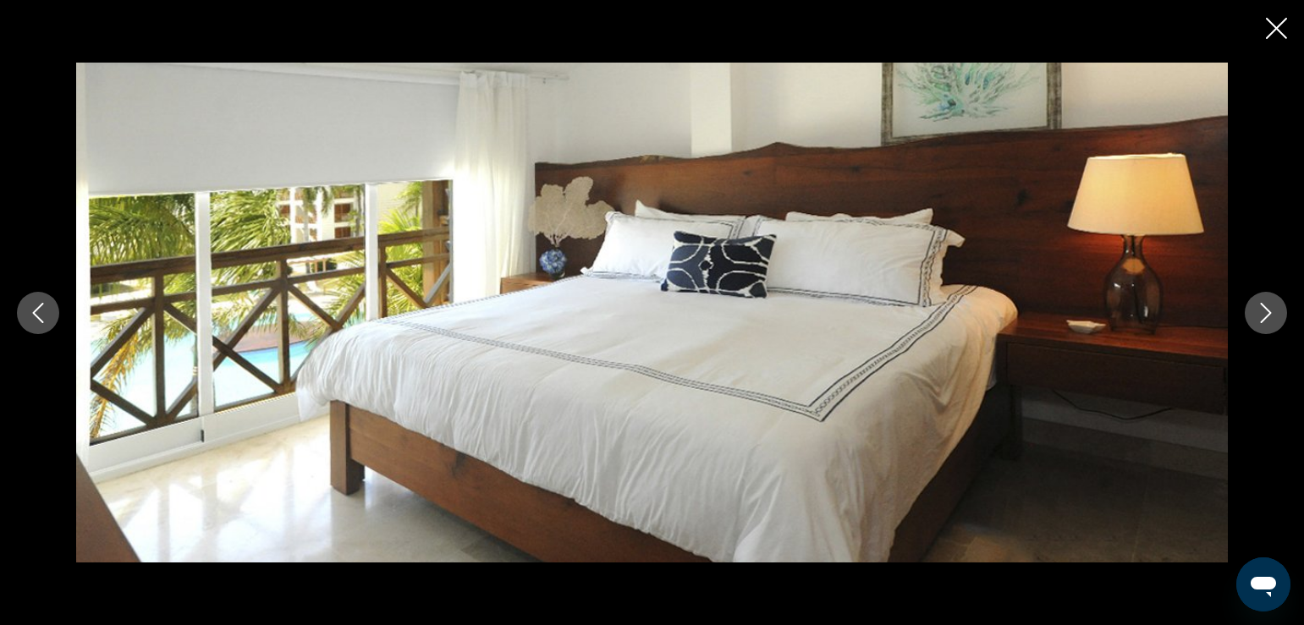
click at [1257, 312] on icon "Next image" at bounding box center [1266, 313] width 20 height 20
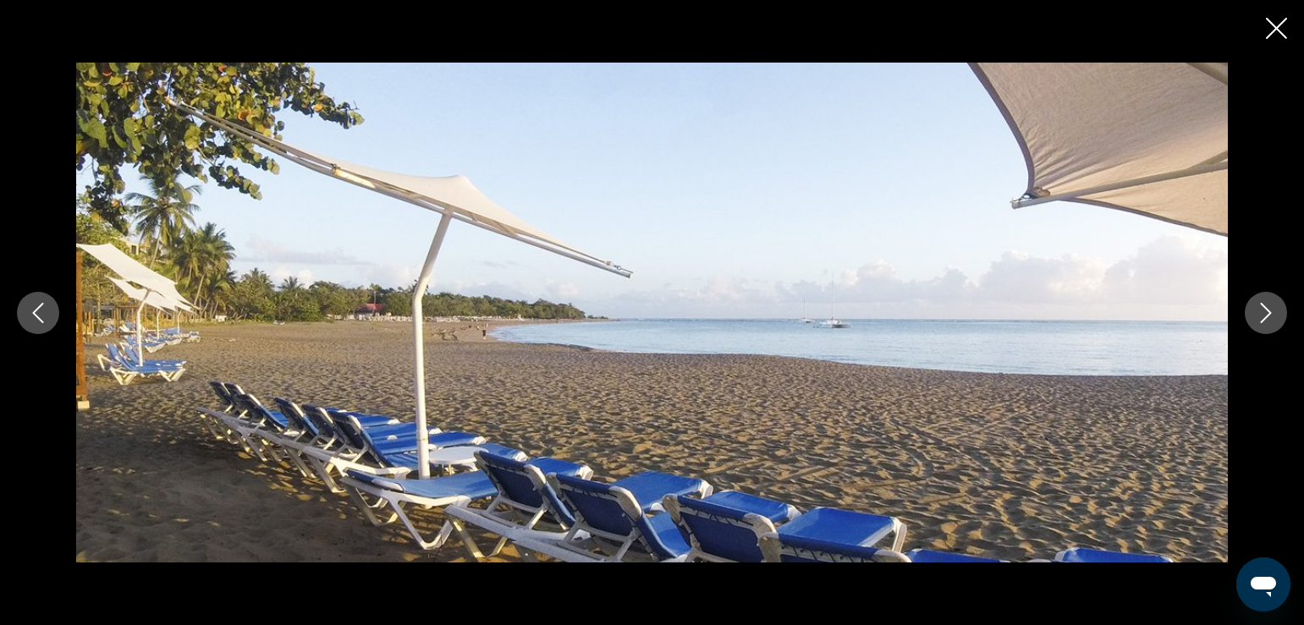
click at [1257, 312] on icon "Next image" at bounding box center [1266, 313] width 20 height 20
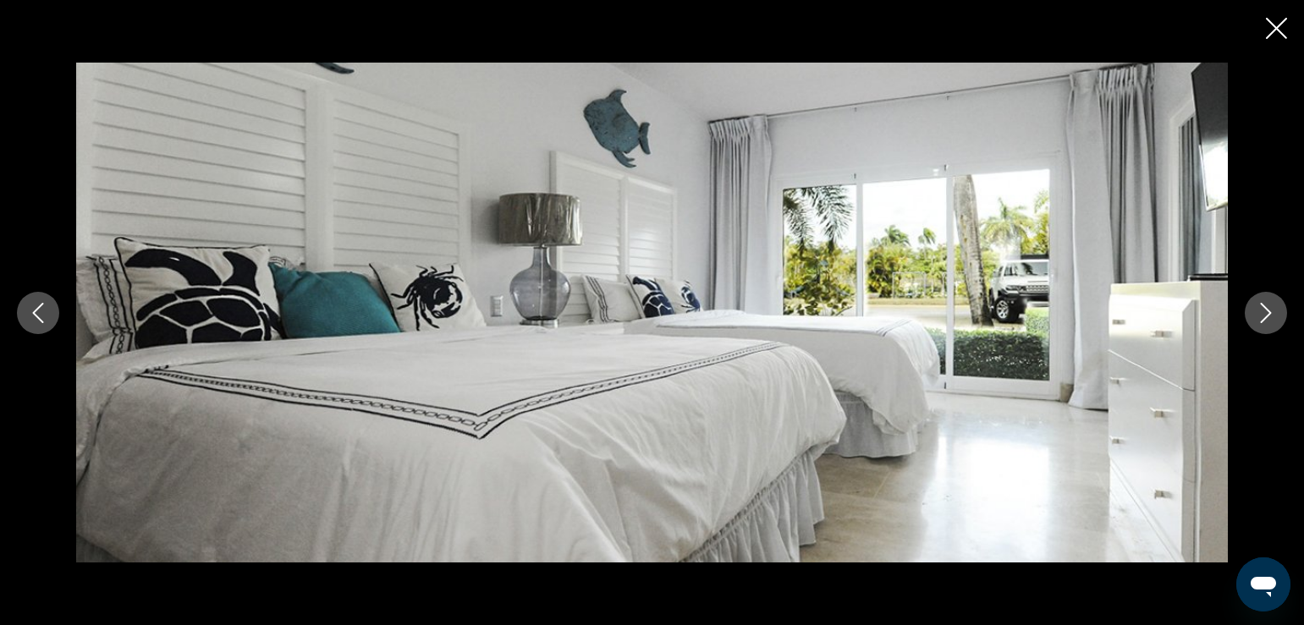
click at [1257, 312] on icon "Next image" at bounding box center [1266, 313] width 20 height 20
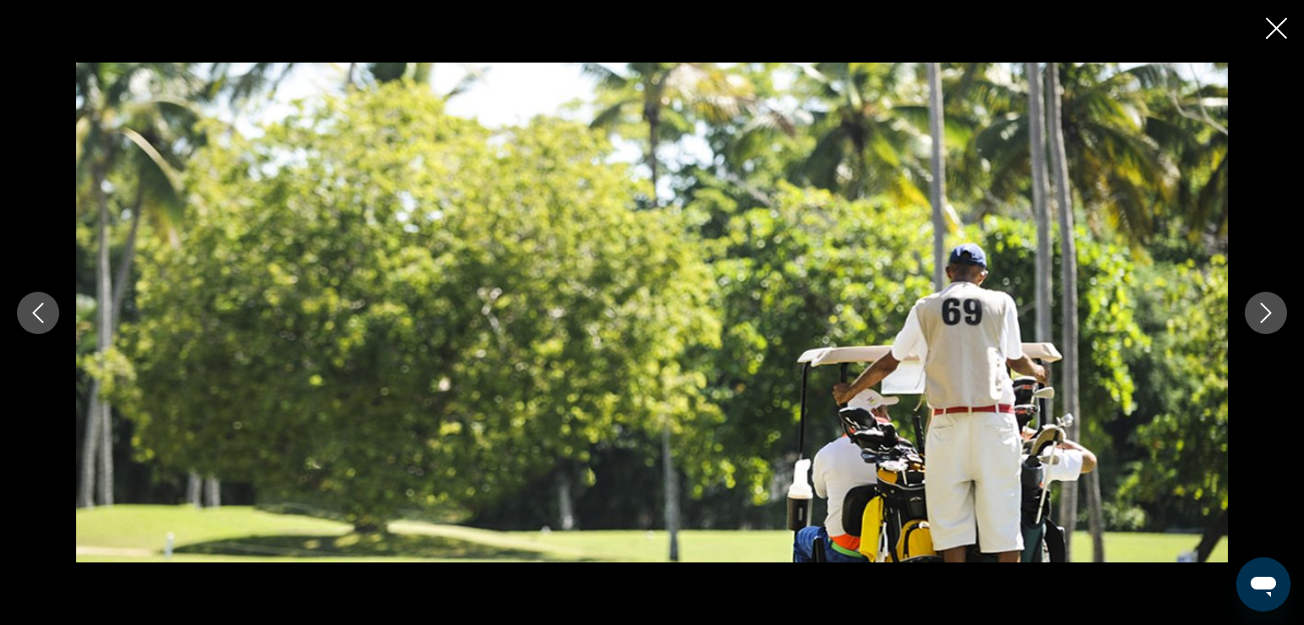
click at [1262, 316] on icon "Next image" at bounding box center [1266, 313] width 20 height 20
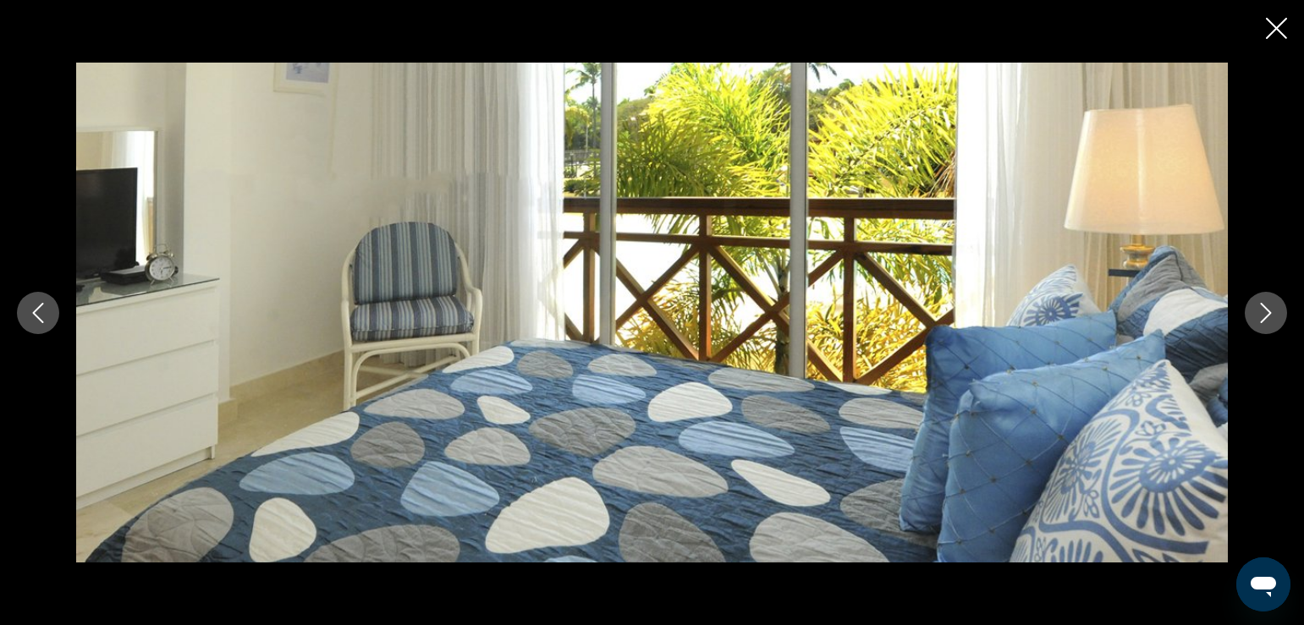
click at [1267, 313] on icon "Next image" at bounding box center [1266, 313] width 20 height 20
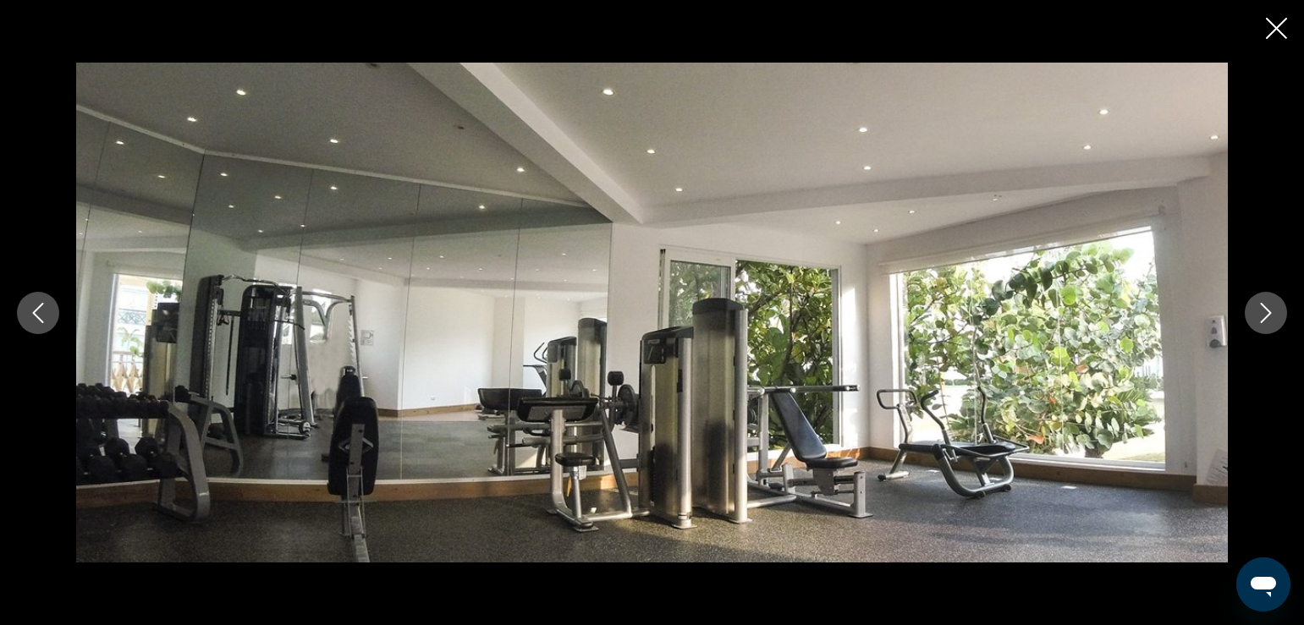
click at [1267, 313] on icon "Next image" at bounding box center [1266, 313] width 20 height 20
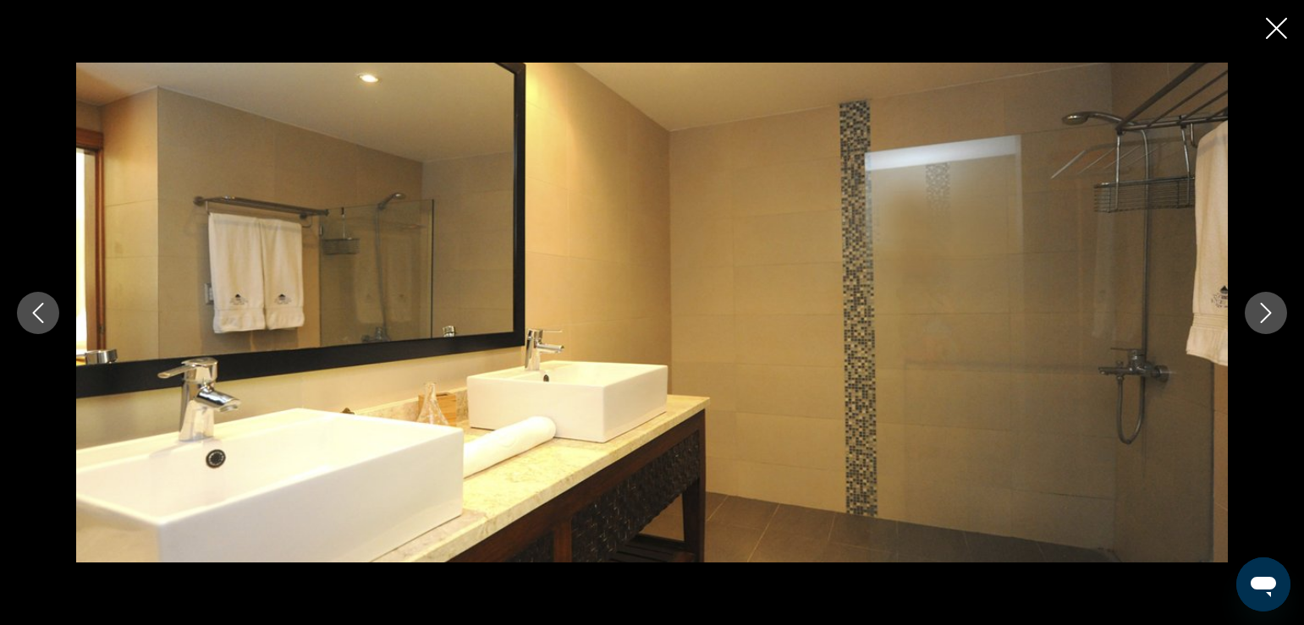
click at [1267, 313] on icon "Next image" at bounding box center [1266, 313] width 20 height 20
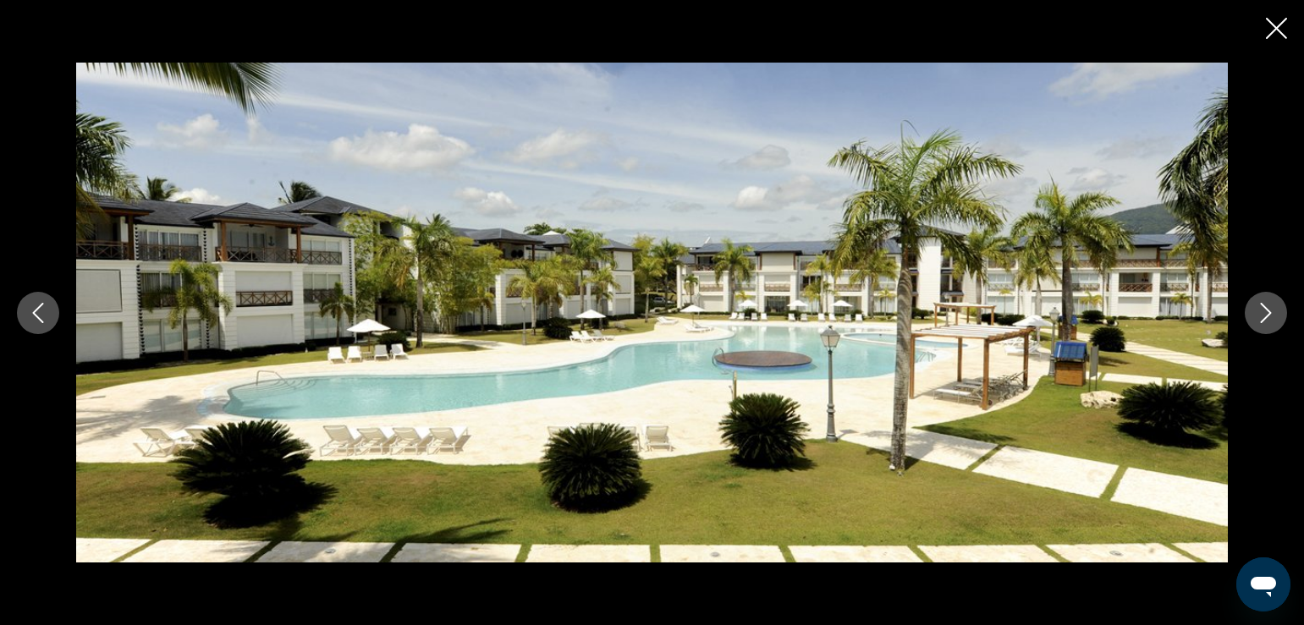
click at [1267, 313] on icon "Next image" at bounding box center [1266, 313] width 20 height 20
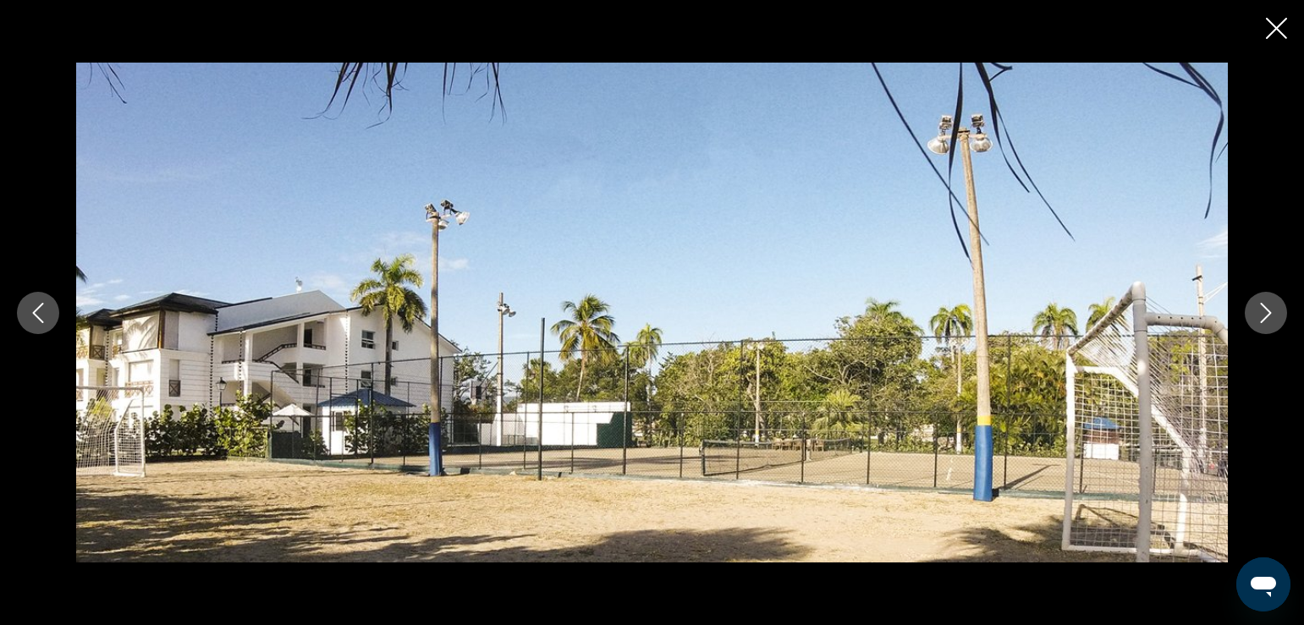
click at [1267, 313] on icon "Next image" at bounding box center [1266, 313] width 20 height 20
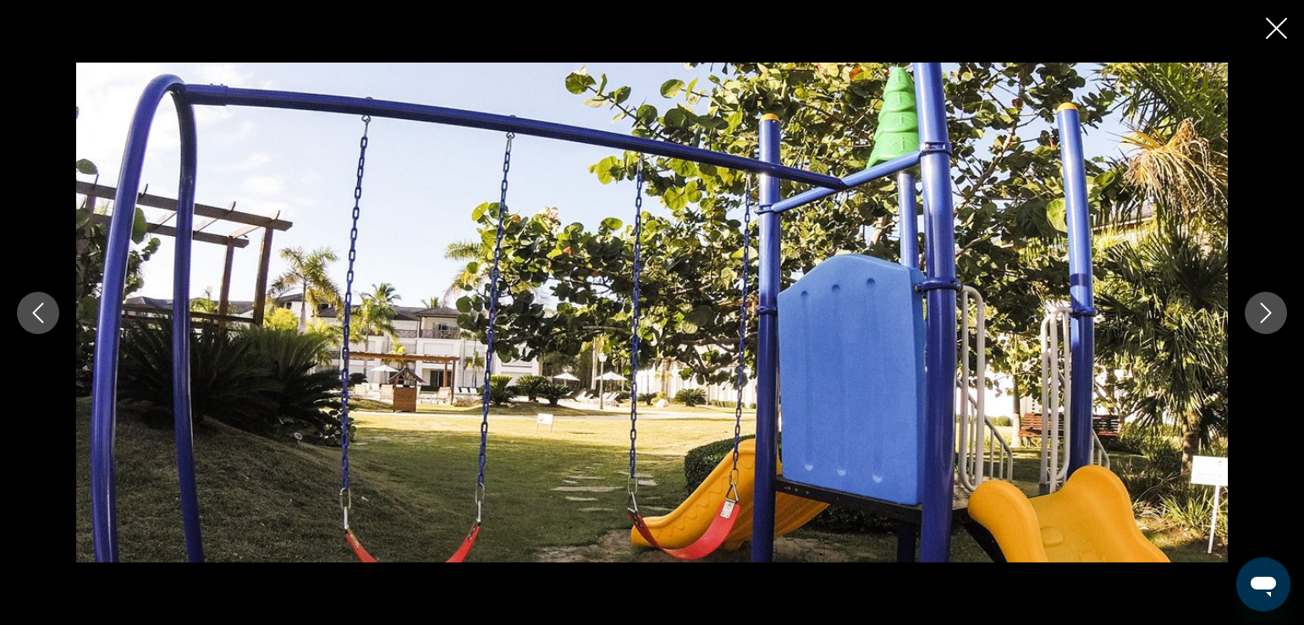
click at [1266, 313] on icon "Next image" at bounding box center [1266, 313] width 20 height 20
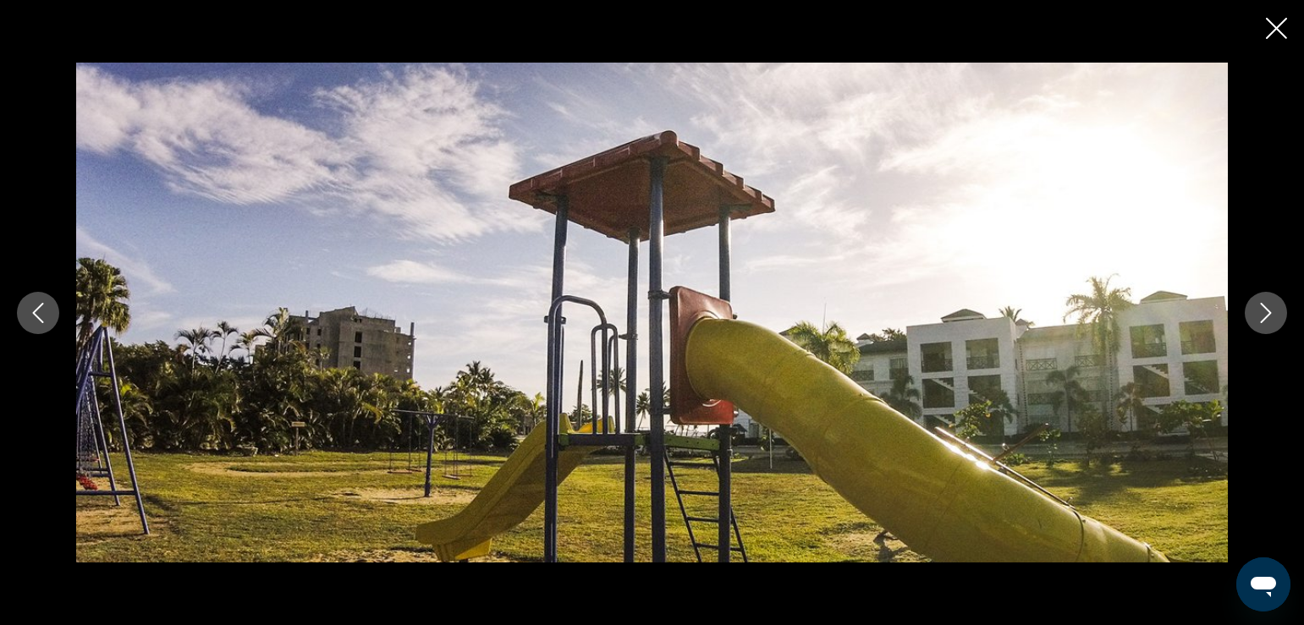
click at [1266, 313] on icon "Next image" at bounding box center [1266, 313] width 20 height 20
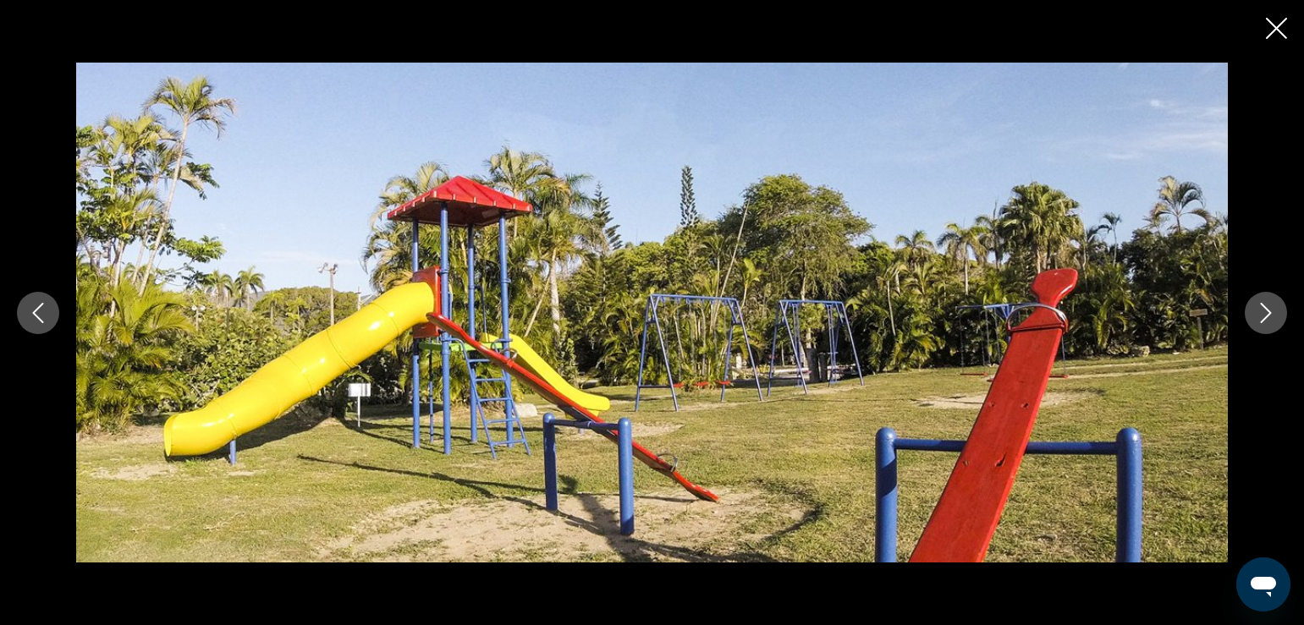
click at [1266, 313] on icon "Next image" at bounding box center [1266, 313] width 20 height 20
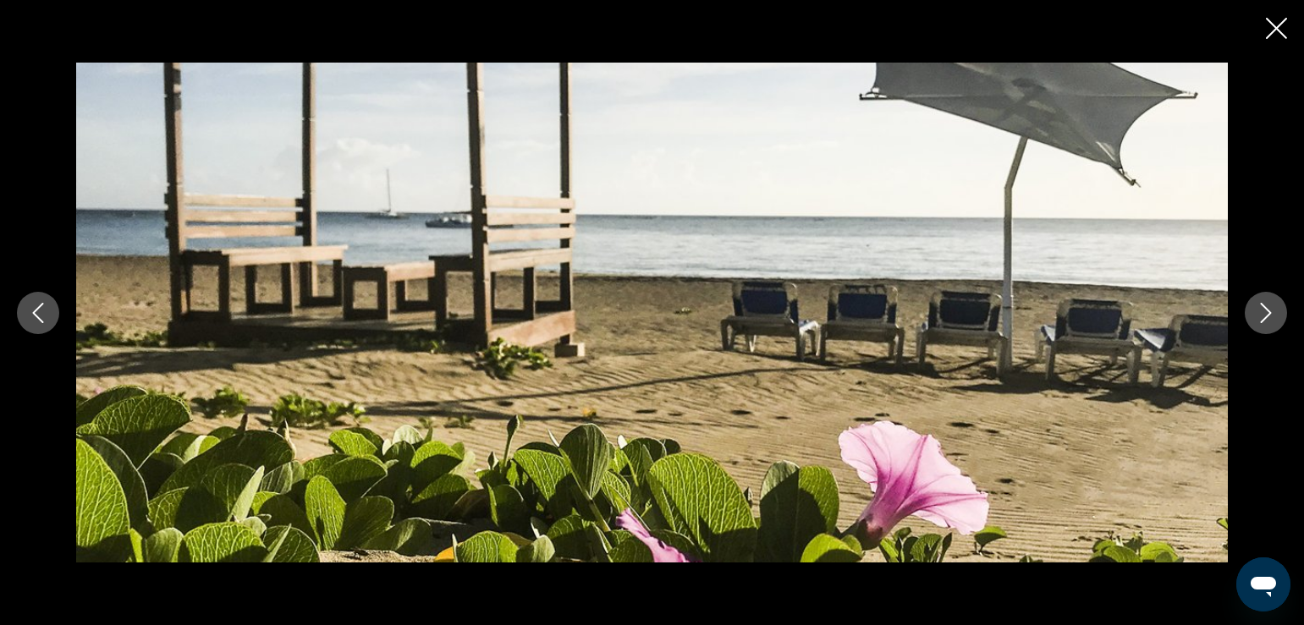
click at [1266, 313] on icon "Next image" at bounding box center [1266, 313] width 20 height 20
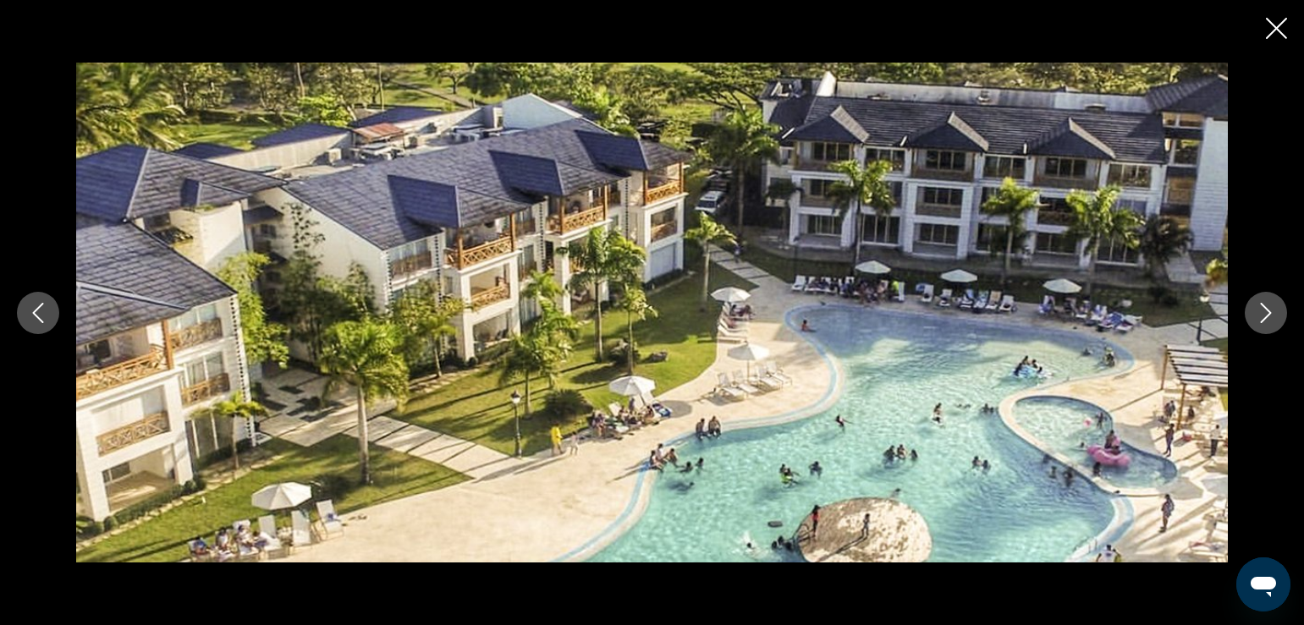
click at [1266, 313] on icon "Next image" at bounding box center [1266, 313] width 20 height 20
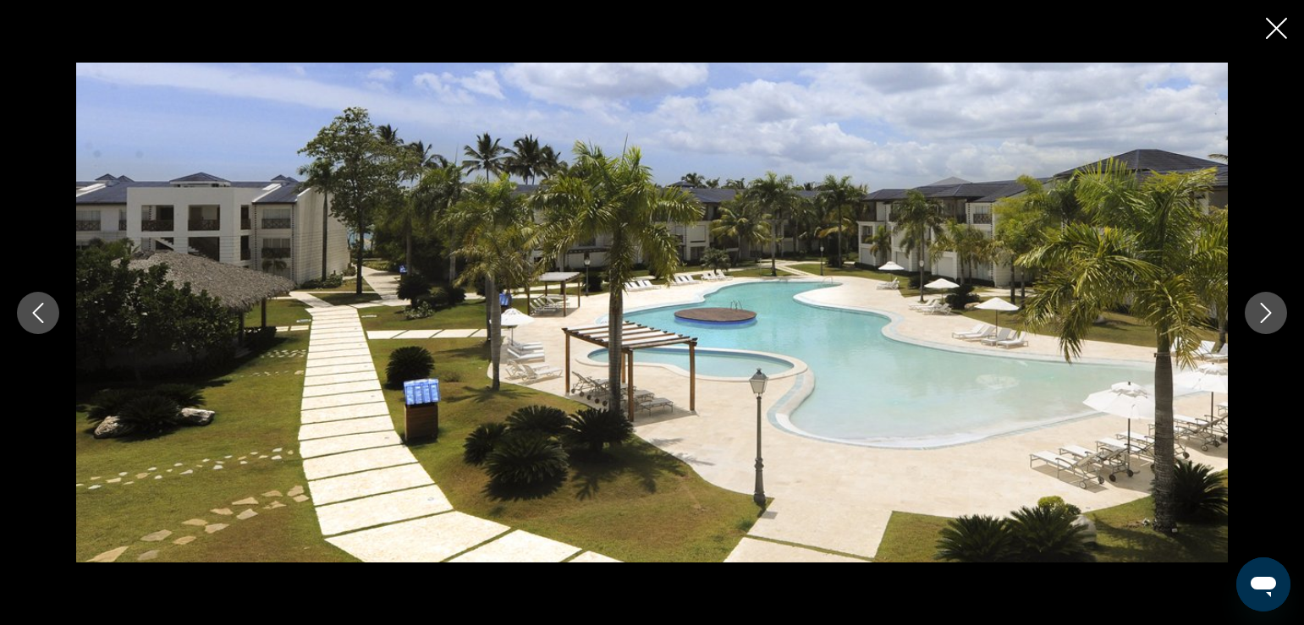
click at [1266, 313] on icon "Next image" at bounding box center [1266, 313] width 20 height 20
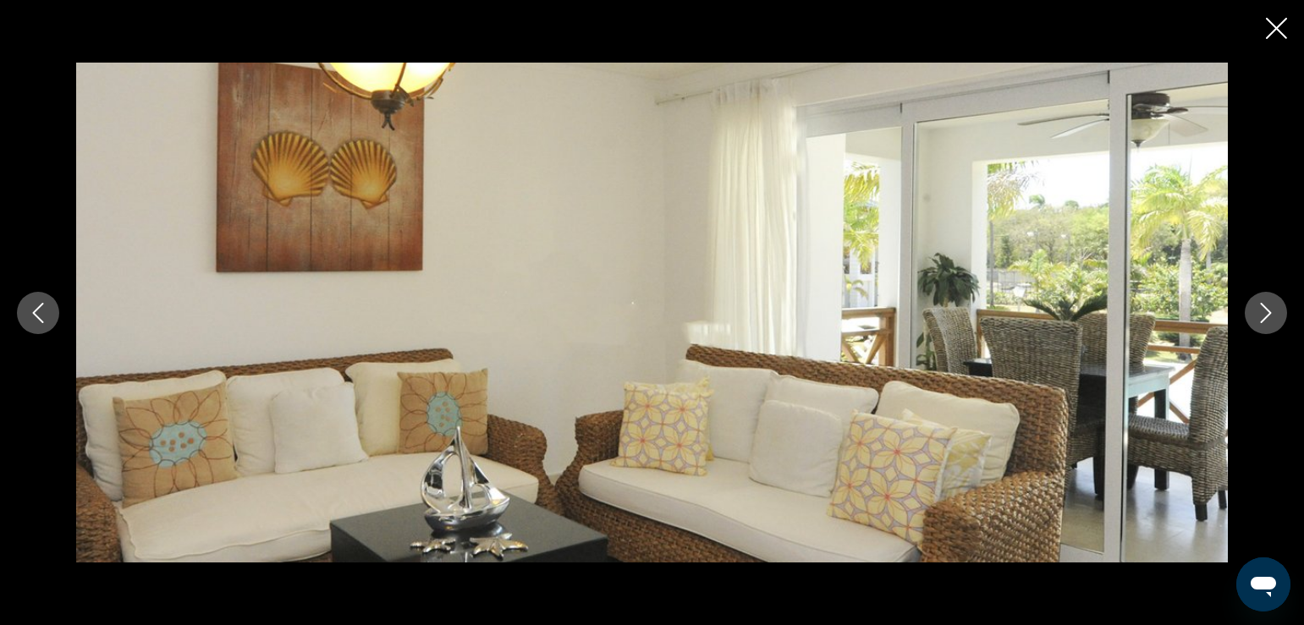
click at [1266, 313] on icon "Next image" at bounding box center [1266, 313] width 20 height 20
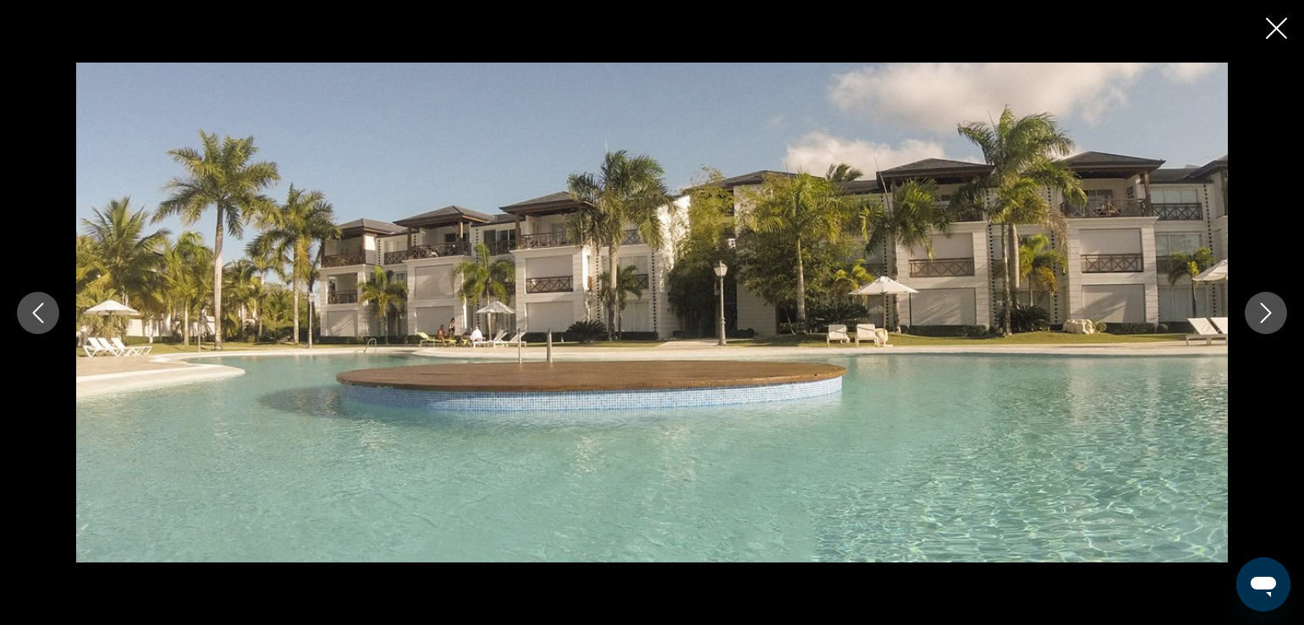
click at [1285, 17] on button "Close slideshow" at bounding box center [1276, 30] width 21 height 26
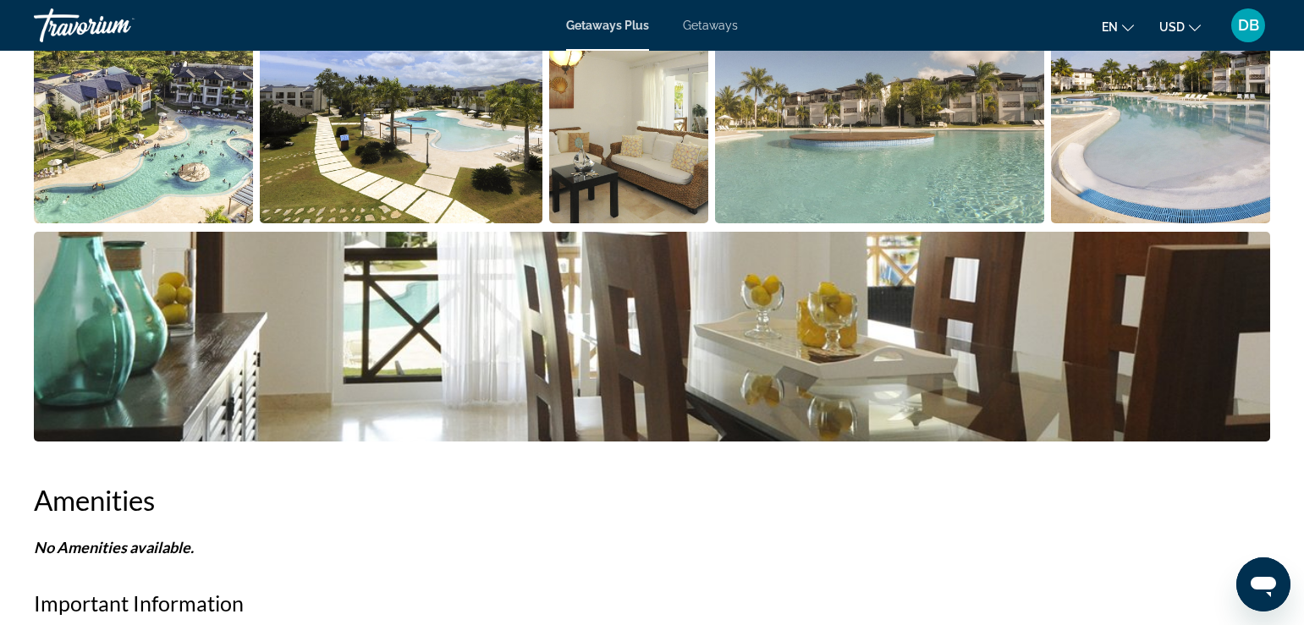
scroll to position [777, 0]
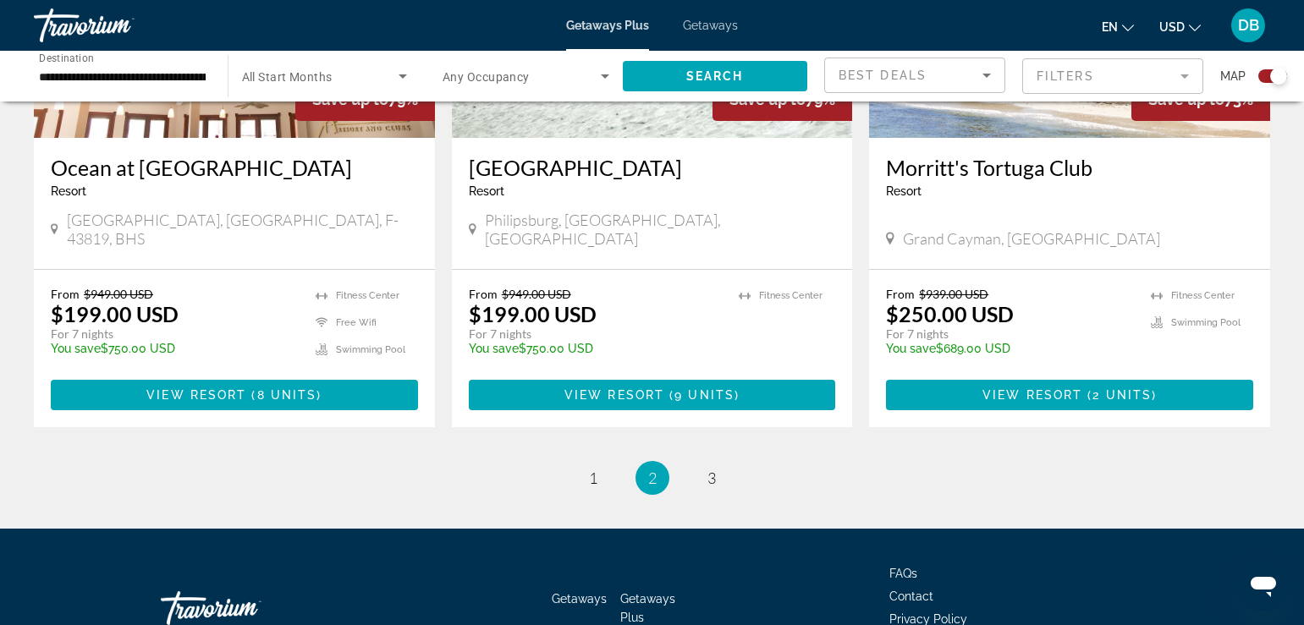
scroll to position [2688, 0]
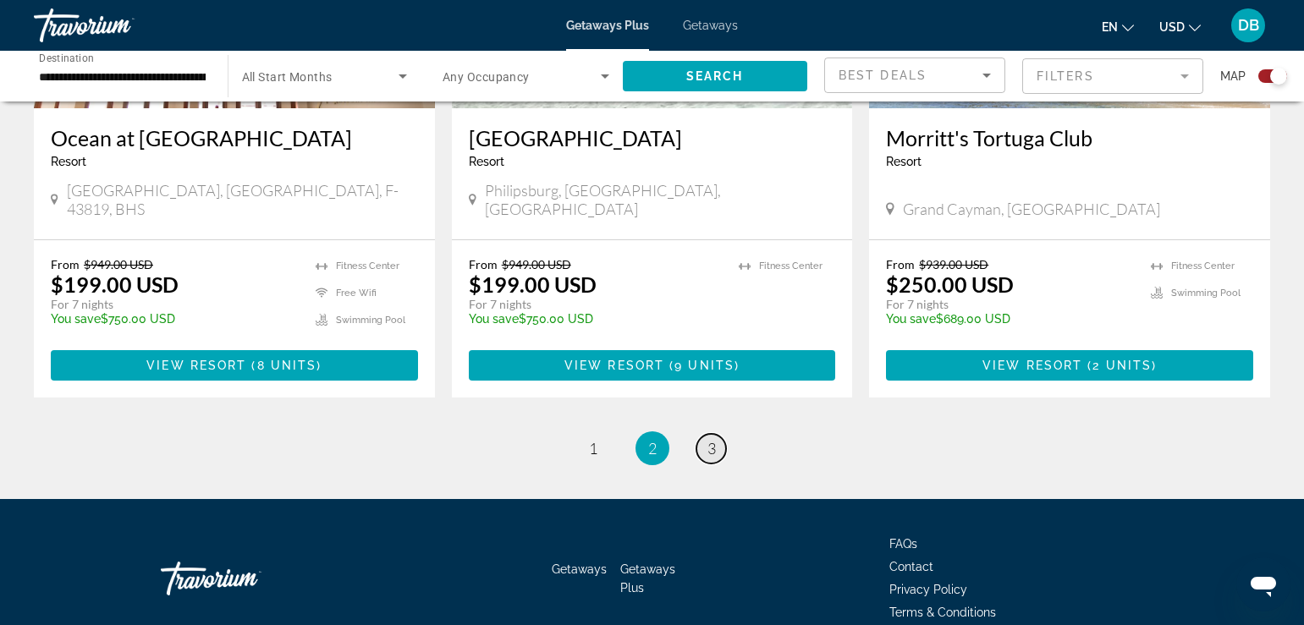
click at [710, 439] on span "3" at bounding box center [711, 448] width 8 height 19
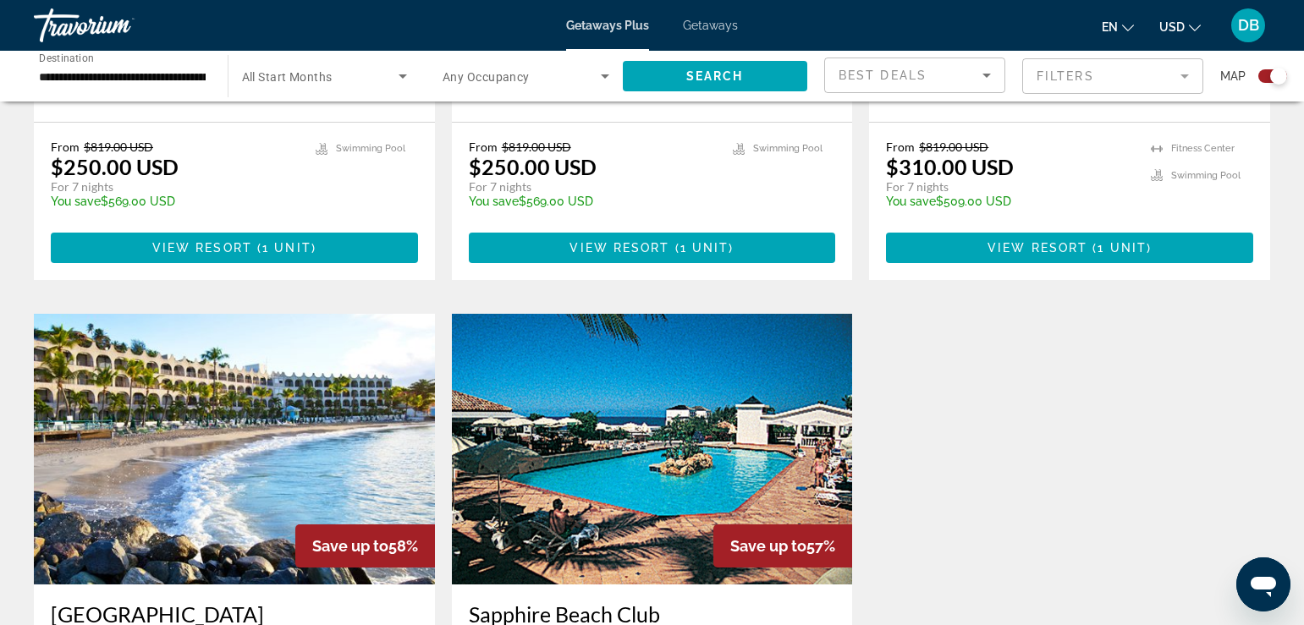
scroll to position [1015, 0]
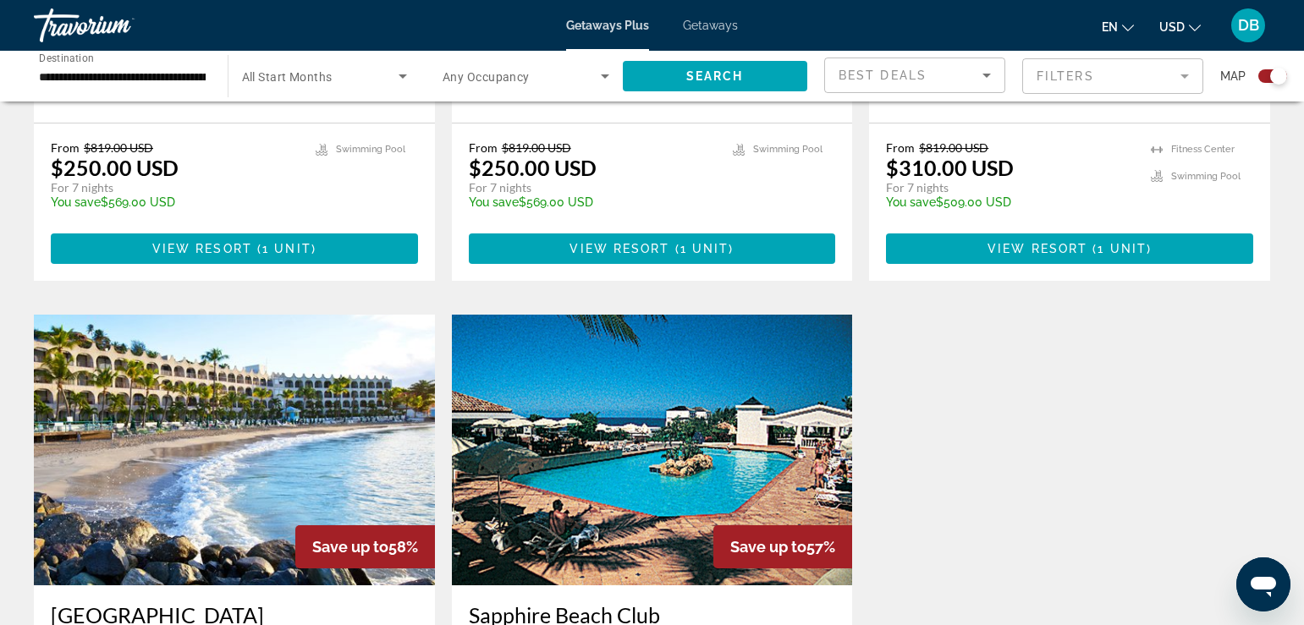
click at [630, 350] on img "Main content" at bounding box center [652, 450] width 401 height 271
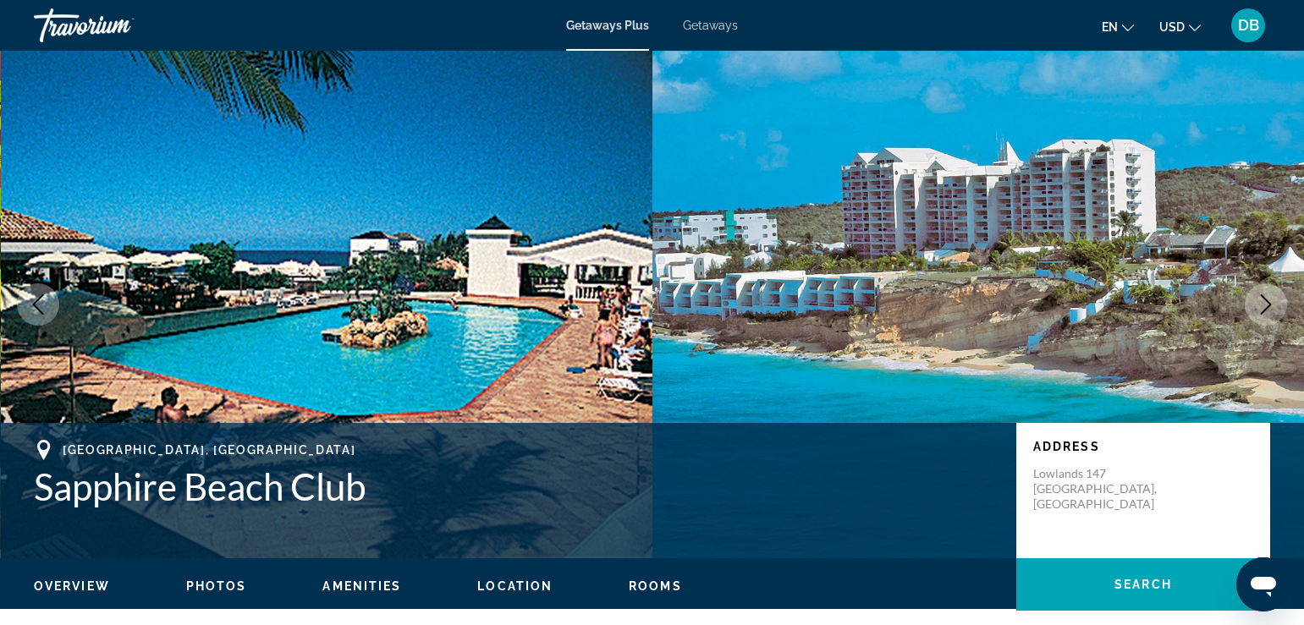
click at [216, 585] on span "Photos" at bounding box center [216, 587] width 61 height 14
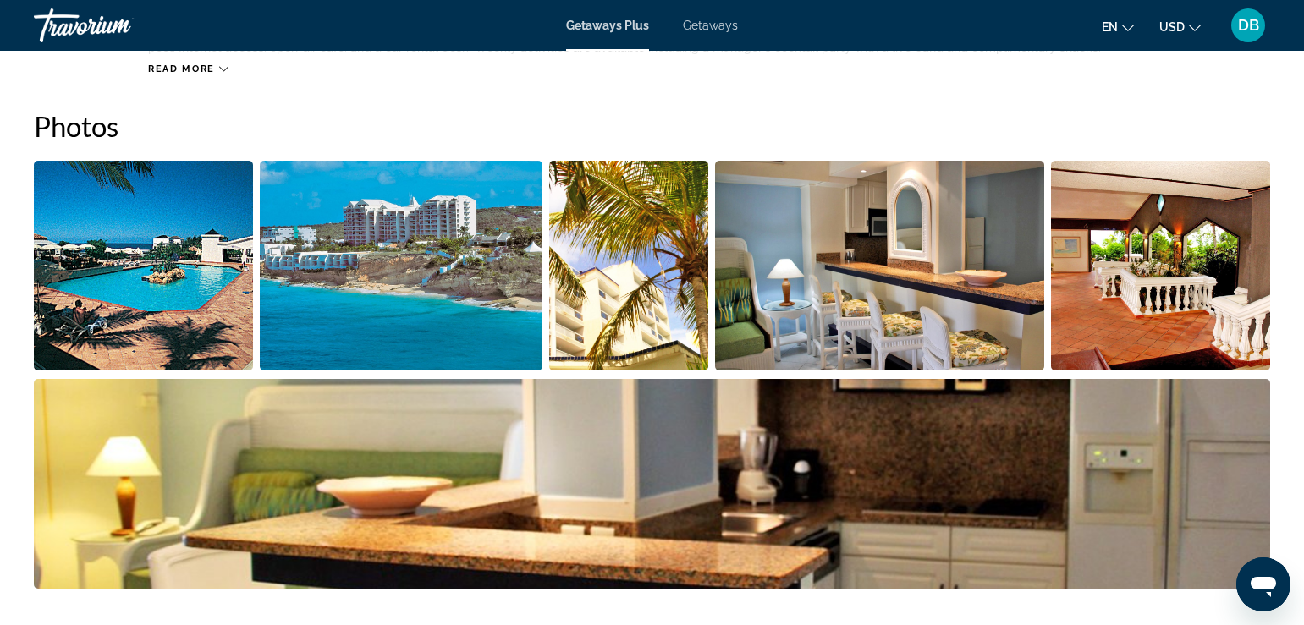
scroll to position [768, 0]
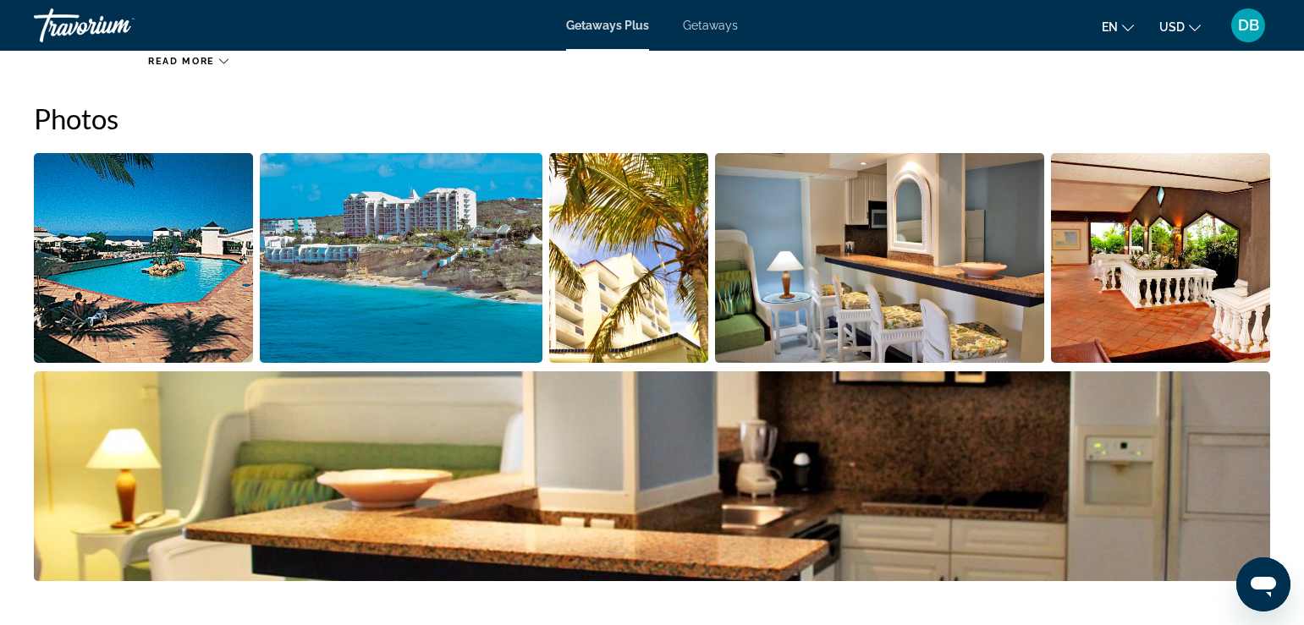
click at [193, 287] on img "Open full-screen image slider" at bounding box center [143, 258] width 219 height 210
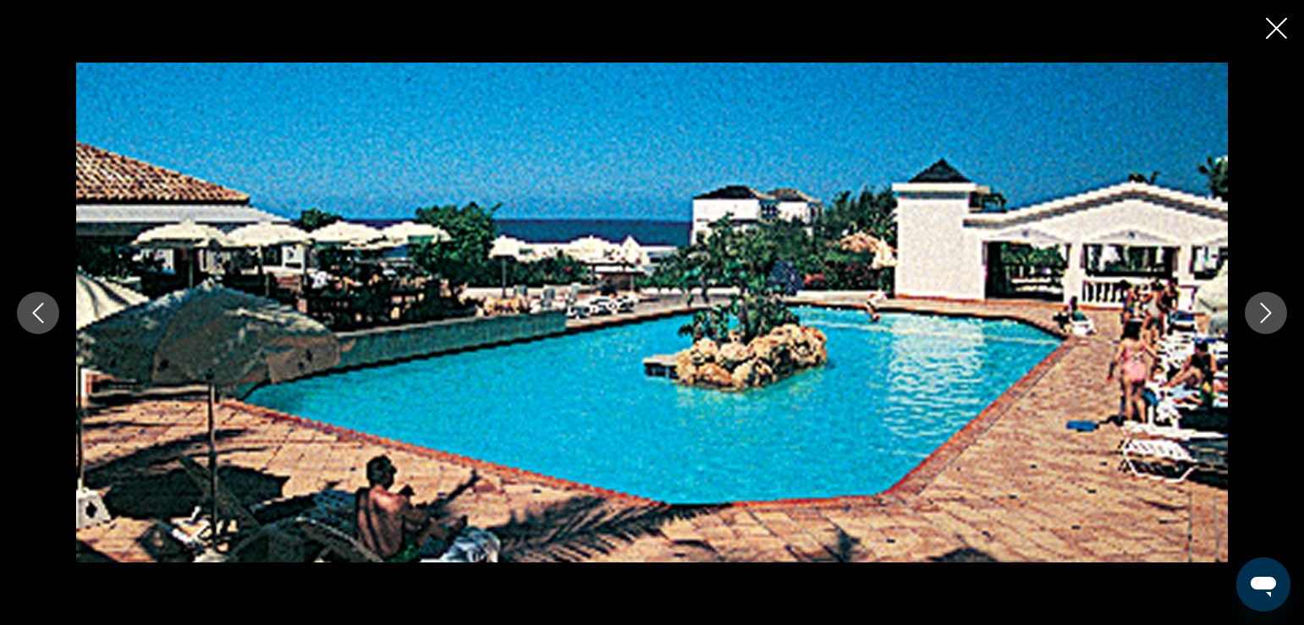
click at [1260, 316] on icon "Next image" at bounding box center [1266, 313] width 20 height 20
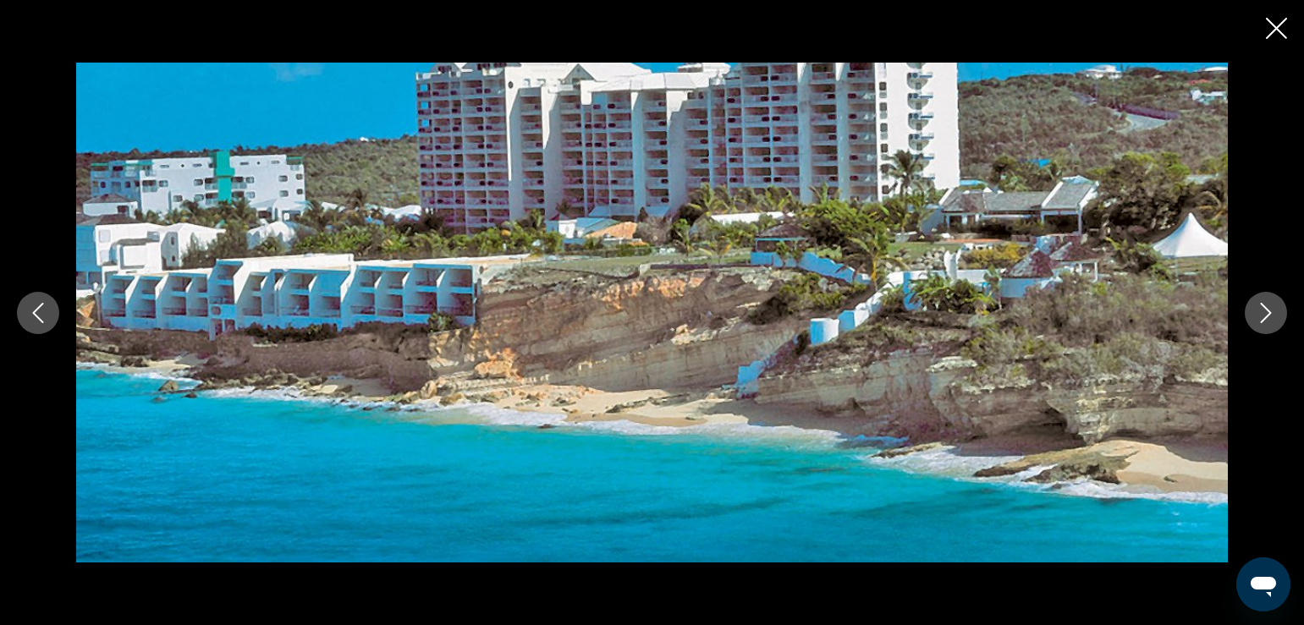
click at [1260, 316] on icon "Next image" at bounding box center [1266, 313] width 20 height 20
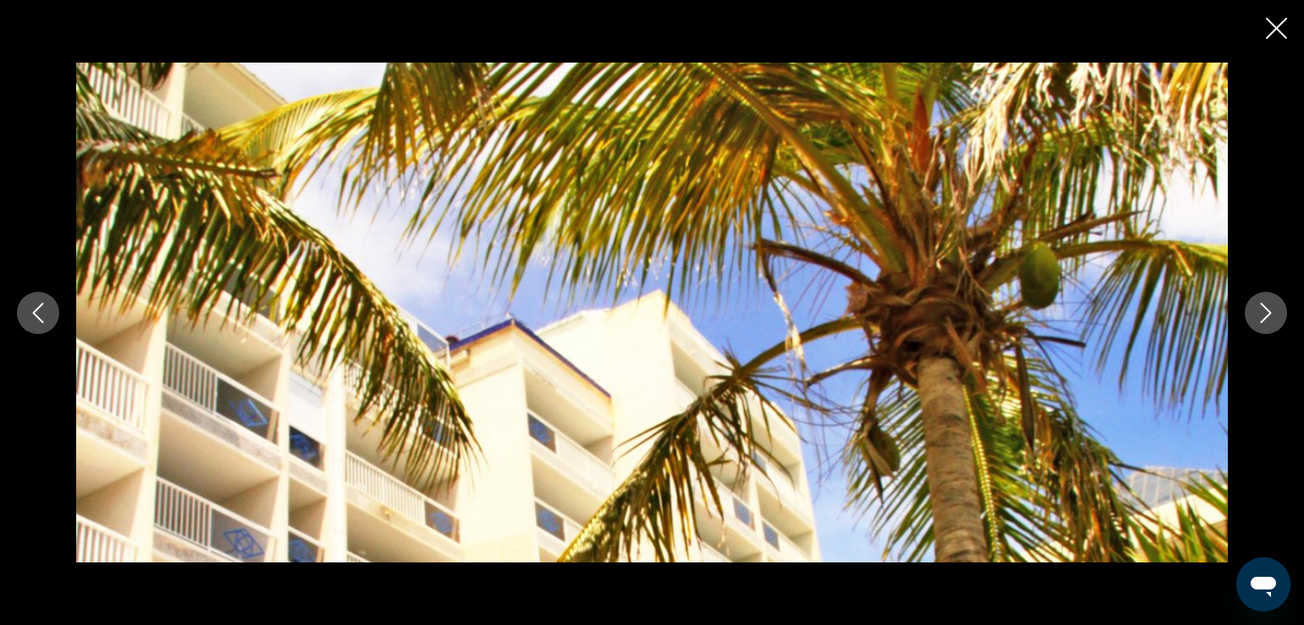
click at [1260, 316] on icon "Next image" at bounding box center [1266, 313] width 20 height 20
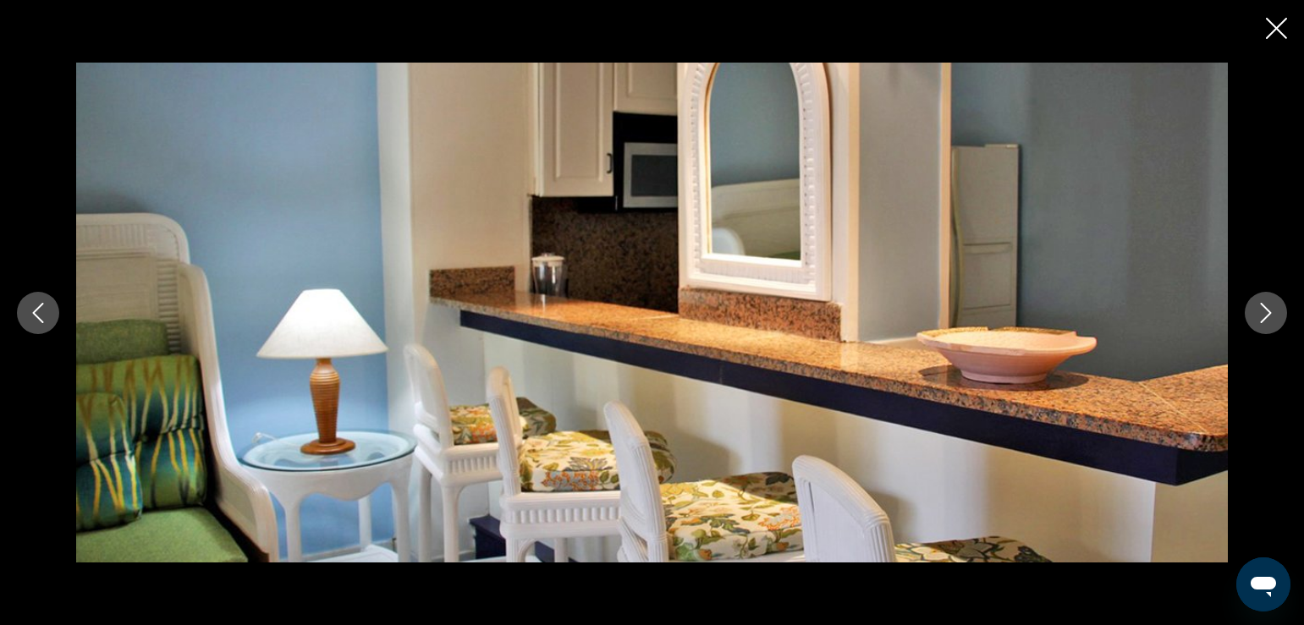
click at [1260, 316] on icon "Next image" at bounding box center [1266, 313] width 20 height 20
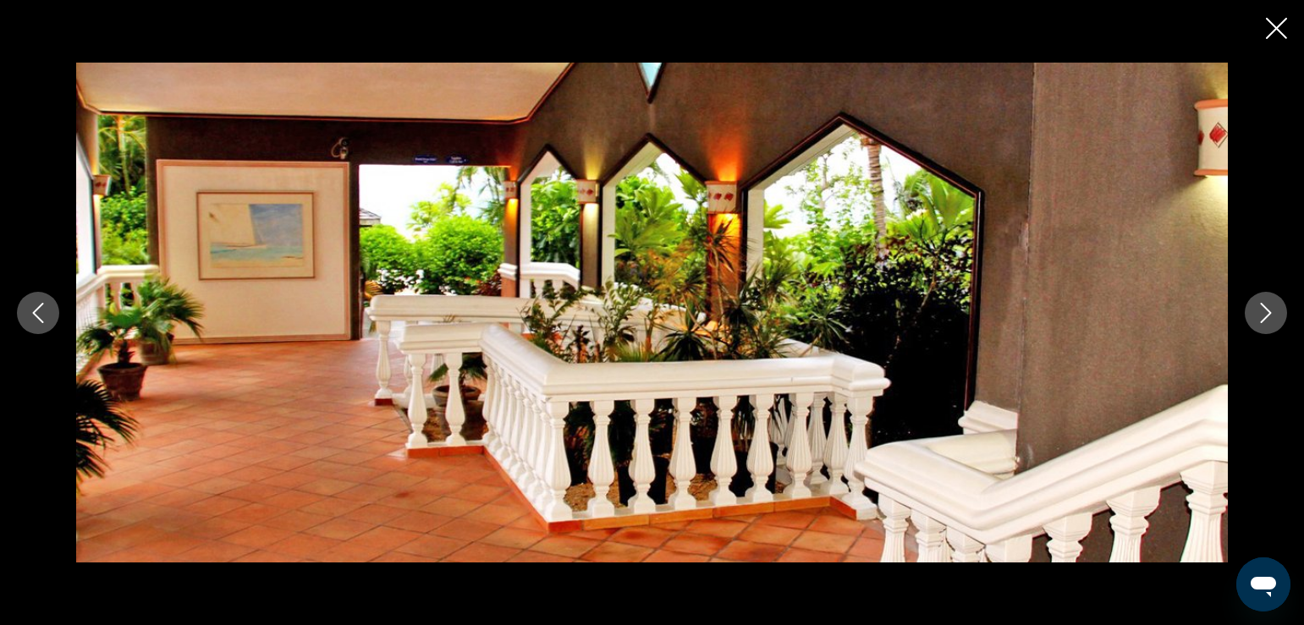
click at [1260, 316] on icon "Next image" at bounding box center [1266, 313] width 20 height 20
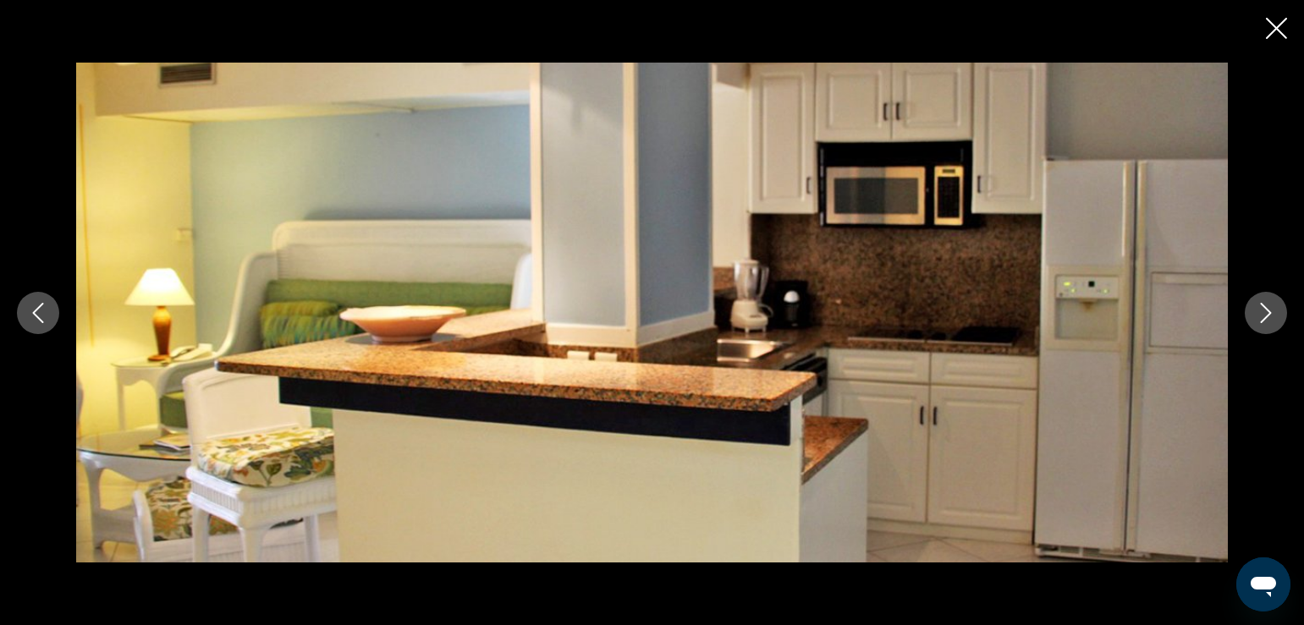
click at [1257, 316] on icon "Next image" at bounding box center [1266, 313] width 20 height 20
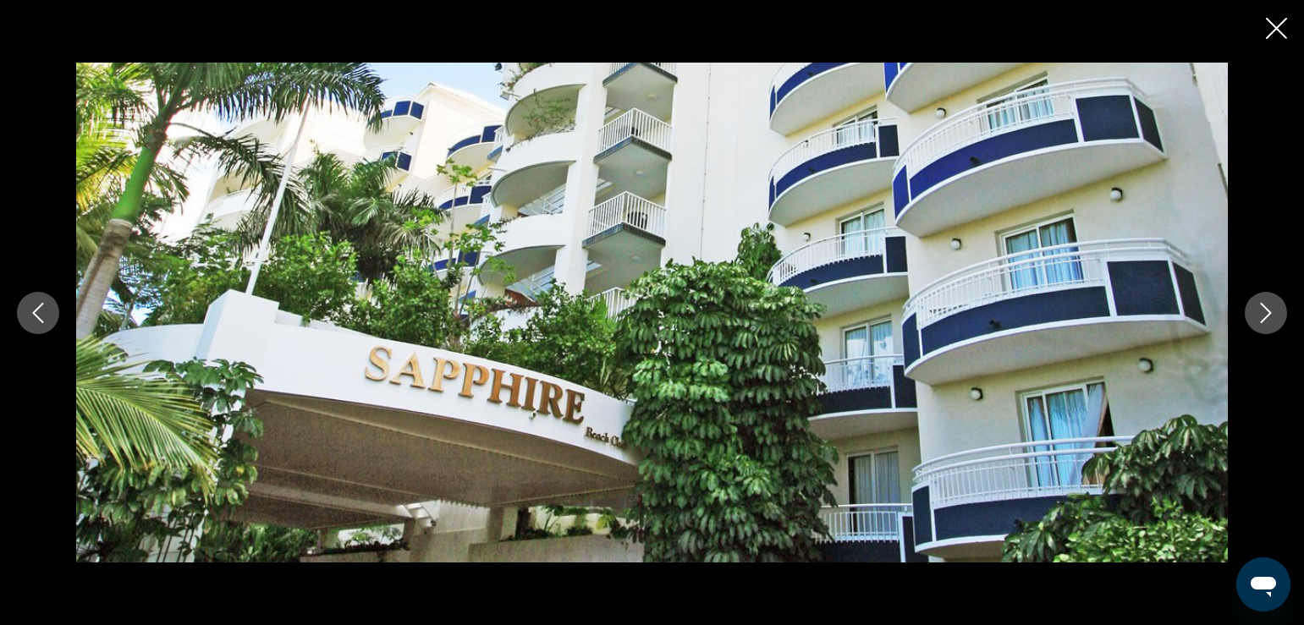
click at [1257, 316] on icon "Next image" at bounding box center [1266, 313] width 20 height 20
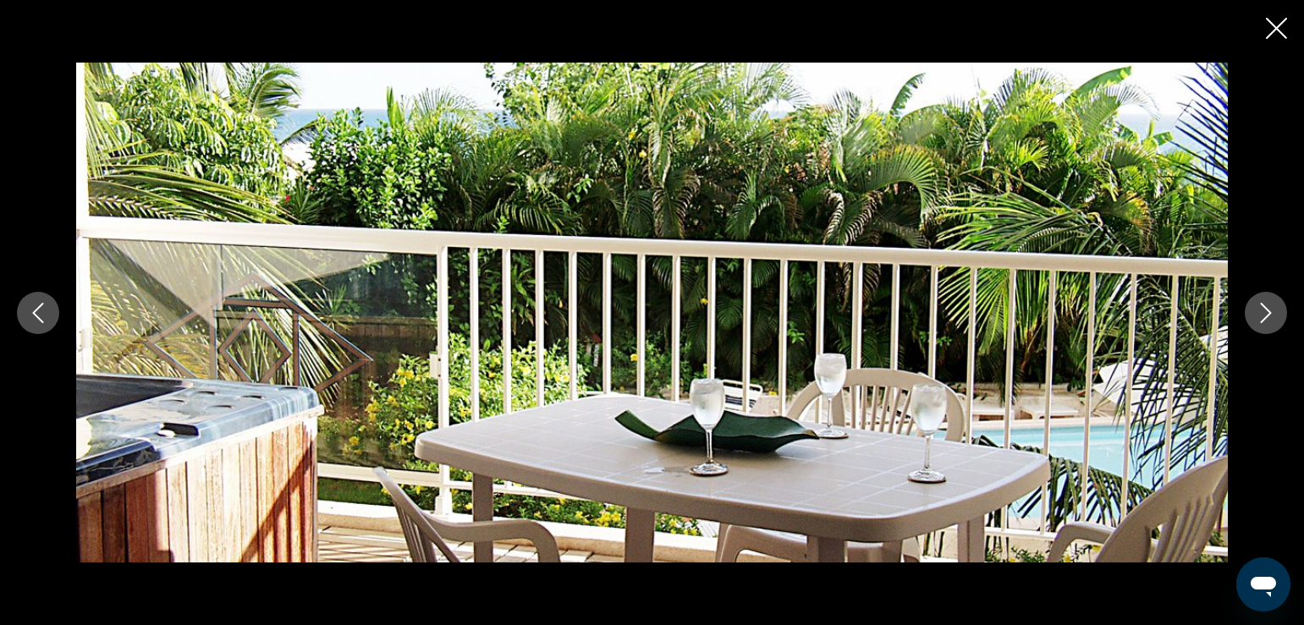
click at [1257, 316] on icon "Next image" at bounding box center [1266, 313] width 20 height 20
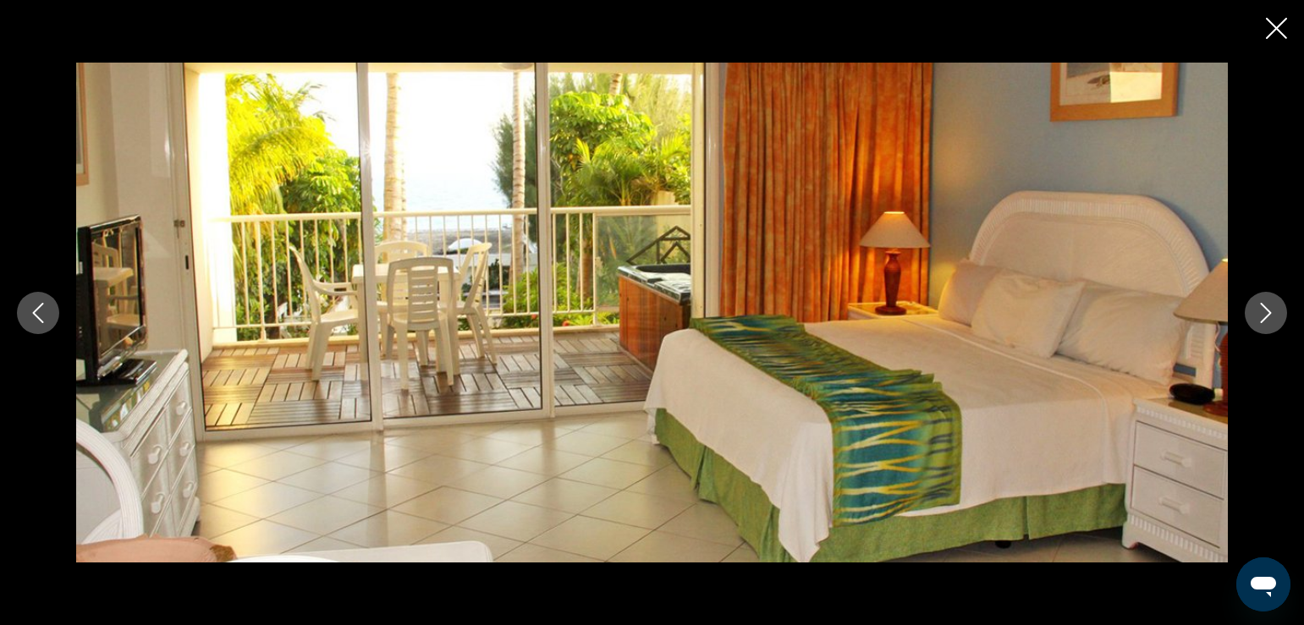
click at [1257, 316] on icon "Next image" at bounding box center [1266, 313] width 20 height 20
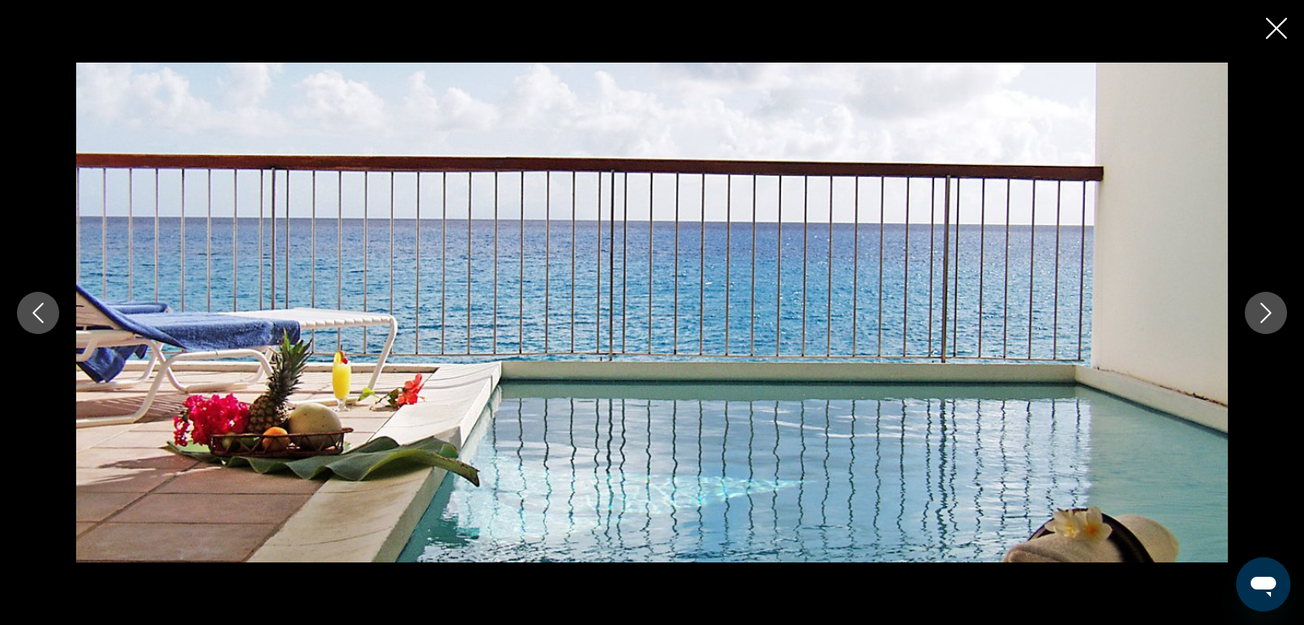
scroll to position [1021, 0]
click at [47, 308] on icon "Previous image" at bounding box center [38, 313] width 20 height 20
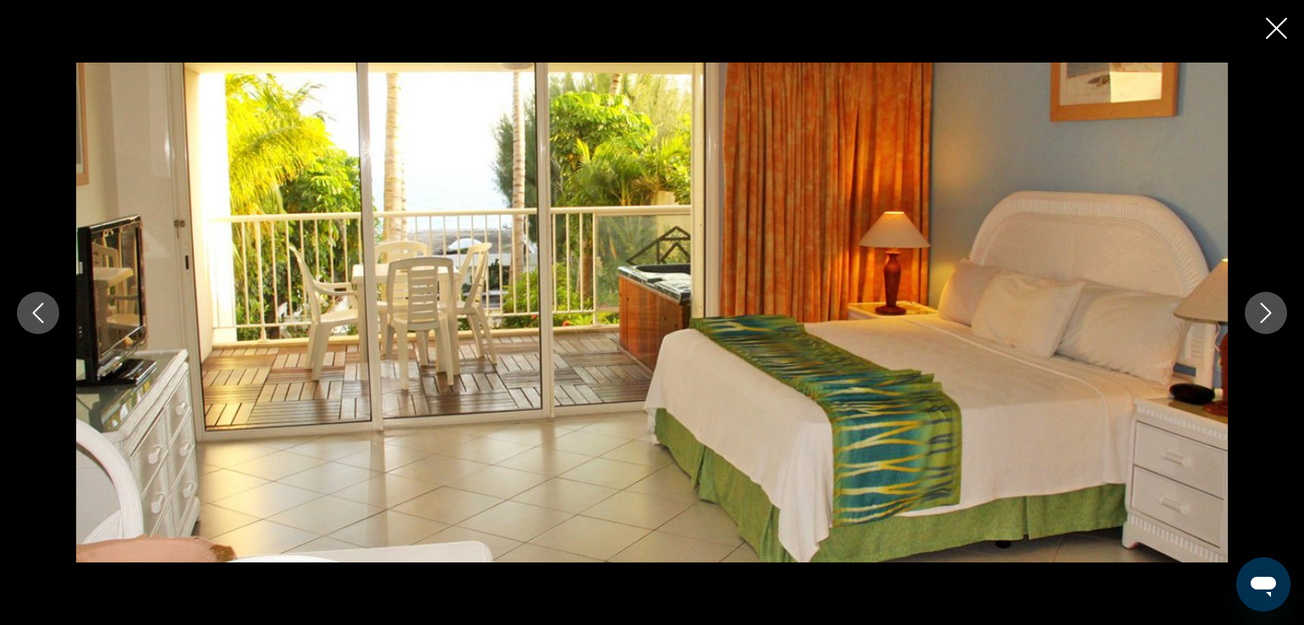
click at [1272, 25] on icon "Close slideshow" at bounding box center [1276, 28] width 21 height 21
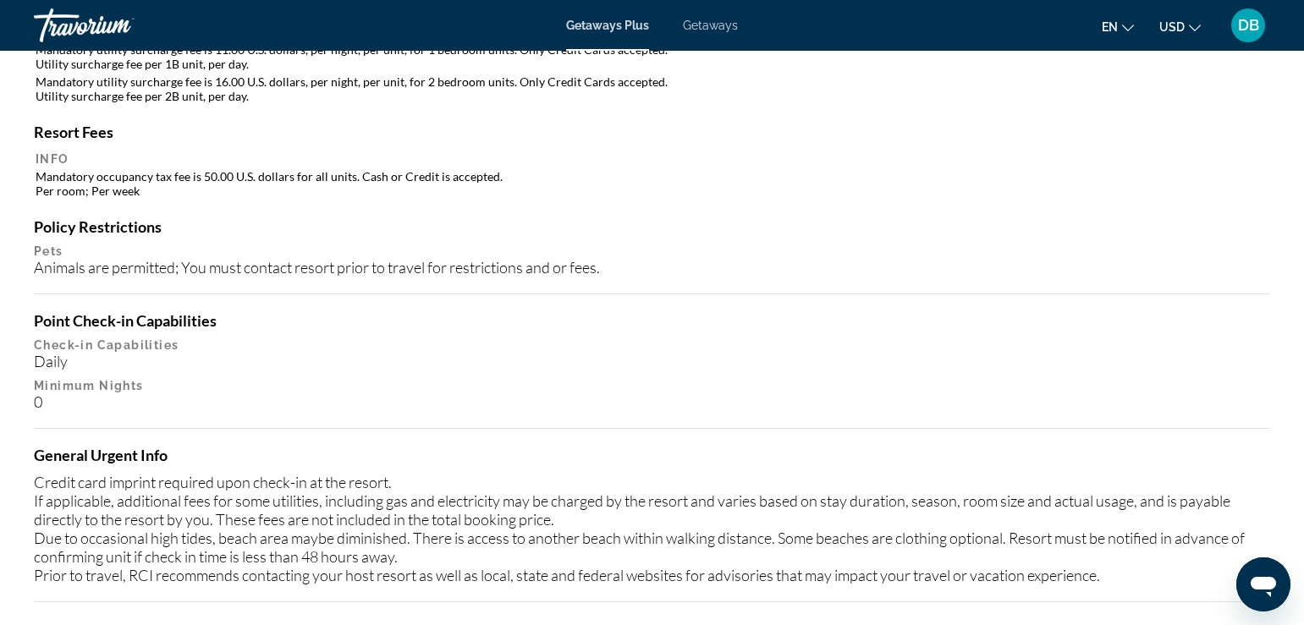
scroll to position [1444, 0]
